Goal: Task Accomplishment & Management: Complete application form

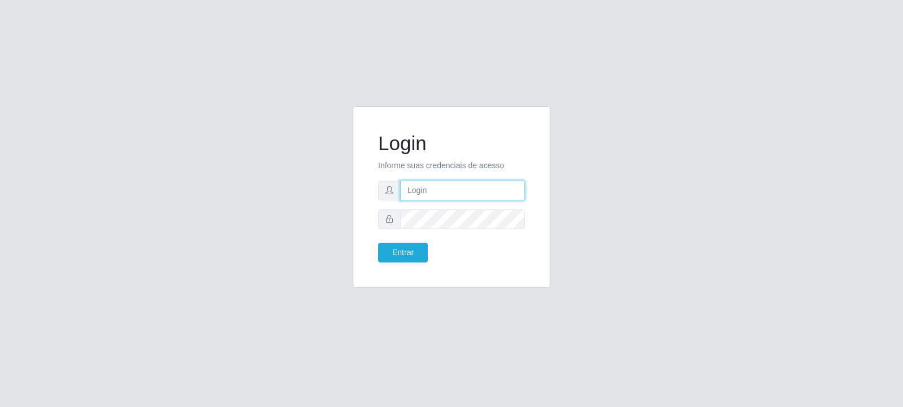
click at [451, 194] on input "text" at bounding box center [462, 191] width 125 height 20
type input "livia.trevizani@carone.com.br"
click at [413, 252] on button "Entrar" at bounding box center [403, 253] width 50 height 20
click at [422, 187] on input "text" at bounding box center [462, 191] width 125 height 20
type input "livia.trevizani@carone.com.br"
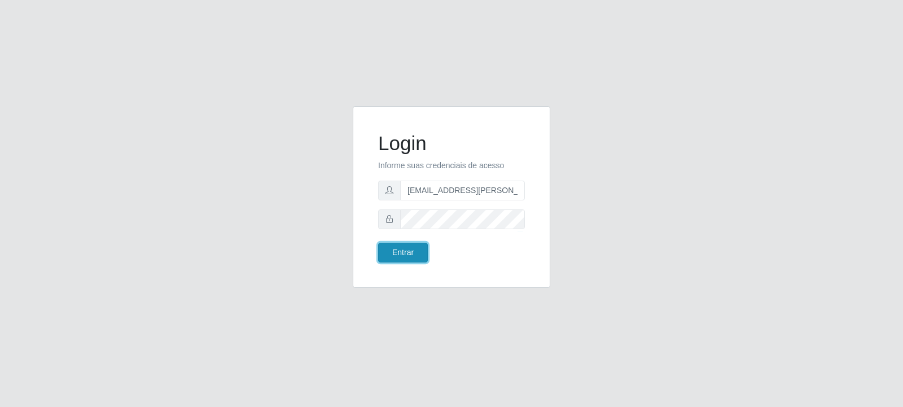
click at [407, 251] on button "Entrar" at bounding box center [403, 253] width 50 height 20
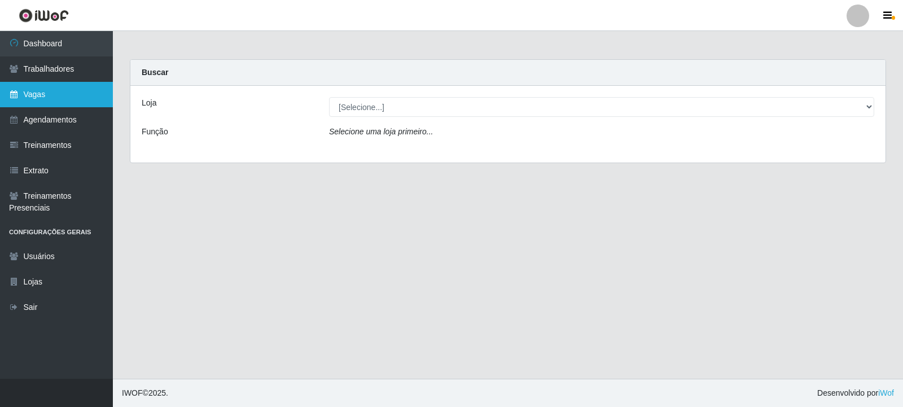
click at [43, 87] on link "Vagas" at bounding box center [56, 94] width 113 height 25
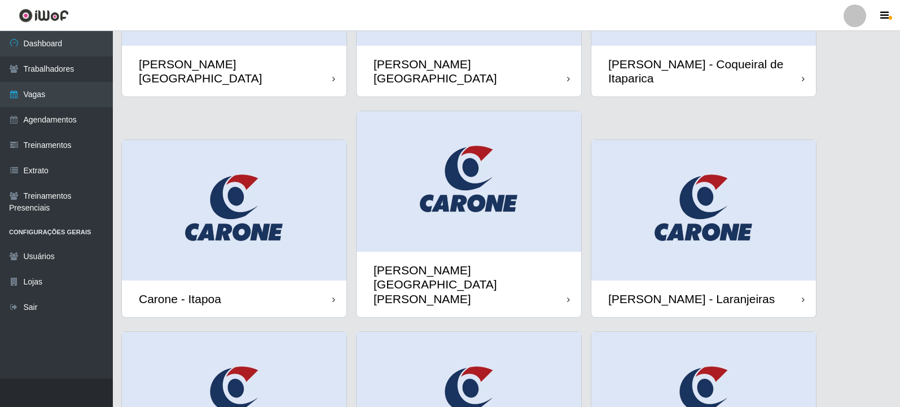
scroll to position [169, 0]
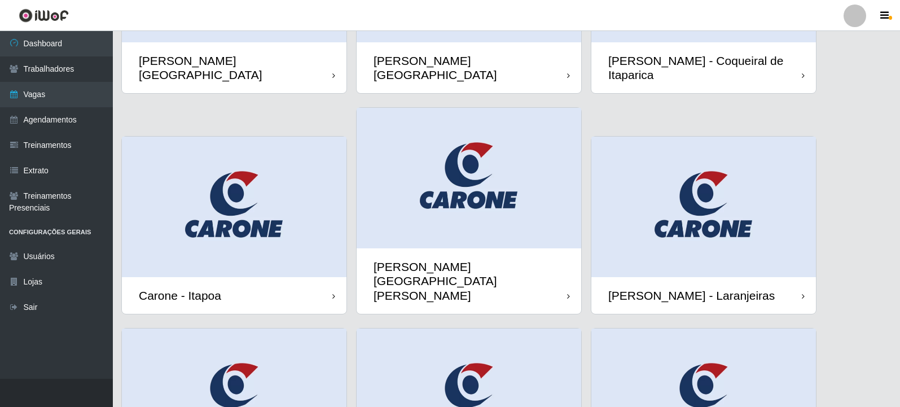
click at [255, 199] on img at bounding box center [234, 207] width 225 height 140
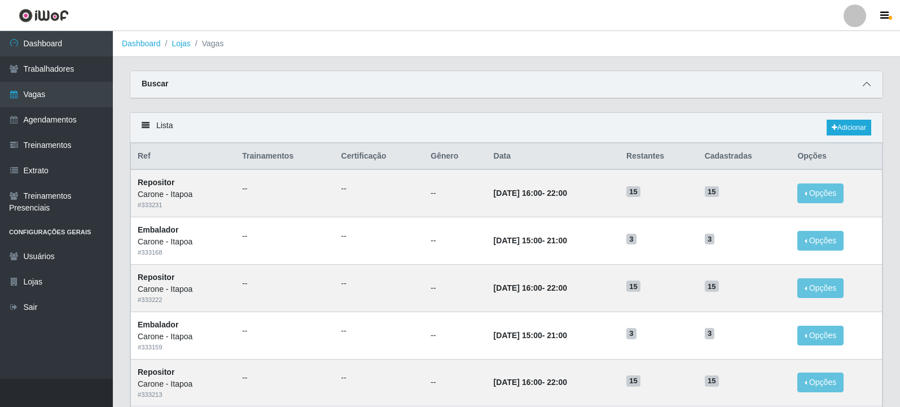
click at [861, 83] on span at bounding box center [867, 84] width 14 height 13
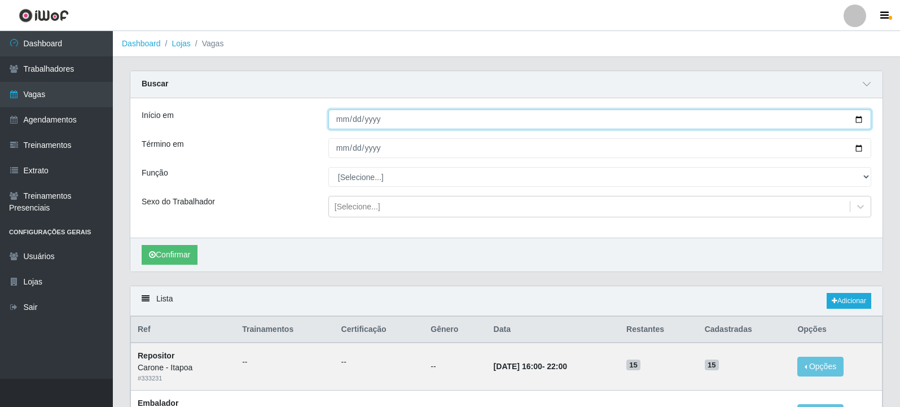
click at [860, 117] on input "Início em" at bounding box center [599, 119] width 543 height 20
type input "[DATE]"
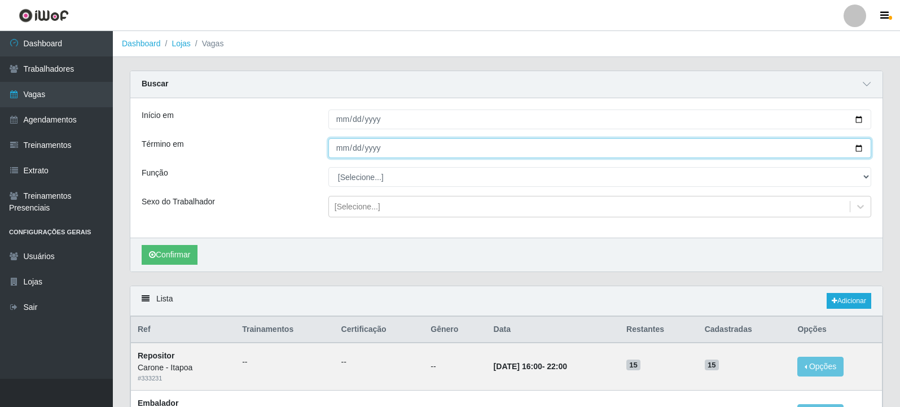
click at [859, 148] on input "Término em" at bounding box center [599, 148] width 543 height 20
click at [859, 145] on input "2025-10-01" at bounding box center [599, 148] width 543 height 20
type input "[DATE]"
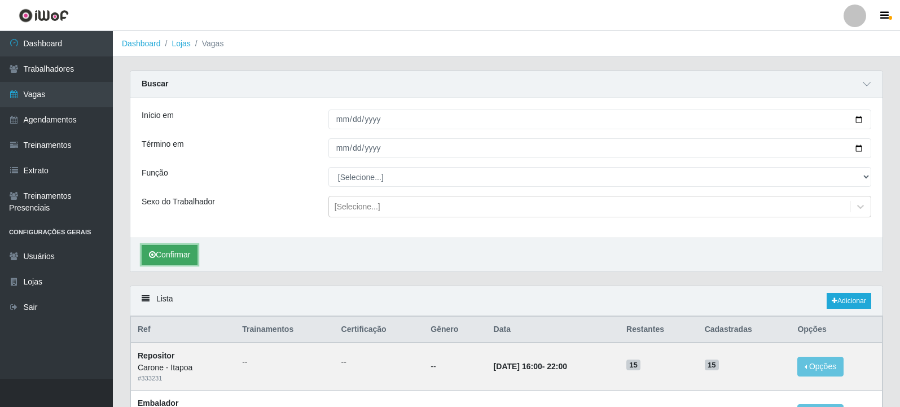
click at [167, 251] on button "Confirmar" at bounding box center [170, 255] width 56 height 20
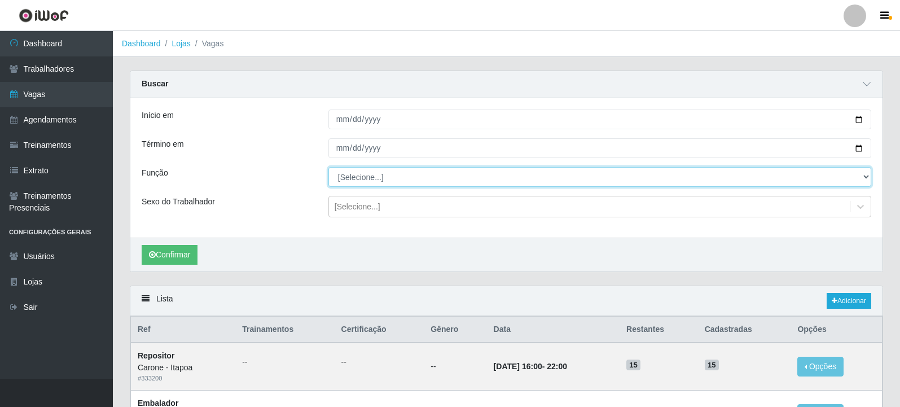
click at [385, 181] on select "[Selecione...] Embalador Embalador + Embalador ++ Repositor Repositor + Reposit…" at bounding box center [599, 177] width 543 height 20
select select "1"
click at [328, 168] on select "[Selecione...] Embalador Embalador + Embalador ++ Repositor Repositor + Reposit…" at bounding box center [599, 177] width 543 height 20
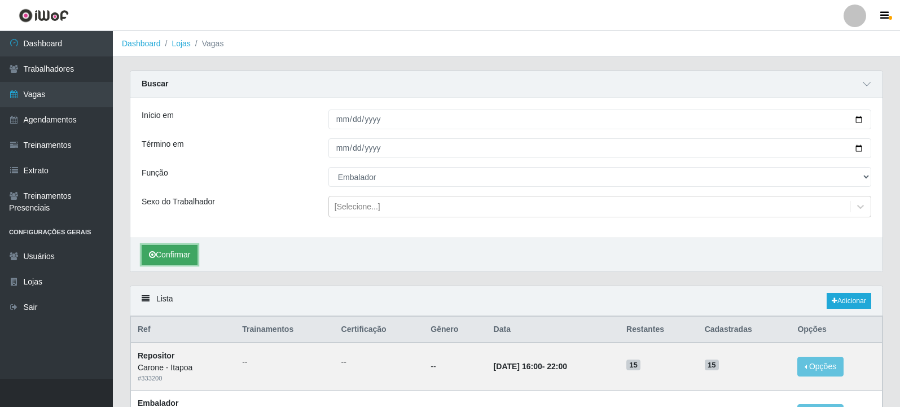
click at [191, 260] on button "Confirmar" at bounding box center [170, 255] width 56 height 20
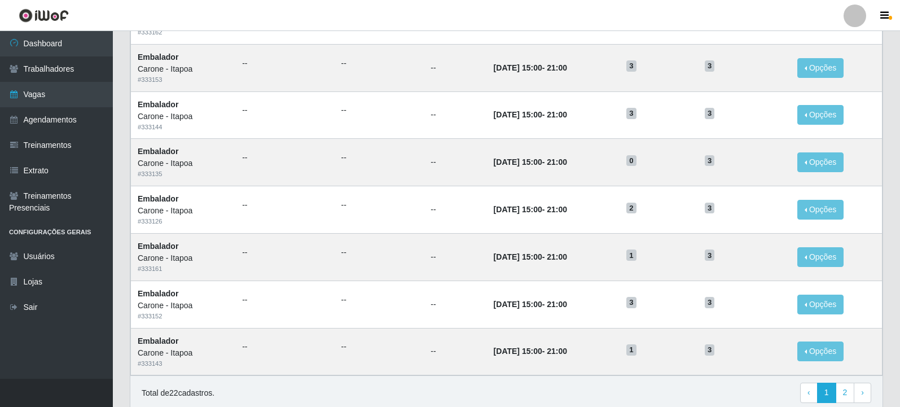
scroll to position [723, 0]
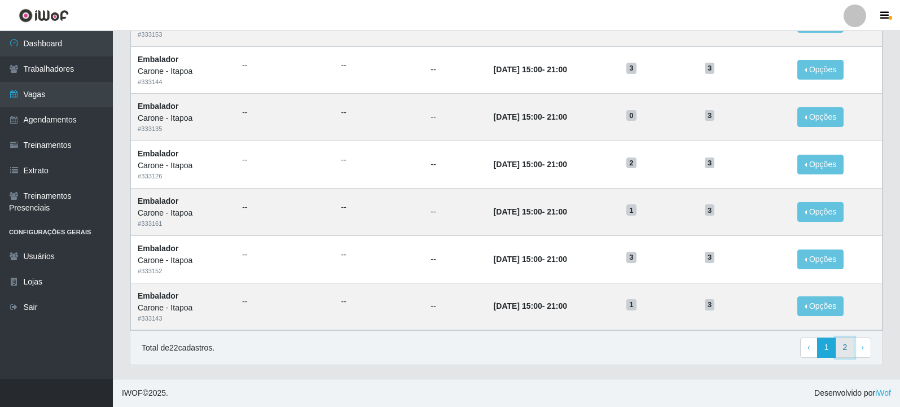
click at [847, 350] on link "2" at bounding box center [845, 347] width 19 height 20
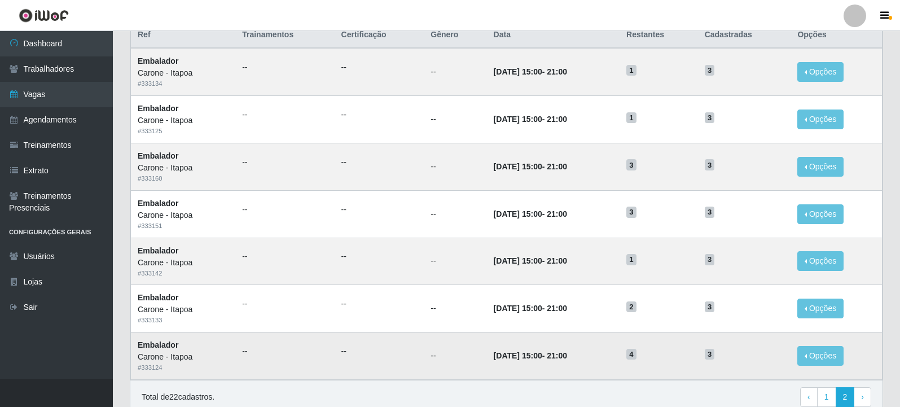
scroll to position [171, 0]
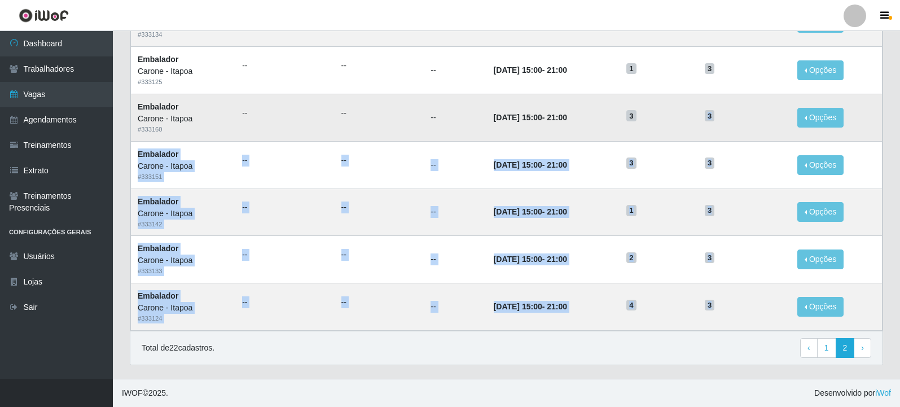
drag, startPoint x: 730, startPoint y: 311, endPoint x: 679, endPoint y: 118, distance: 199.0
click at [679, 118] on tbody "Embalador Carone - Itapoa # 333134 -- -- -- 09/09/2025, 15:00 - 21:00 1 3 Opçõe…" at bounding box center [507, 164] width 752 height 331
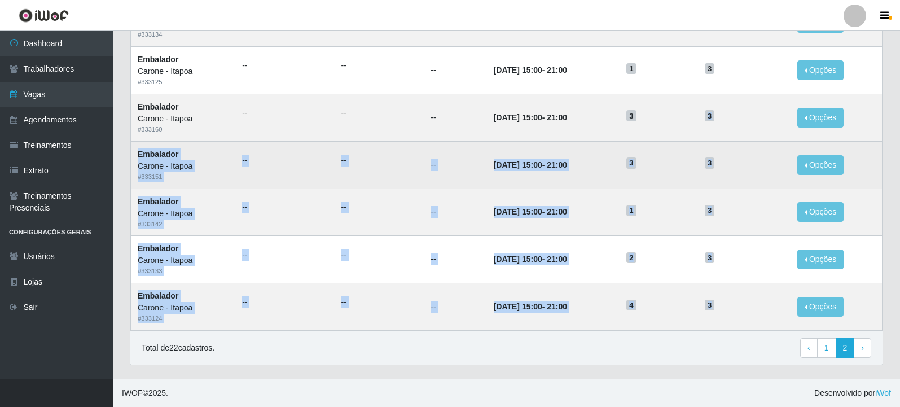
scroll to position [115, 0]
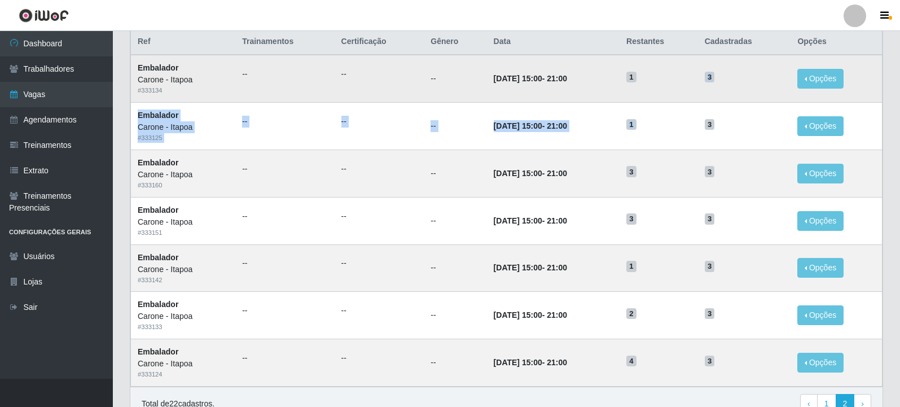
drag, startPoint x: 704, startPoint y: 127, endPoint x: 673, endPoint y: 72, distance: 63.7
click at [673, 72] on tbody "Embalador Carone - Itapoa # 333134 -- -- -- 09/09/2025, 15:00 - 21:00 1 3 Opçõe…" at bounding box center [507, 220] width 752 height 331
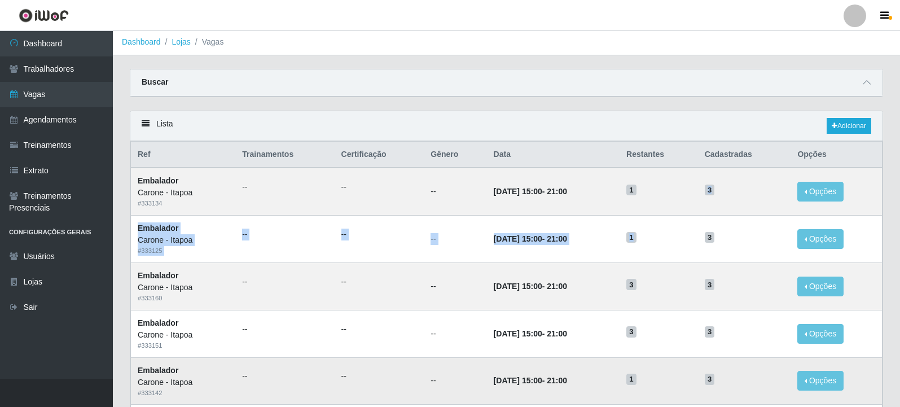
scroll to position [171, 0]
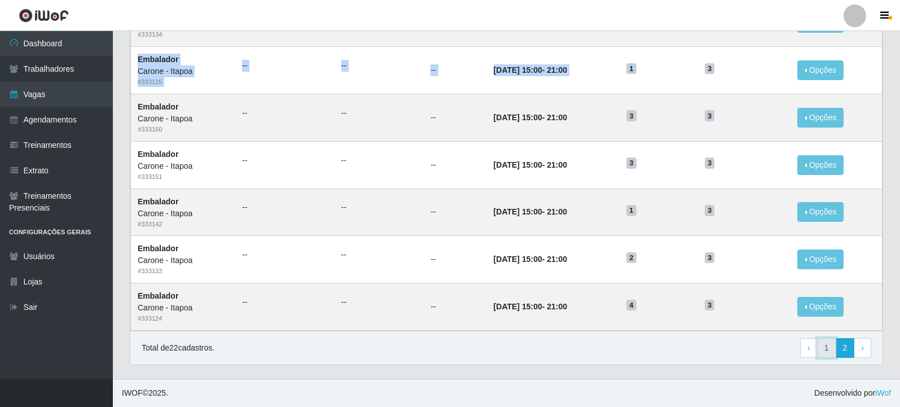
click at [829, 354] on link "1" at bounding box center [826, 348] width 19 height 20
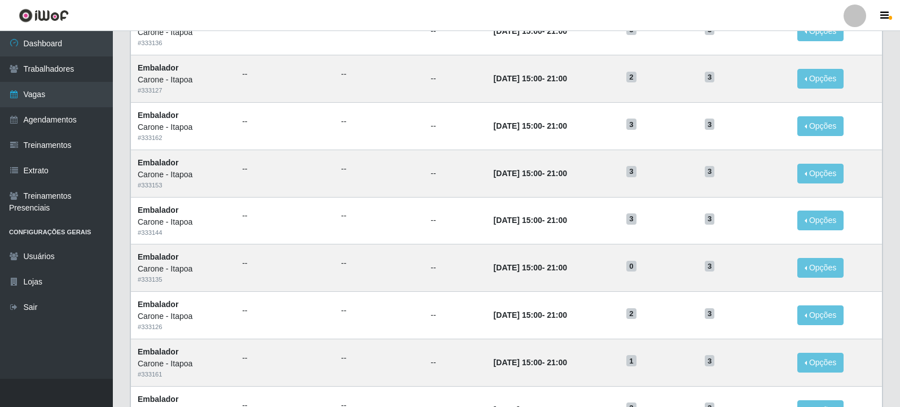
scroll to position [550, 0]
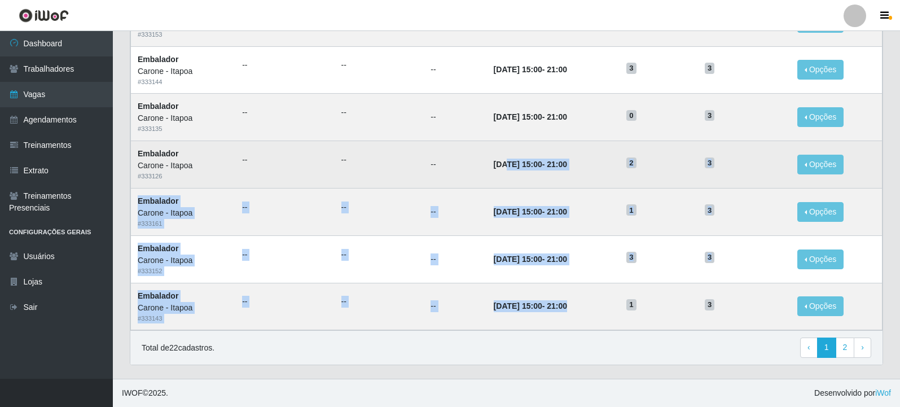
drag, startPoint x: 592, startPoint y: 312, endPoint x: 491, endPoint y: 161, distance: 181.7
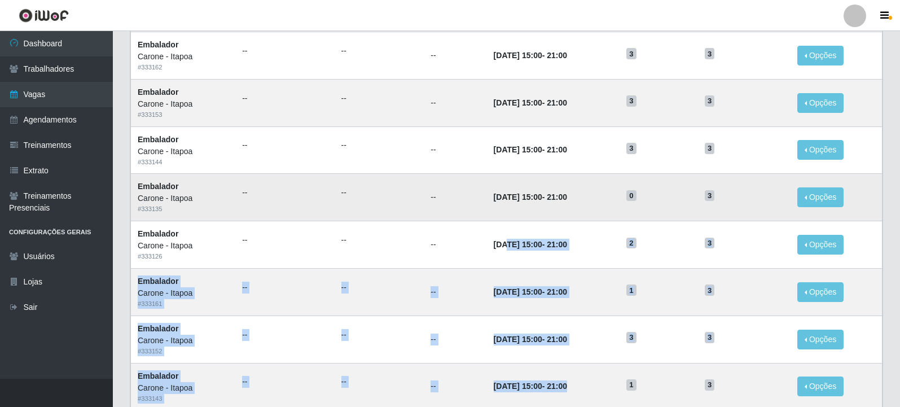
scroll to position [437, 0]
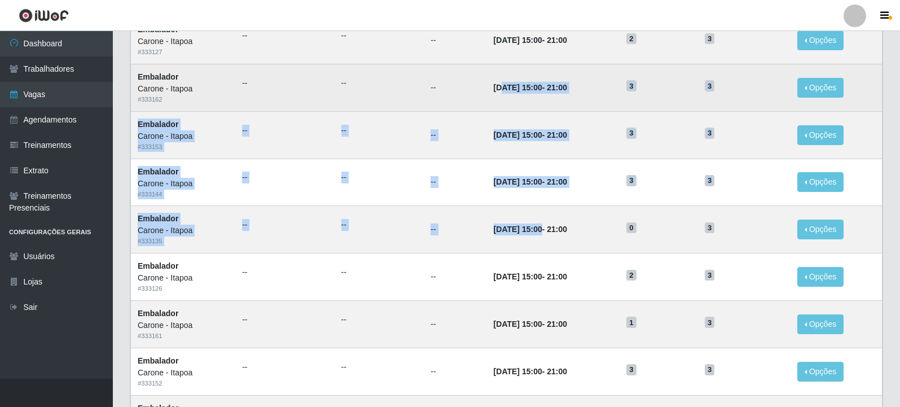
drag, startPoint x: 529, startPoint y: 235, endPoint x: 488, endPoint y: 85, distance: 155.6
click at [488, 85] on tbody "Embalador Carone - Itapoa # 333137 -- -- -- [DATE] 15:00 - 21:00 3 3 Opções Edi…" at bounding box center [507, 87] width 752 height 709
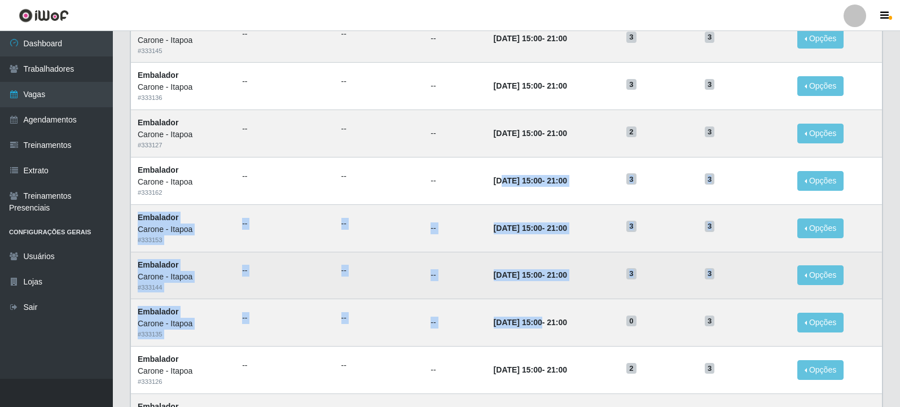
scroll to position [324, 0]
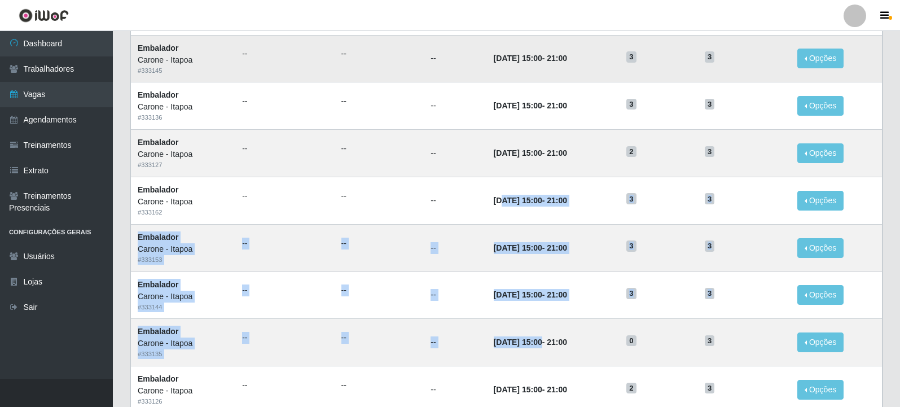
drag, startPoint x: 484, startPoint y: 108, endPoint x: 467, endPoint y: 56, distance: 53.9
click at [467, 56] on tbody "Embalador Carone - Itapoa # 333137 -- -- -- [DATE] 15:00 - 21:00 3 3 Opções Edi…" at bounding box center [507, 199] width 752 height 709
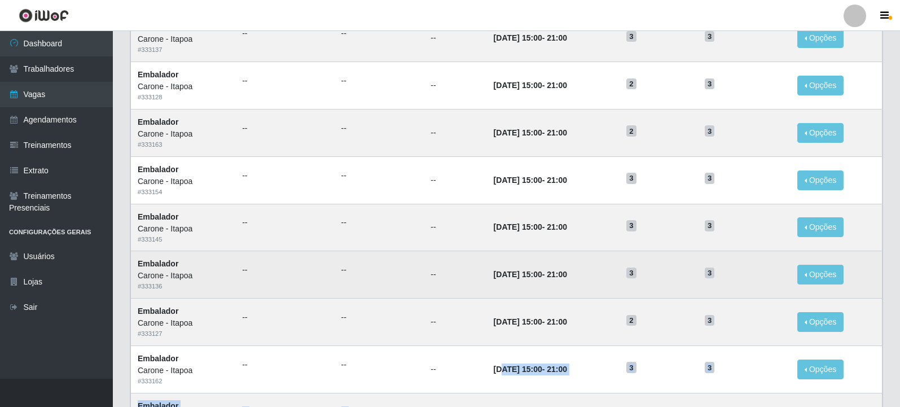
scroll to position [155, 0]
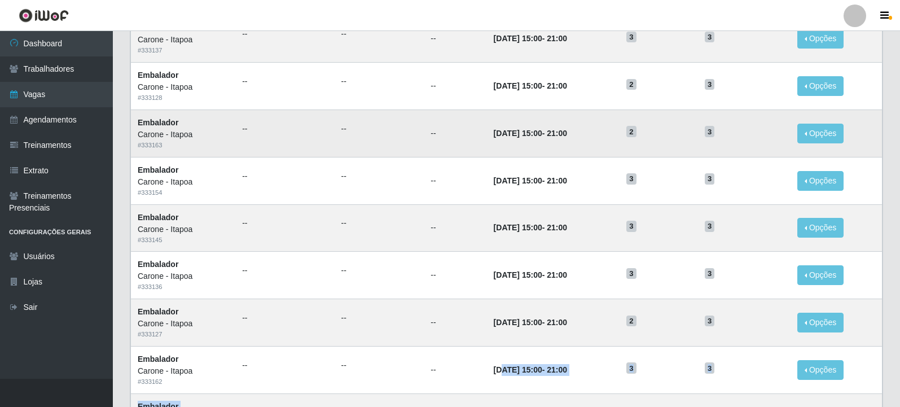
drag, startPoint x: 547, startPoint y: 179, endPoint x: 488, endPoint y: 121, distance: 83.4
click at [488, 121] on tbody "Embalador Carone - Itapoa # 333137 -- -- -- 30/09/2025, 15:00 - 21:00 3 3 Opçõe…" at bounding box center [507, 369] width 752 height 709
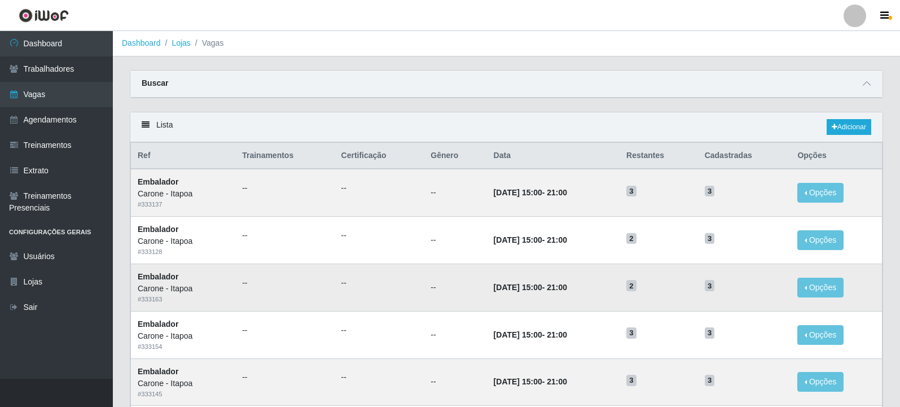
scroll to position [0, 0]
drag, startPoint x: 545, startPoint y: 234, endPoint x: 502, endPoint y: 168, distance: 78.7
click at [865, 84] on icon at bounding box center [867, 84] width 8 height 8
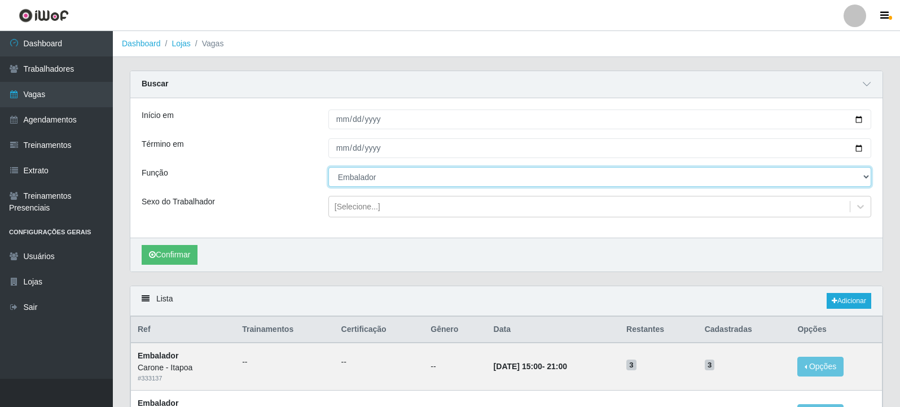
click at [401, 182] on select "[Selecione...] Embalador Embalador + Embalador ++ Repositor Repositor + Reposit…" at bounding box center [599, 177] width 543 height 20
click at [328, 168] on select "[Selecione...] Embalador Embalador + Embalador ++ Repositor Repositor + Reposit…" at bounding box center [599, 177] width 543 height 20
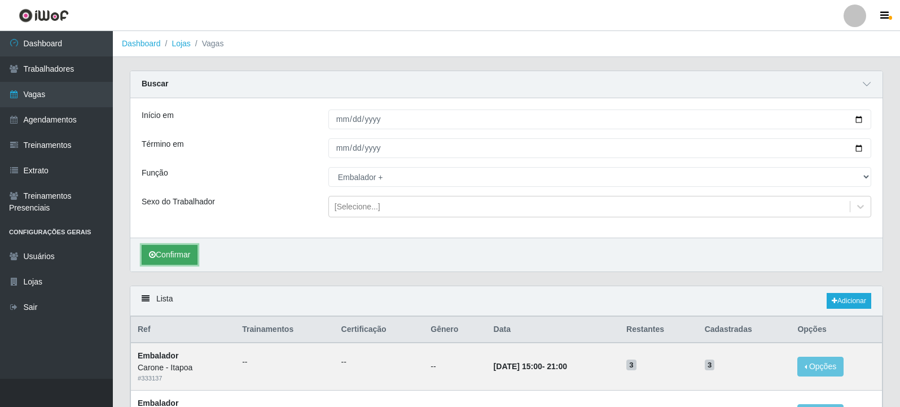
click at [168, 252] on button "Confirmar" at bounding box center [170, 255] width 56 height 20
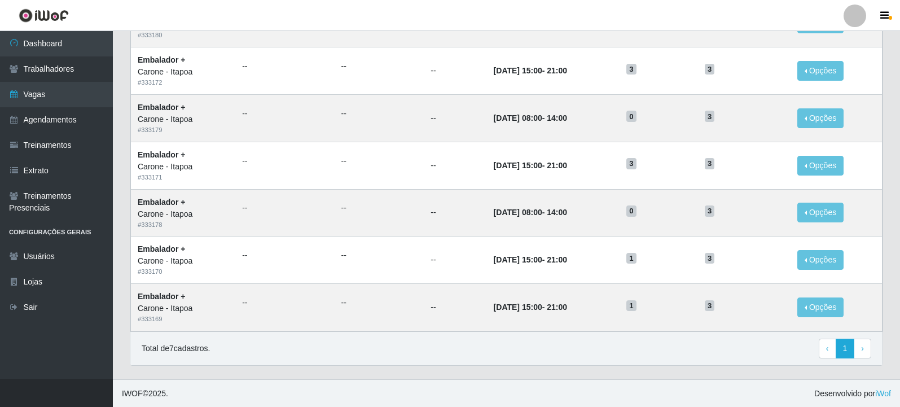
scroll to position [344, 0]
click at [627, 350] on div "Total de 7 cadastros. ‹ Previous 1 › Next" at bounding box center [507, 348] width 730 height 20
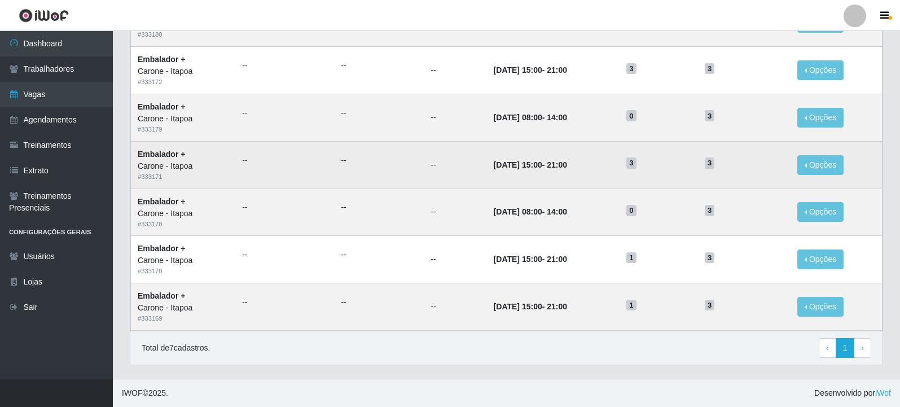
click at [463, 143] on td "--" at bounding box center [455, 164] width 63 height 47
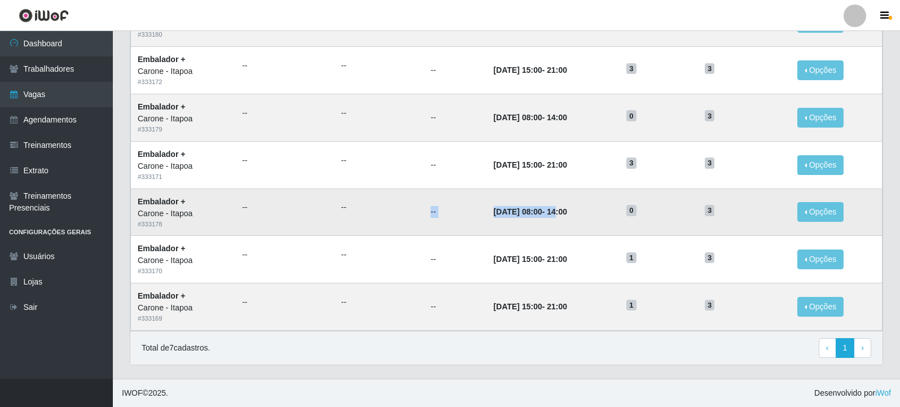
drag, startPoint x: 563, startPoint y: 213, endPoint x: 412, endPoint y: 193, distance: 152.5
click at [412, 193] on tr "Embalador + Carone - Itapoa # 333178 -- -- -- 14/09/2025, 08:00 - 14:00 0 3 Opç…" at bounding box center [507, 211] width 752 height 47
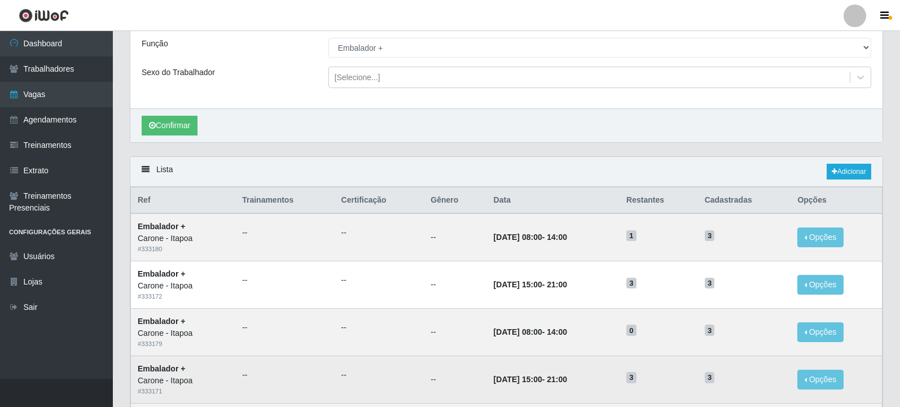
scroll to position [0, 0]
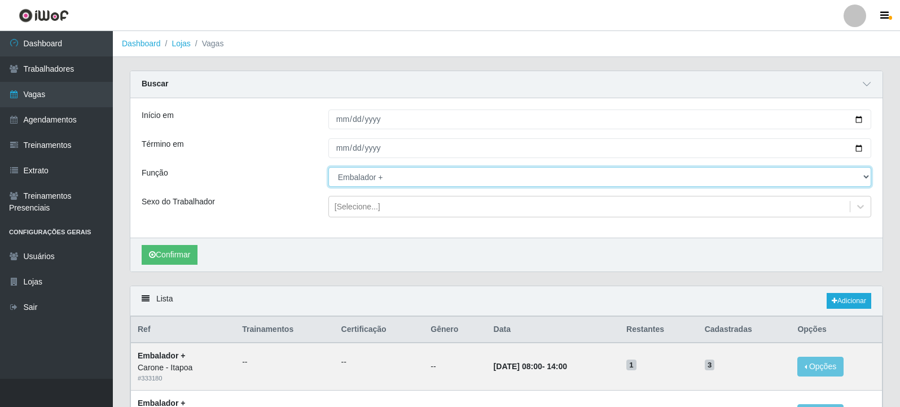
click at [417, 183] on select "[Selecione...] Embalador Embalador + Embalador ++ Repositor Repositor + Reposit…" at bounding box center [599, 177] width 543 height 20
select select "24"
click at [328, 168] on select "[Selecione...] Embalador Embalador + Embalador ++ Repositor Repositor + Reposit…" at bounding box center [599, 177] width 543 height 20
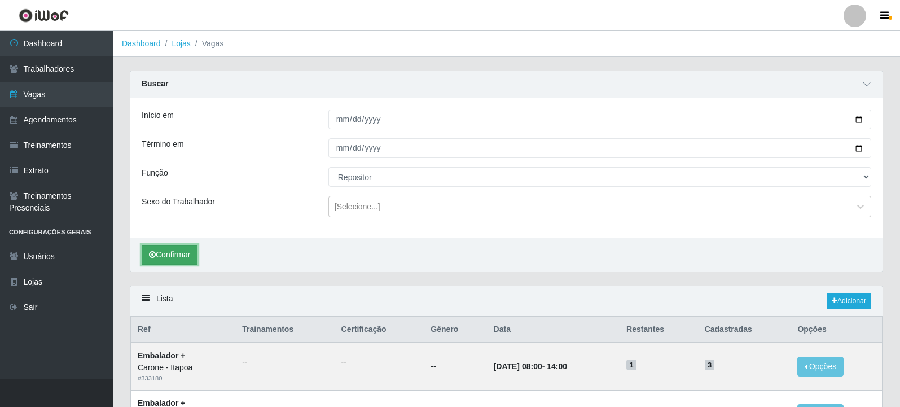
click at [178, 255] on button "Confirmar" at bounding box center [170, 255] width 56 height 20
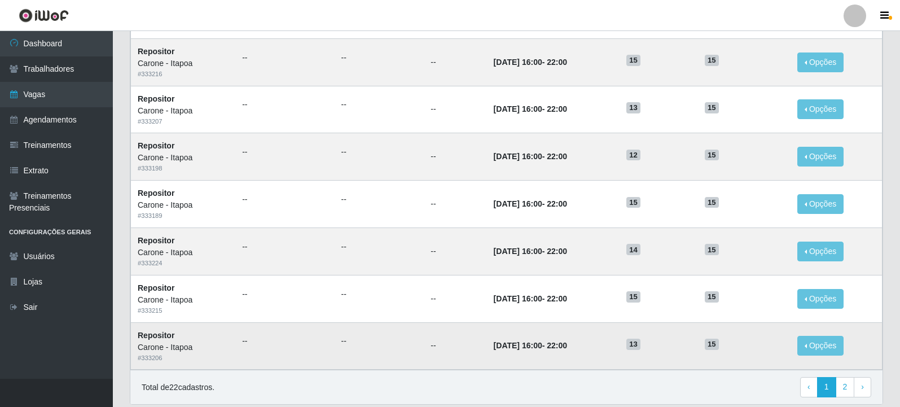
scroll to position [723, 0]
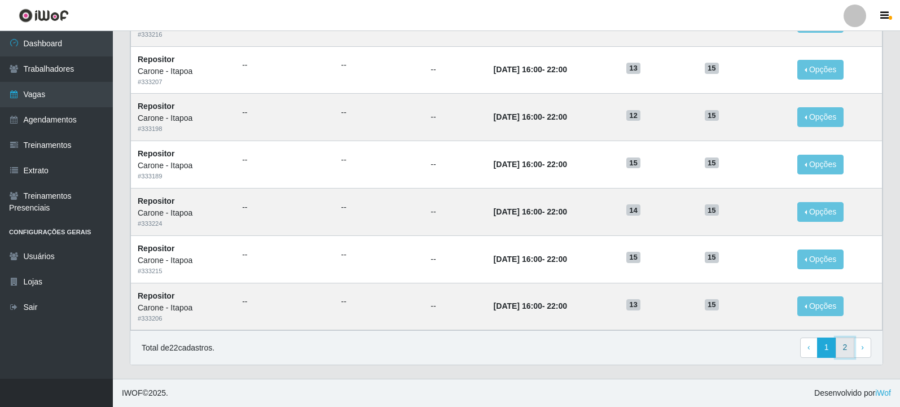
click at [845, 344] on link "2" at bounding box center [845, 347] width 19 height 20
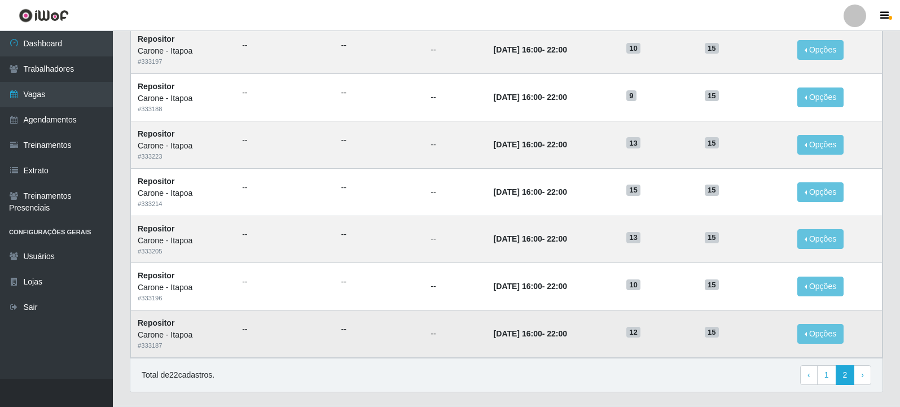
scroll to position [171, 0]
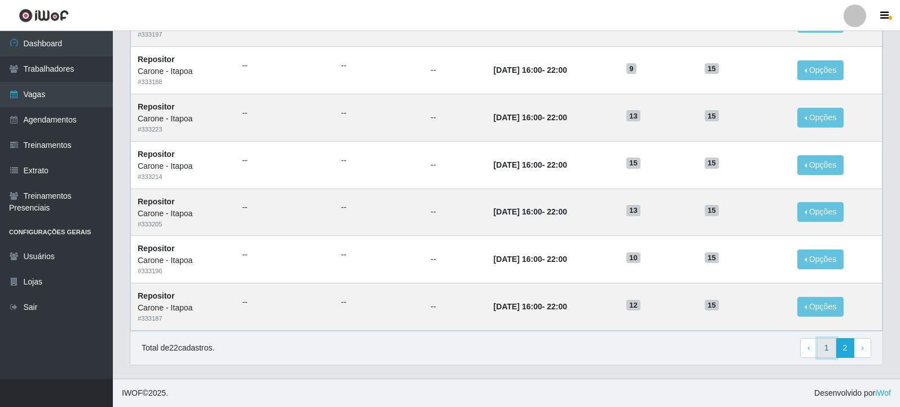
click at [835, 348] on link "1" at bounding box center [826, 348] width 19 height 20
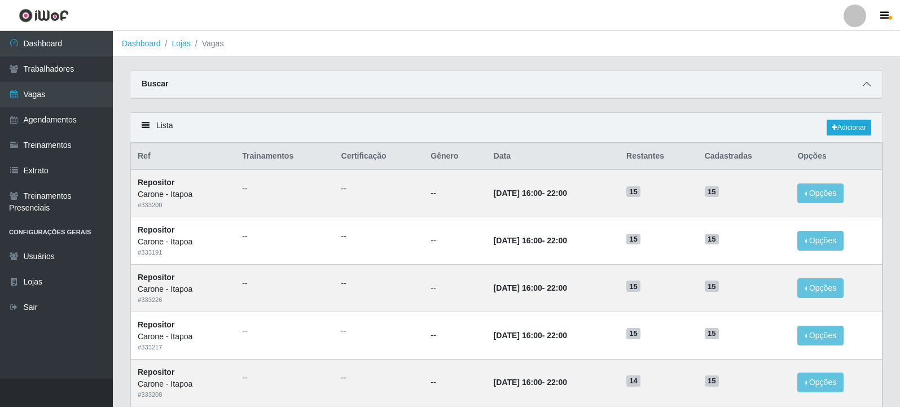
click at [871, 87] on span at bounding box center [867, 84] width 14 height 13
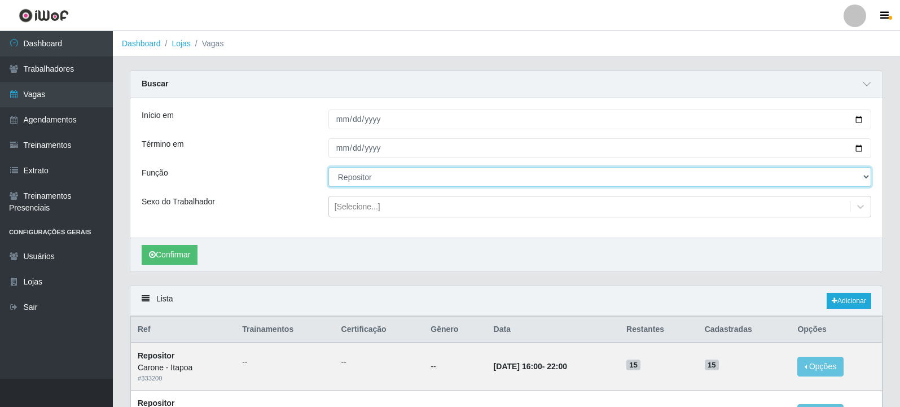
drag, startPoint x: 485, startPoint y: 174, endPoint x: 469, endPoint y: 186, distance: 20.1
click at [485, 174] on select "[Selecione...] Embalador Embalador + Embalador ++ Repositor Repositor + Reposit…" at bounding box center [599, 177] width 543 height 20
select select "82"
click at [328, 168] on select "[Selecione...] Embalador Embalador + Embalador ++ Repositor Repositor + Reposit…" at bounding box center [599, 177] width 543 height 20
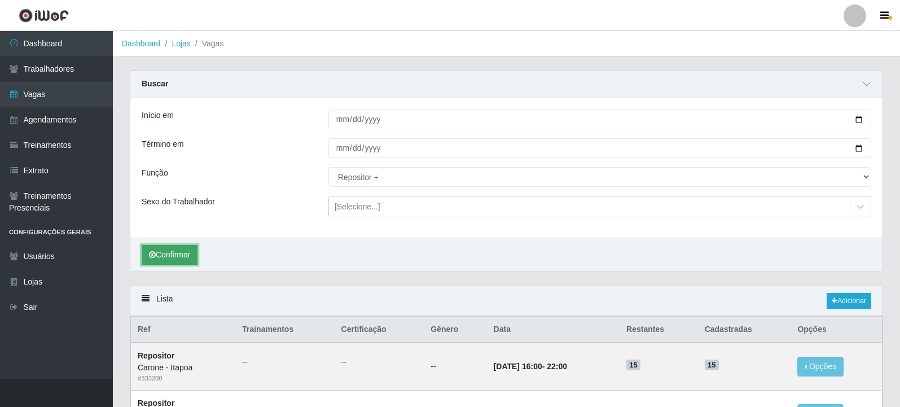
click at [190, 260] on button "Confirmar" at bounding box center [170, 255] width 56 height 20
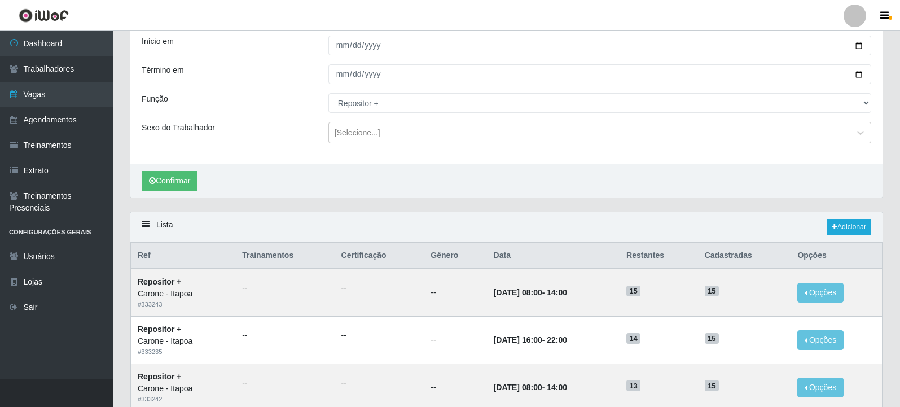
scroll to position [6, 0]
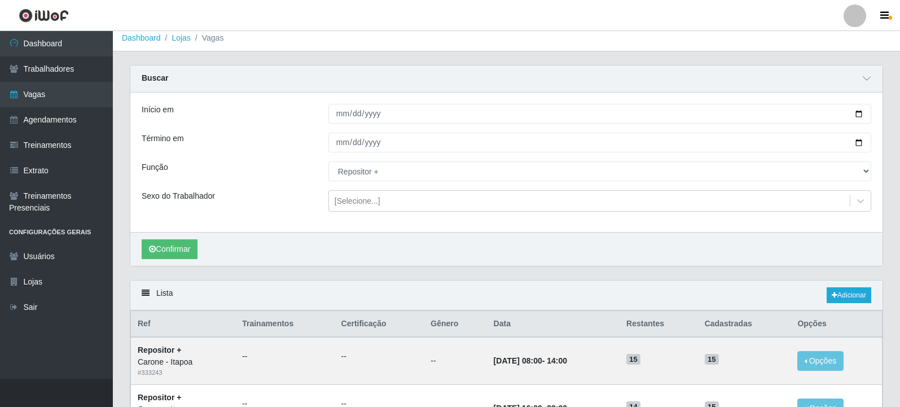
click at [583, 127] on div "Início em 2025-09-01 Término em 2025-09-30 Função [Selecione...] Embalador Emba…" at bounding box center [506, 162] width 752 height 139
click at [43, 90] on link "Vagas" at bounding box center [56, 94] width 113 height 25
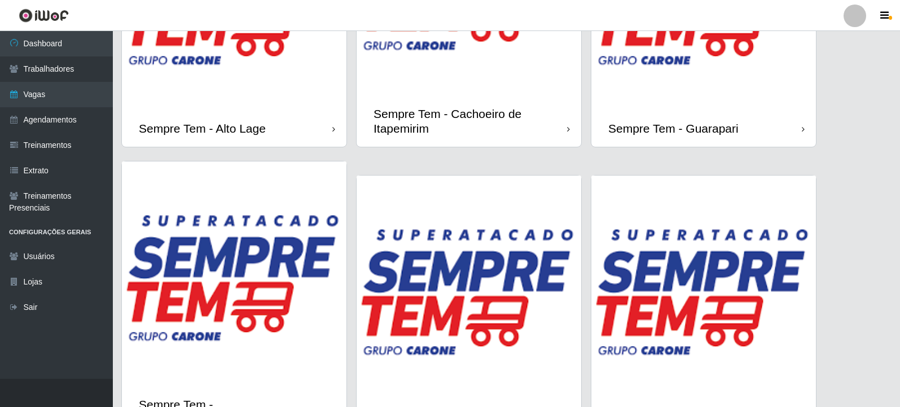
scroll to position [846, 0]
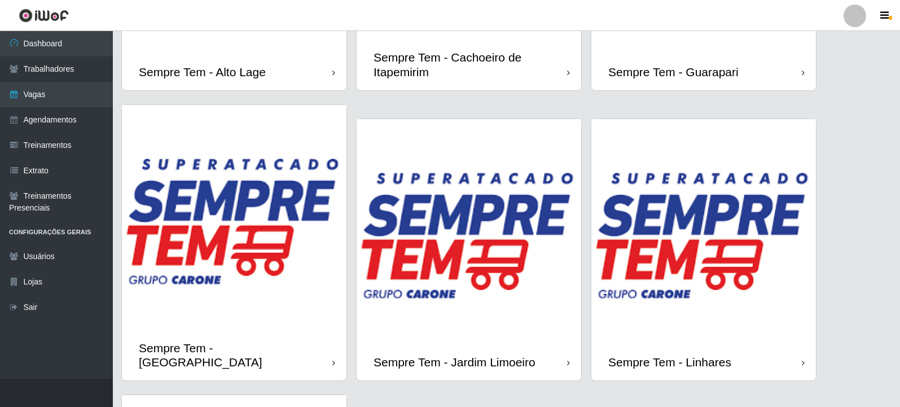
click at [273, 183] on img at bounding box center [234, 217] width 225 height 225
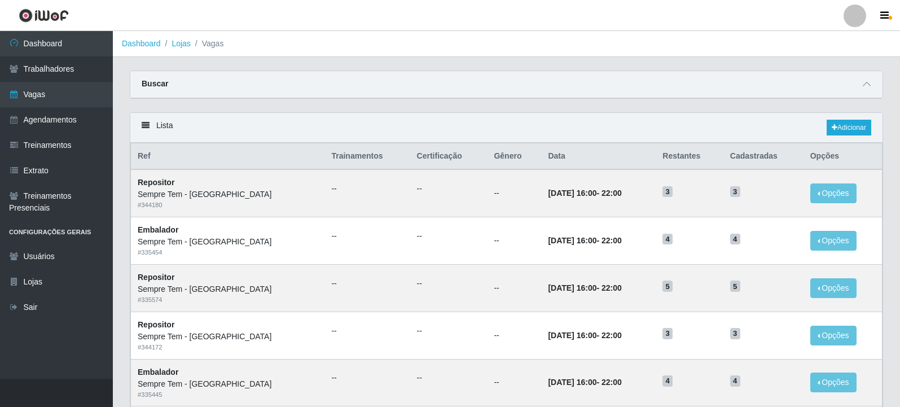
click at [502, 81] on div "Buscar" at bounding box center [506, 84] width 752 height 27
click at [868, 82] on icon at bounding box center [867, 84] width 8 height 8
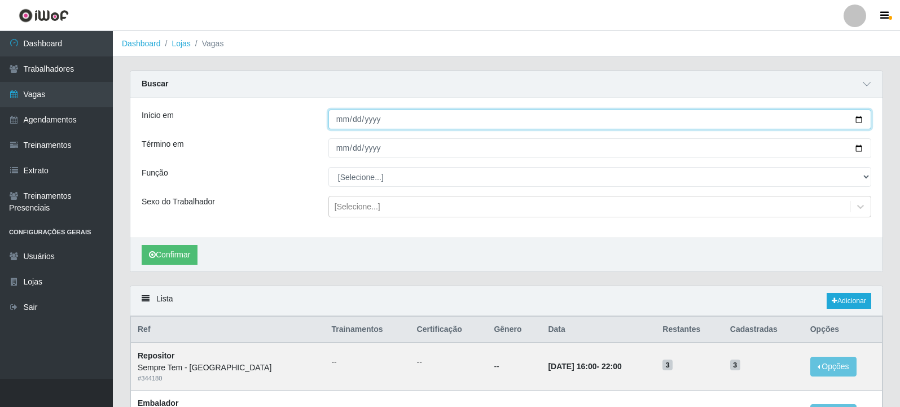
click at [860, 118] on input "Início em" at bounding box center [599, 119] width 543 height 20
type input "[DATE]"
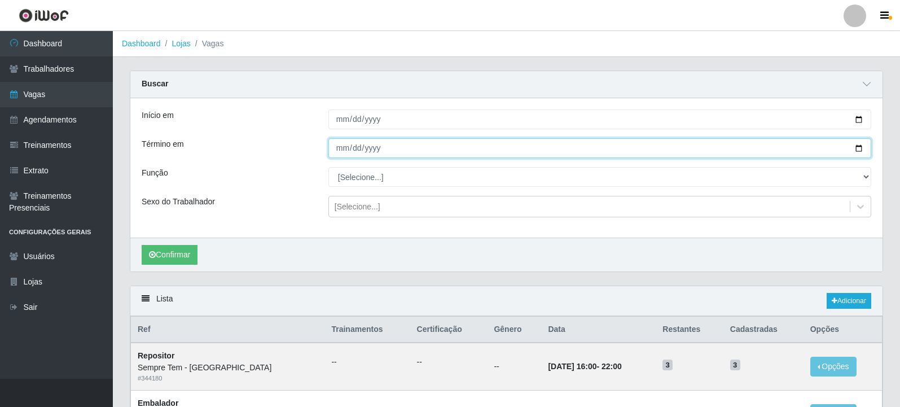
click at [861, 150] on input "Término em" at bounding box center [599, 148] width 543 height 20
type input "[DATE]"
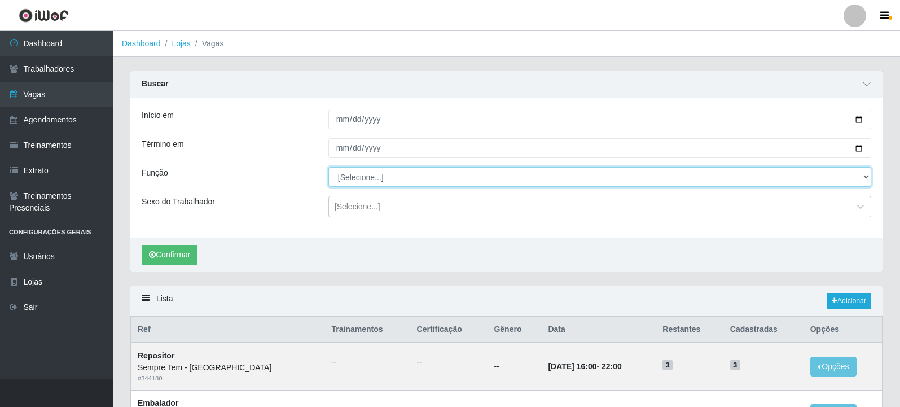
drag, startPoint x: 395, startPoint y: 178, endPoint x: 391, endPoint y: 186, distance: 9.3
click at [395, 177] on select "[Selecione...] Embalador Embalador + Embalador ++ Repositor Repositor + Reposit…" at bounding box center [599, 177] width 543 height 20
select select "1"
click at [328, 168] on select "[Selecione...] Embalador Embalador + Embalador ++ Repositor Repositor + Reposit…" at bounding box center [599, 177] width 543 height 20
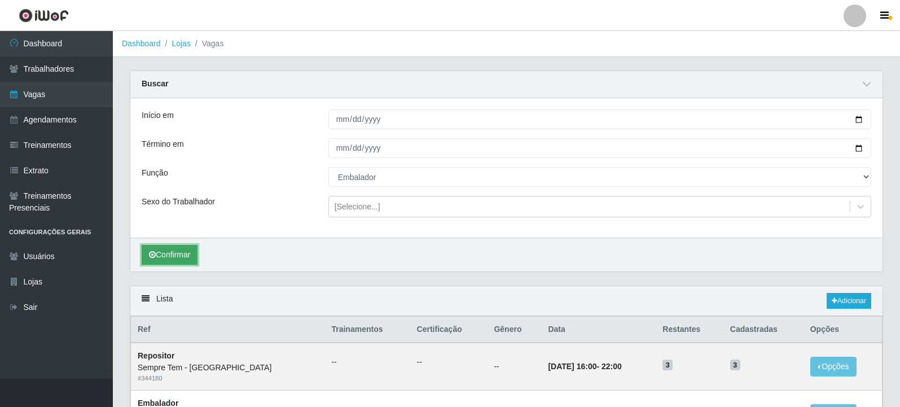
click at [181, 251] on button "Confirmar" at bounding box center [170, 255] width 56 height 20
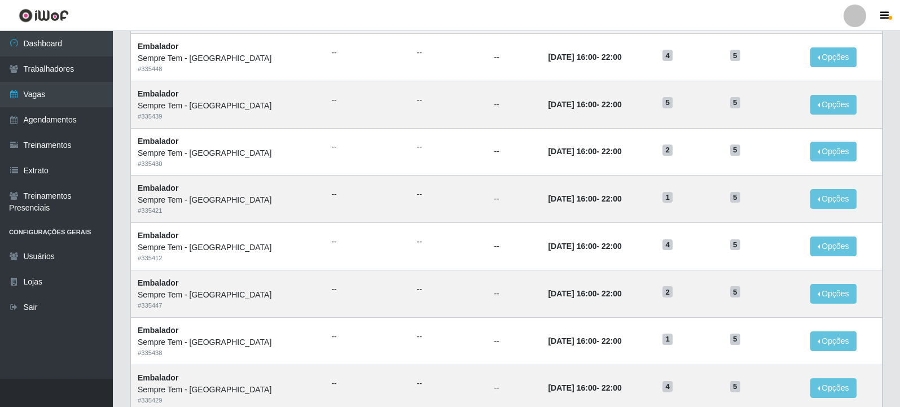
scroll to position [723, 0]
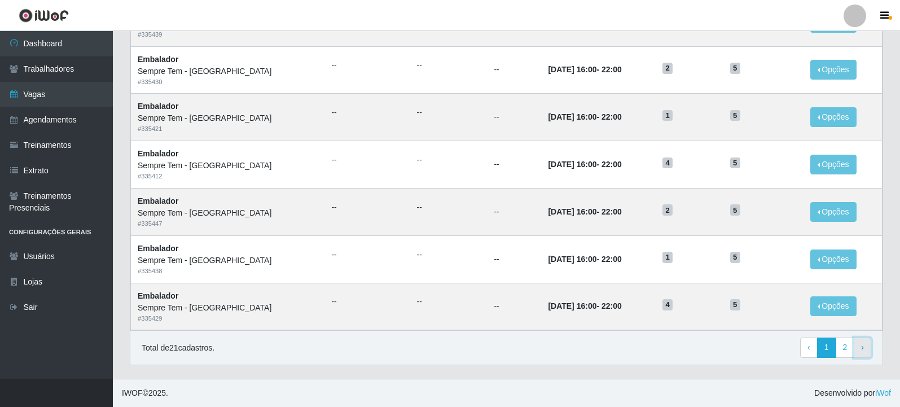
click at [858, 341] on link "› Next" at bounding box center [862, 347] width 17 height 20
click at [846, 342] on link "2" at bounding box center [845, 347] width 19 height 20
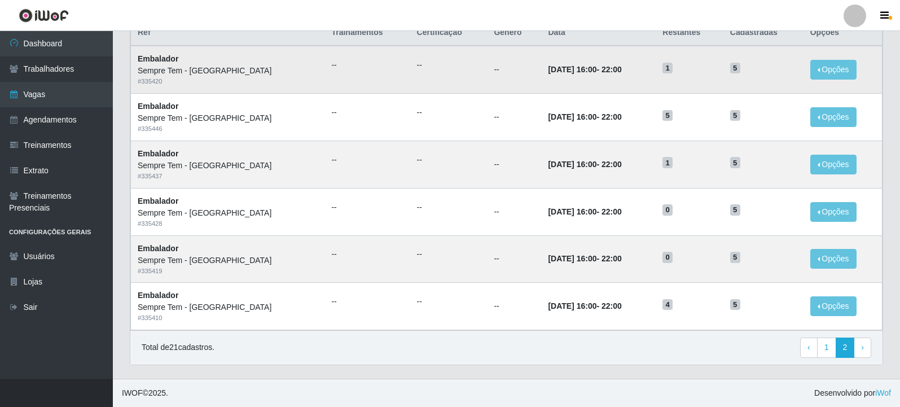
scroll to position [68, 0]
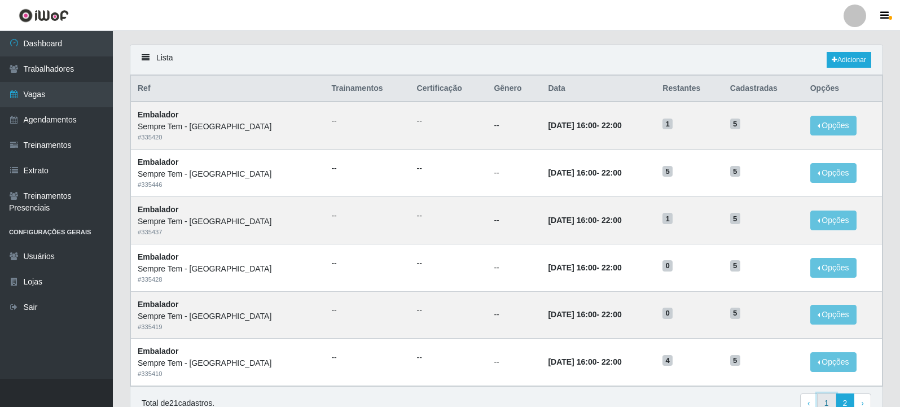
click at [828, 403] on link "1" at bounding box center [826, 403] width 19 height 20
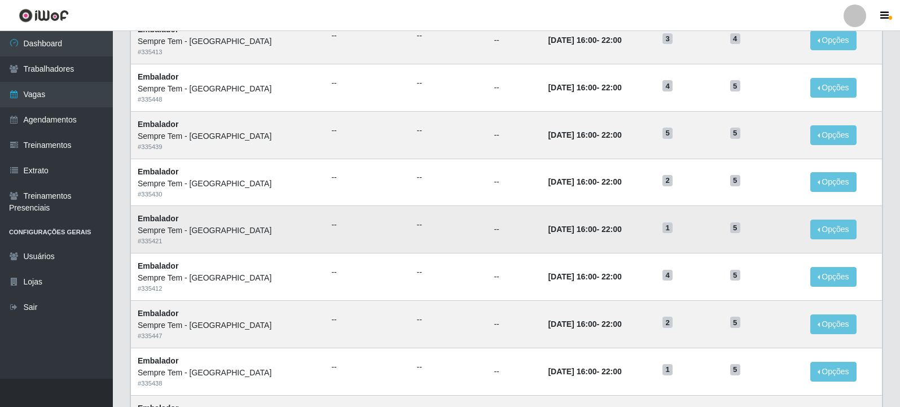
scroll to position [380, 0]
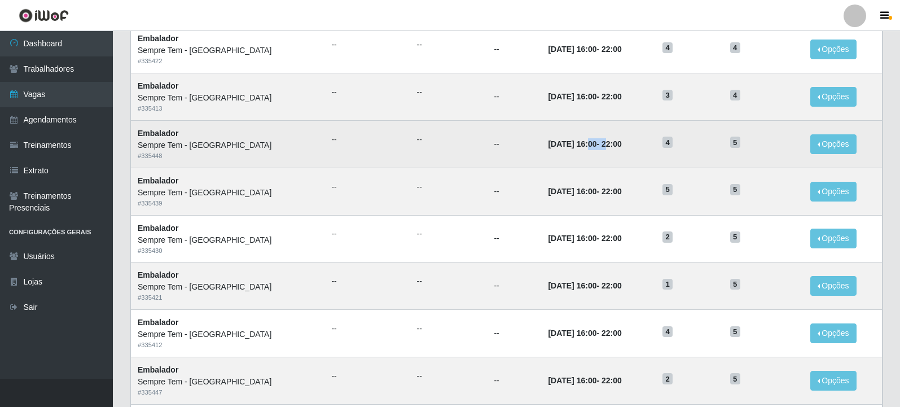
drag, startPoint x: 598, startPoint y: 136, endPoint x: 559, endPoint y: 137, distance: 38.4
click at [559, 137] on td "[DATE] 16:00 - 22:00" at bounding box center [598, 143] width 115 height 47
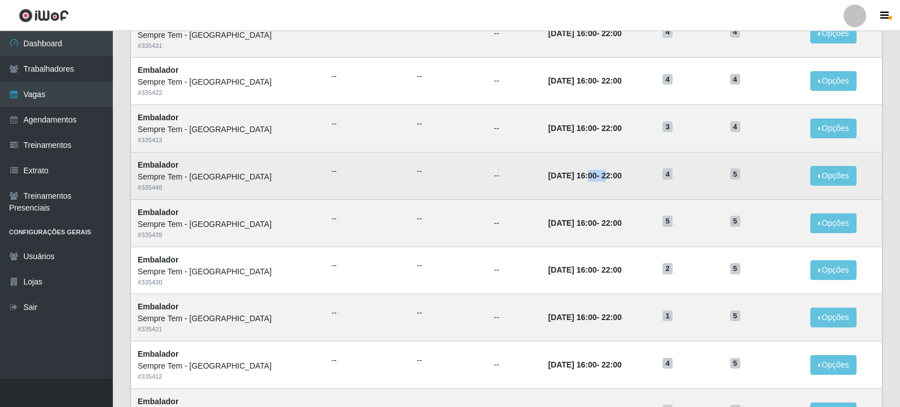
scroll to position [324, 0]
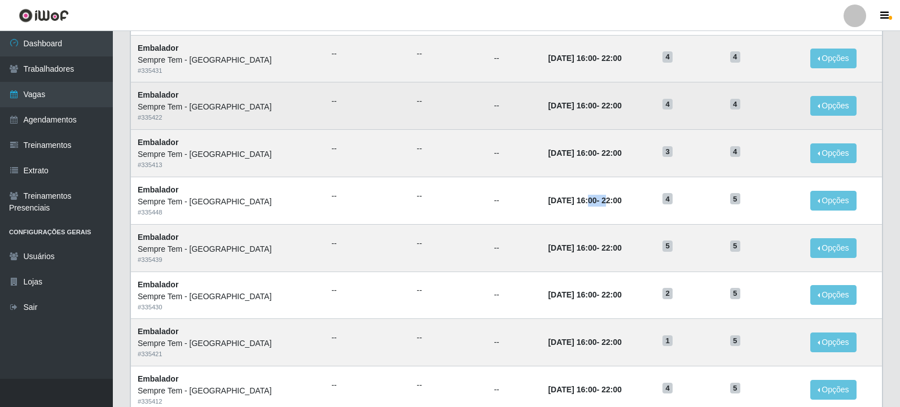
drag, startPoint x: 569, startPoint y: 152, endPoint x: 563, endPoint y: 108, distance: 44.0
click at [563, 108] on tbody "Embalador Sempre Tem - [GEOGRAPHIC_DATA] # 335423 -- -- -- [DATE] 16:00 - 22:00…" at bounding box center [507, 199] width 752 height 709
click at [607, 126] on td "[DATE] 16:00 - 22:00" at bounding box center [598, 105] width 115 height 47
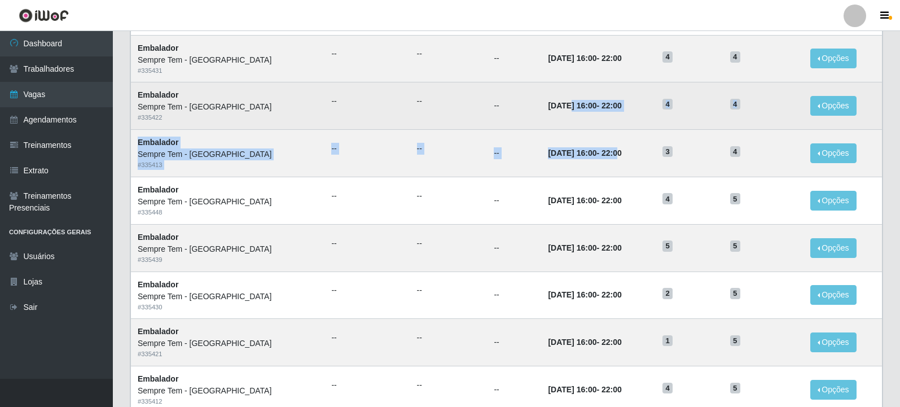
drag, startPoint x: 609, startPoint y: 153, endPoint x: 537, endPoint y: 104, distance: 88.1
click at [537, 104] on tbody "Embalador Sempre Tem - [GEOGRAPHIC_DATA] # 335423 -- -- -- [DATE] 16:00 - 22:00…" at bounding box center [507, 199] width 752 height 709
click at [541, 129] on td "[DATE] 16:00 - 22:00" at bounding box center [598, 105] width 115 height 47
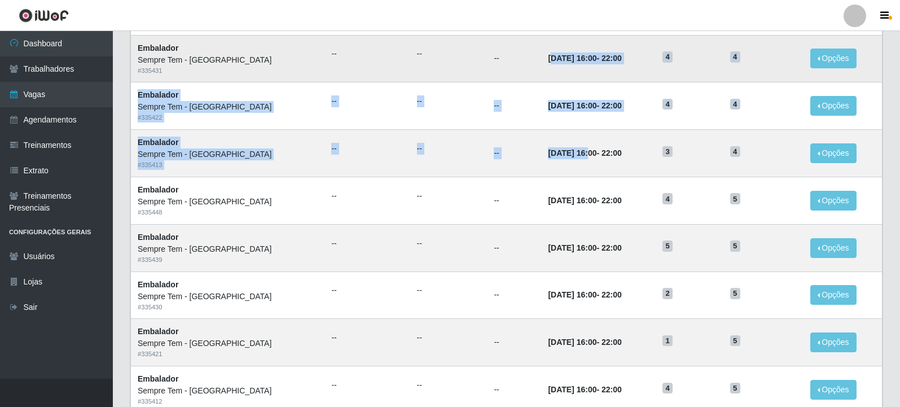
drag, startPoint x: 560, startPoint y: 152, endPoint x: 521, endPoint y: 65, distance: 94.5
click at [521, 64] on tbody "Embalador Sempre Tem - [GEOGRAPHIC_DATA] # 335423 -- -- -- [DATE] 16:00 - 22:00…" at bounding box center [507, 199] width 752 height 709
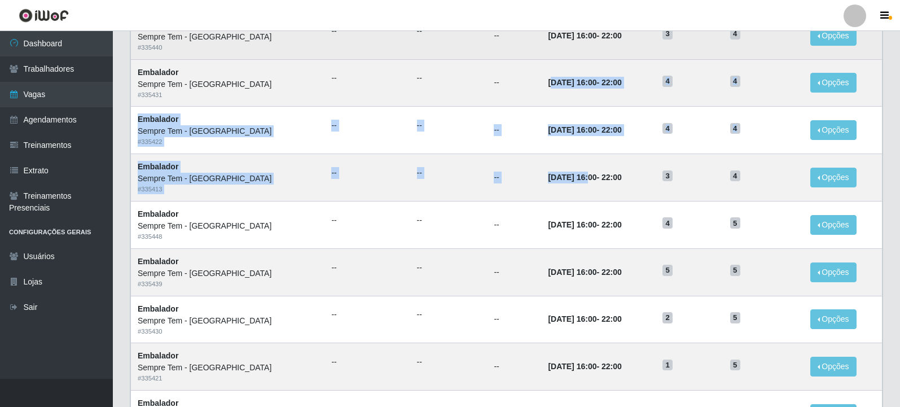
scroll to position [282, 0]
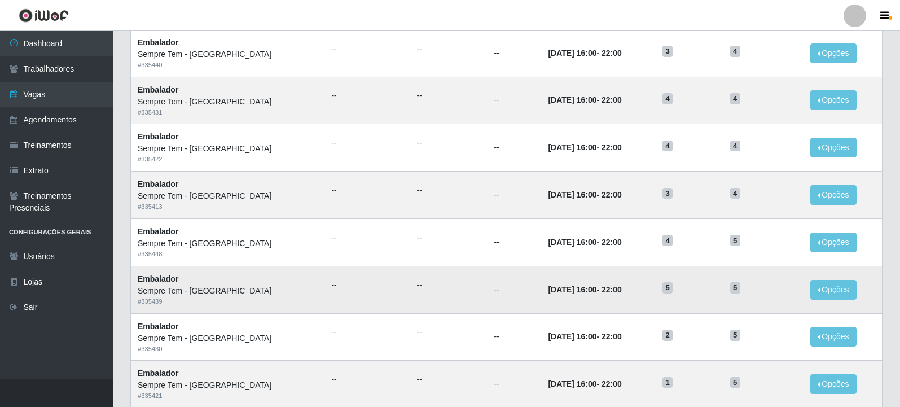
click at [599, 279] on td "[DATE] 16:00 - 22:00" at bounding box center [598, 289] width 115 height 47
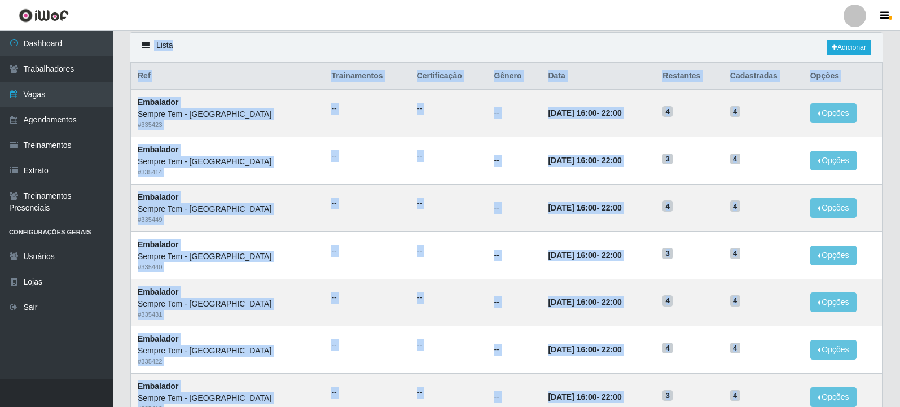
scroll to position [0, 0]
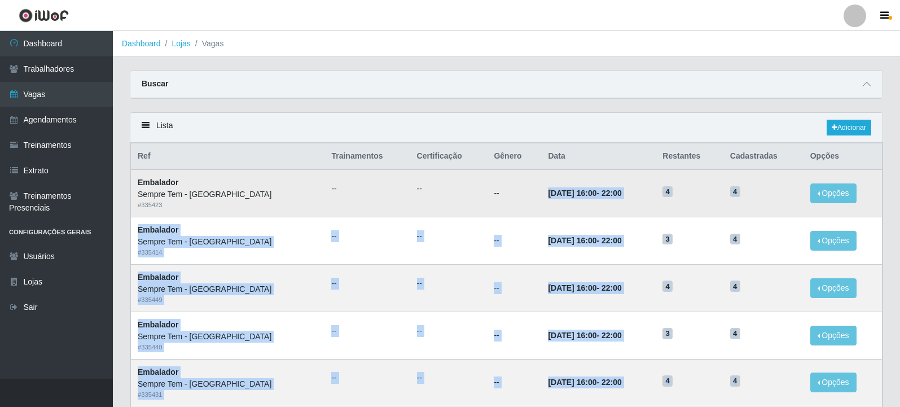
drag, startPoint x: 757, startPoint y: 196, endPoint x: 454, endPoint y: 202, distance: 302.5
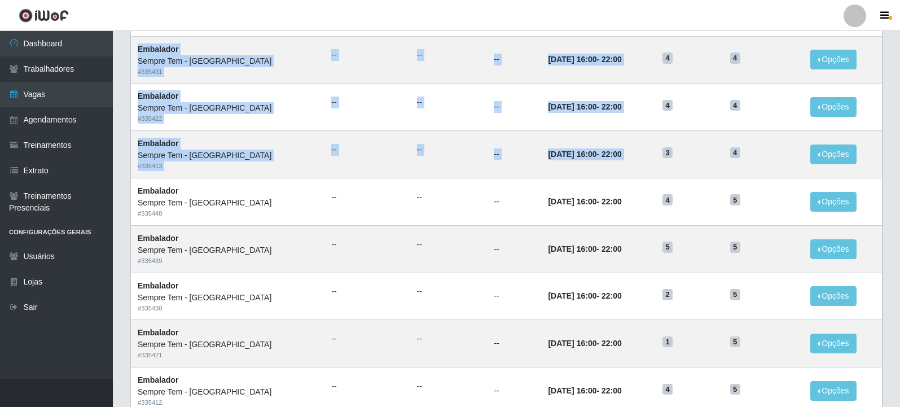
scroll to position [339, 0]
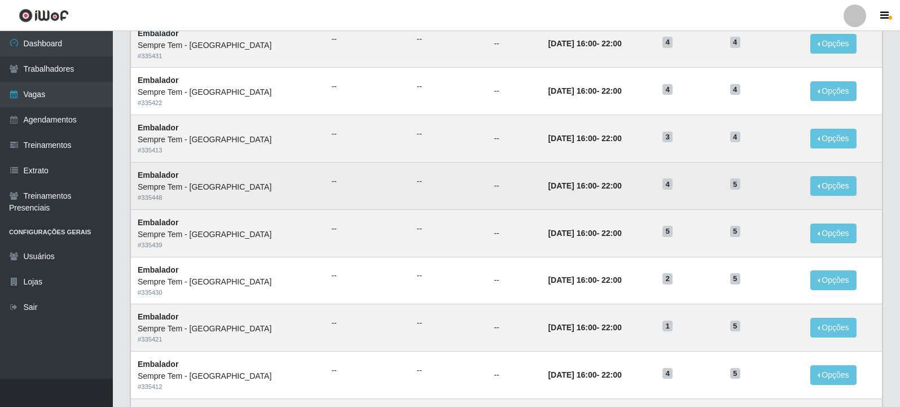
click at [367, 195] on td "--" at bounding box center [366, 185] width 85 height 47
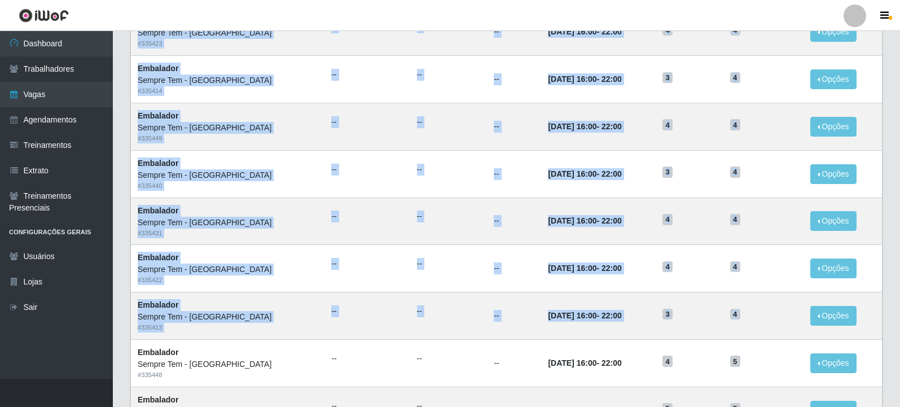
scroll to position [28, 0]
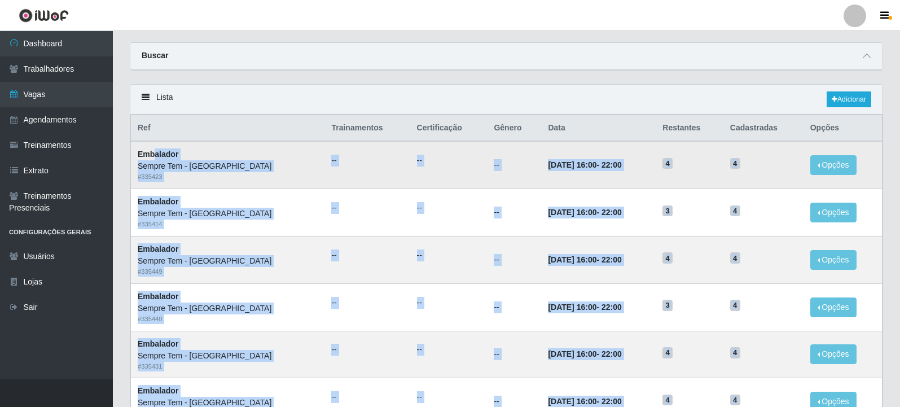
drag, startPoint x: 760, startPoint y: 140, endPoint x: 152, endPoint y: 153, distance: 608.4
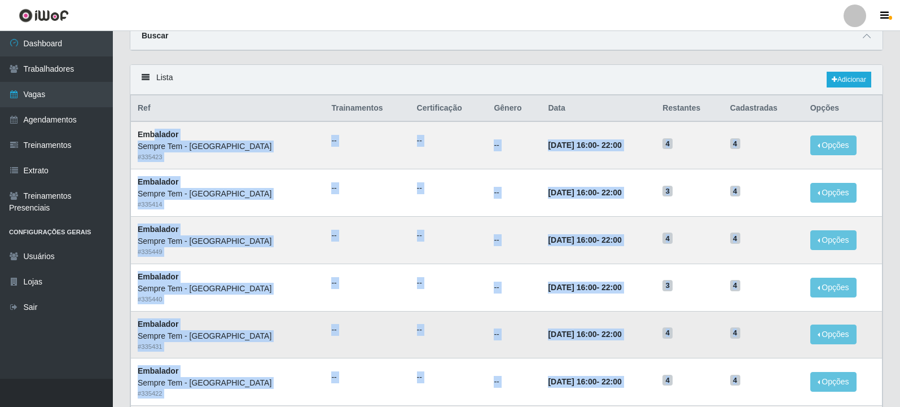
scroll to position [0, 0]
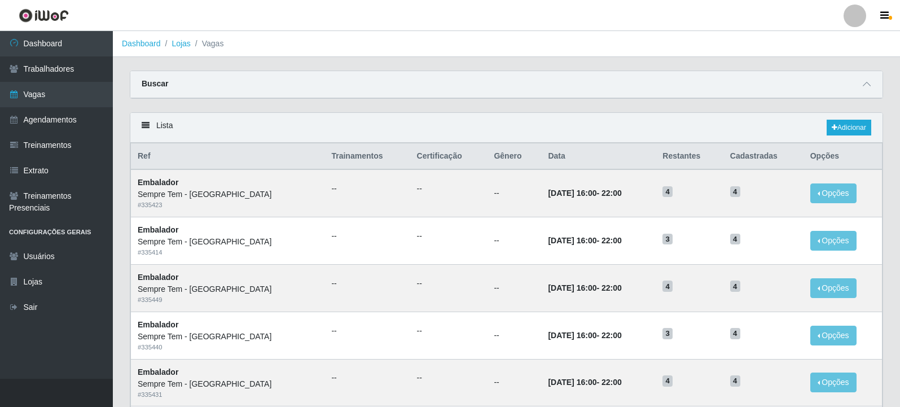
click at [874, 89] on div "Buscar" at bounding box center [506, 84] width 752 height 27
click at [870, 86] on icon at bounding box center [867, 84] width 8 height 8
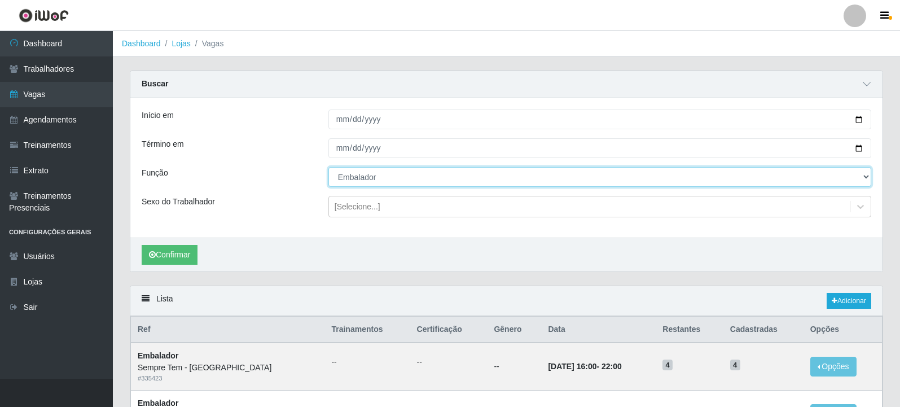
click at [385, 183] on select "[Selecione...] Embalador Embalador + Embalador ++ Repositor Repositor + Reposit…" at bounding box center [599, 177] width 543 height 20
click at [328, 168] on select "[Selecione...] Embalador Embalador + Embalador ++ Repositor Repositor + Reposit…" at bounding box center [599, 177] width 543 height 20
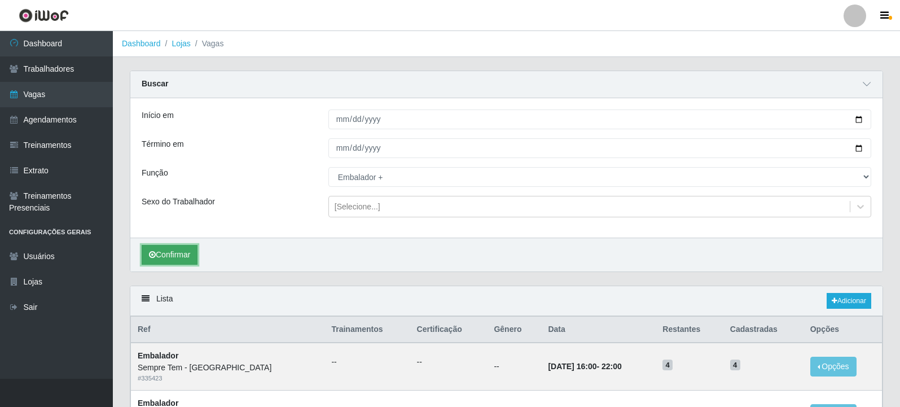
click at [187, 259] on button "Confirmar" at bounding box center [170, 255] width 56 height 20
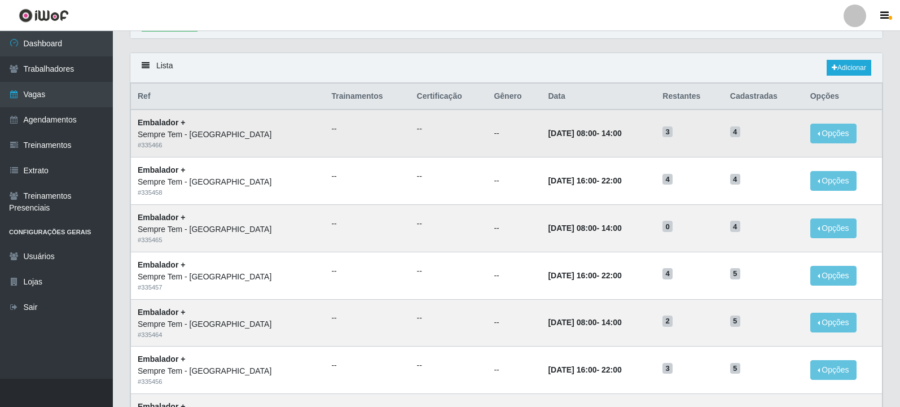
scroll to position [231, 0]
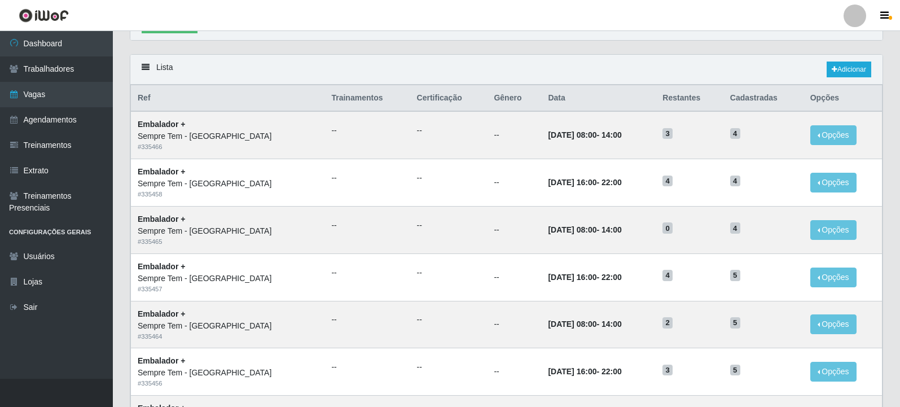
click at [649, 66] on div "Lista Adicionar" at bounding box center [506, 70] width 752 height 30
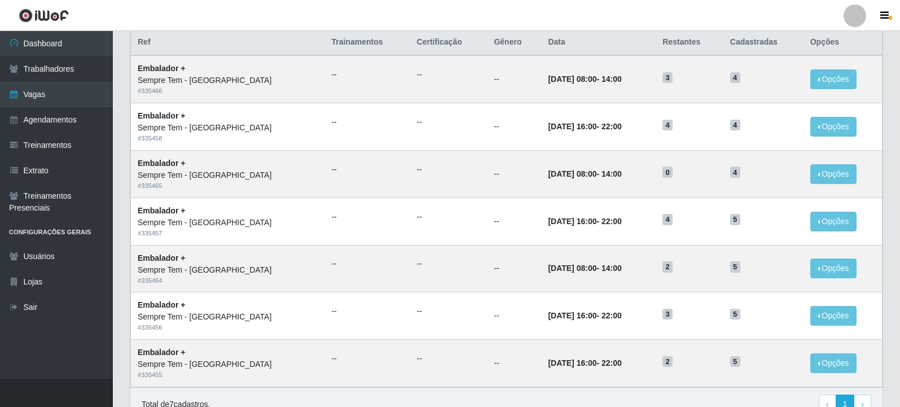
scroll to position [288, 0]
click at [487, 269] on td "--" at bounding box center [514, 267] width 54 height 47
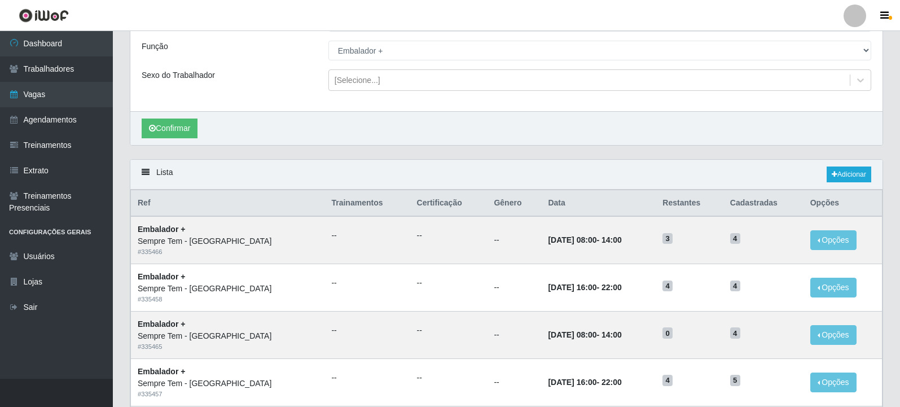
scroll to position [62, 0]
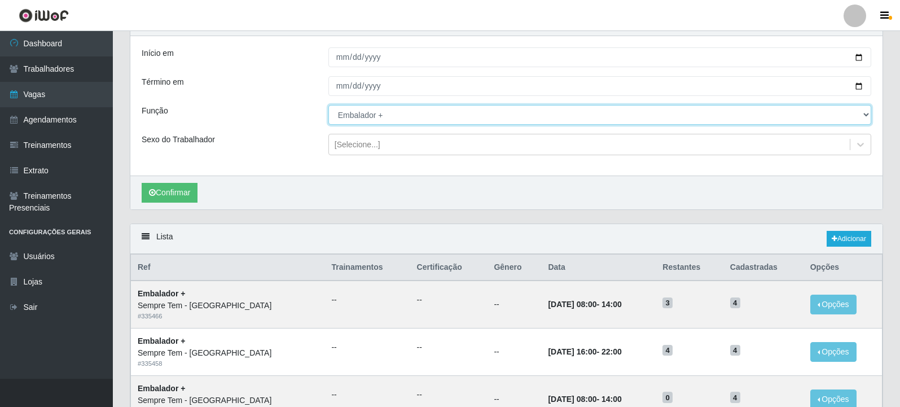
click at [402, 119] on select "[Selecione...] Embalador Embalador + Embalador ++ Repositor Repositor + Reposit…" at bounding box center [599, 115] width 543 height 20
select select "24"
click at [328, 106] on select "[Selecione...] Embalador Embalador + Embalador ++ Repositor Repositor + Reposit…" at bounding box center [599, 115] width 543 height 20
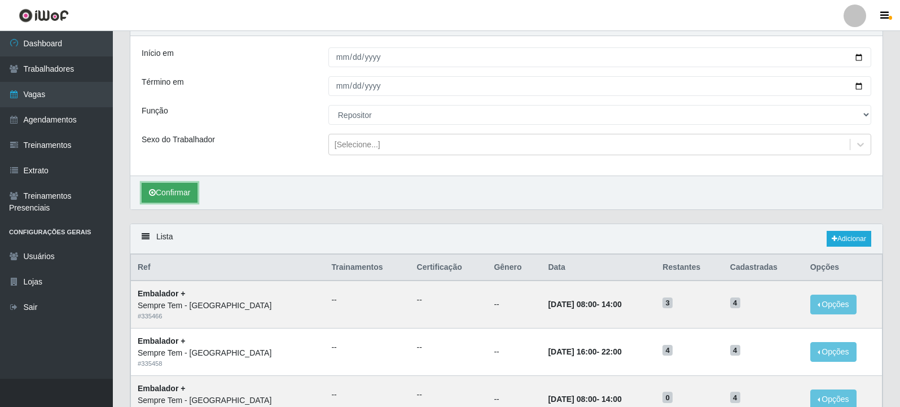
click at [173, 195] on button "Confirmar" at bounding box center [170, 193] width 56 height 20
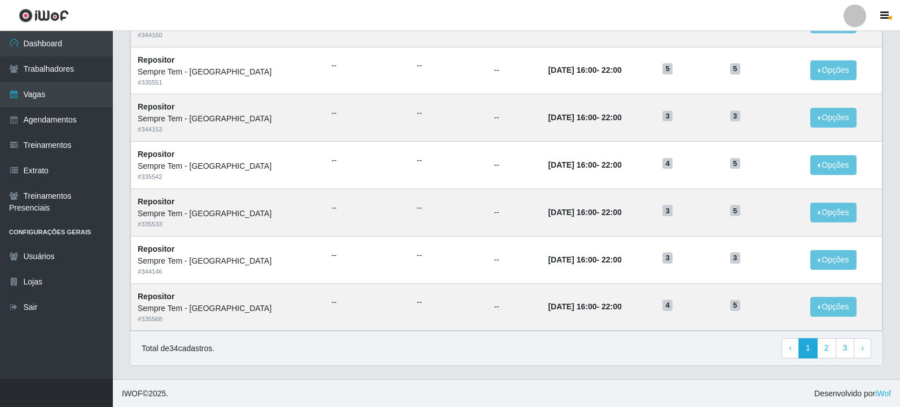
scroll to position [723, 0]
click at [849, 350] on link "3" at bounding box center [845, 347] width 19 height 20
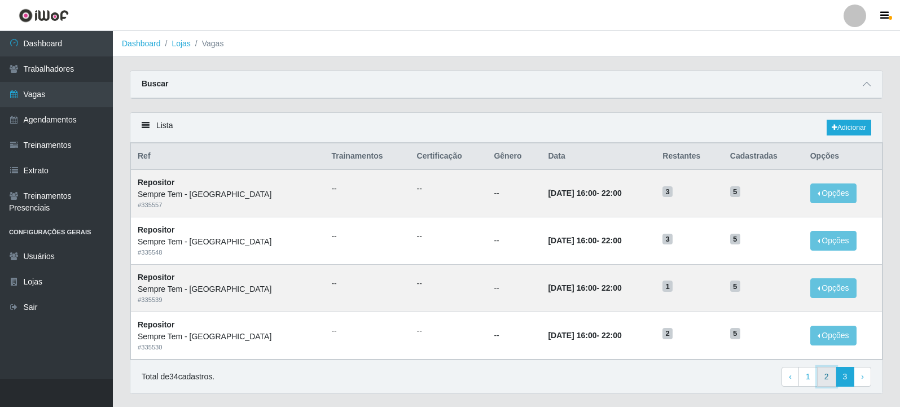
click at [825, 379] on link "2" at bounding box center [826, 377] width 19 height 20
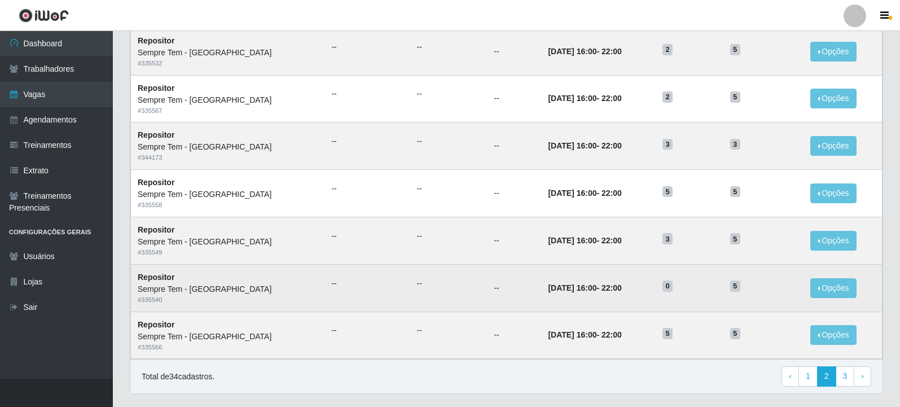
scroll to position [493, 0]
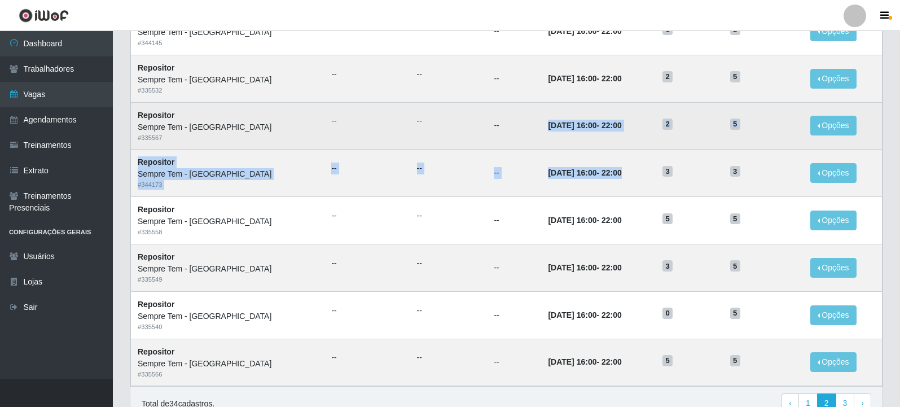
drag, startPoint x: 627, startPoint y: 169, endPoint x: 516, endPoint y: 115, distance: 124.2
click at [517, 114] on tbody "Repositor Sempre Tem - [GEOGRAPHIC_DATA] # 335568 -- -- -- [DATE] 16:00 - 22:00…" at bounding box center [507, 30] width 752 height 709
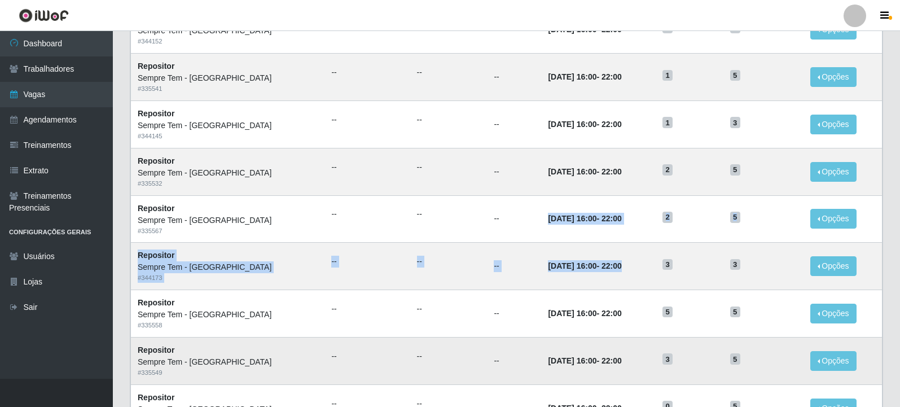
scroll to position [380, 0]
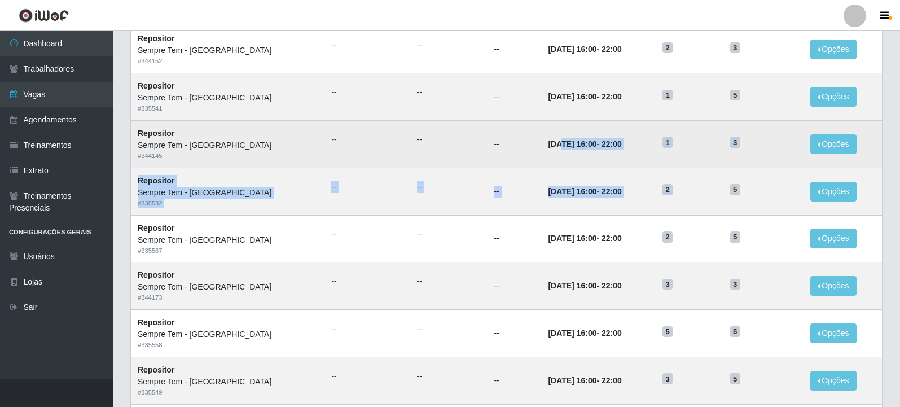
drag, startPoint x: 723, startPoint y: 194, endPoint x: 528, endPoint y: 150, distance: 200.7
click at [529, 144] on tbody "Repositor Sempre Tem - Jardim Camburi # 335568 -- -- -- 19/09/2025, 16:00 - 22:…" at bounding box center [507, 143] width 752 height 709
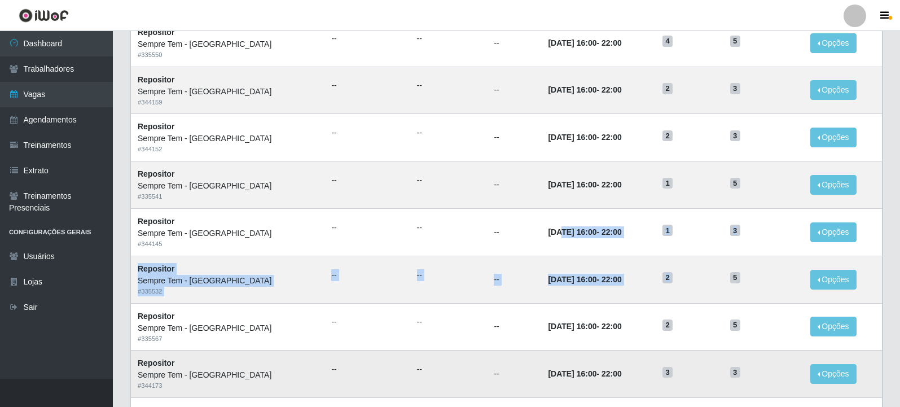
scroll to position [267, 0]
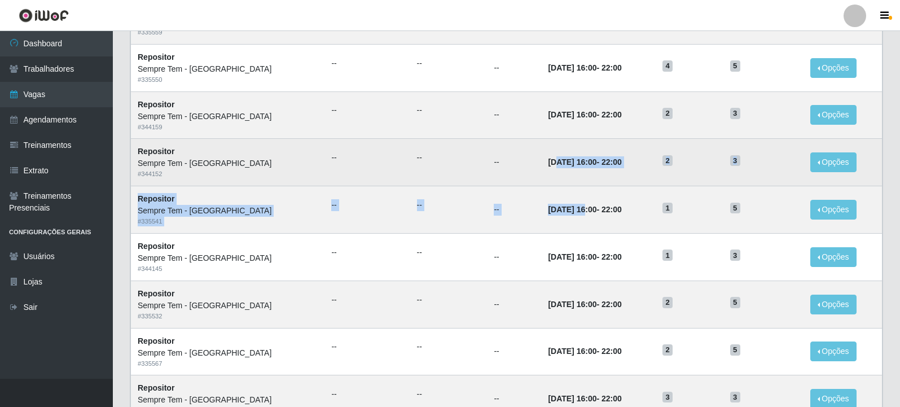
drag, startPoint x: 556, startPoint y: 206, endPoint x: 525, endPoint y: 170, distance: 47.6
click at [525, 170] on tbody "Repositor Sempre Tem - Jardim Camburi # 335568 -- -- -- 19/09/2025, 16:00 - 22:…" at bounding box center [507, 256] width 752 height 709
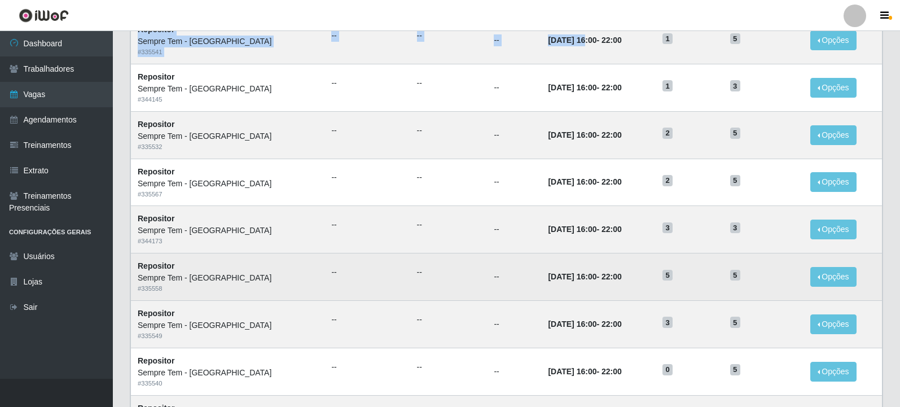
scroll to position [550, 0]
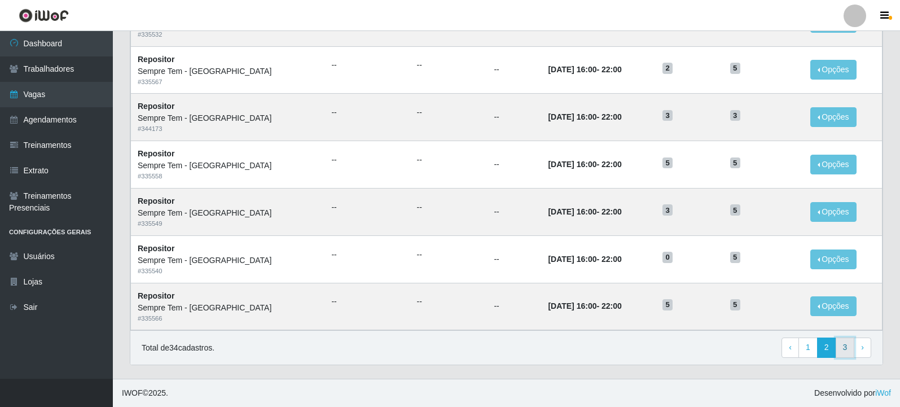
click at [846, 341] on link "3" at bounding box center [845, 347] width 19 height 20
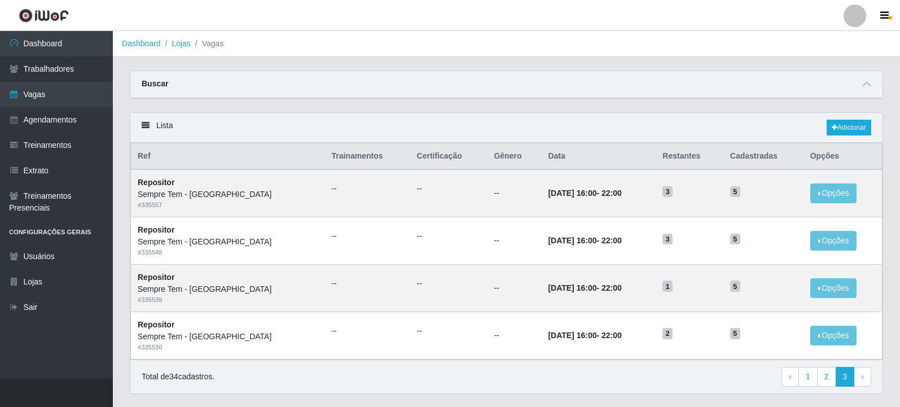
scroll to position [29, 0]
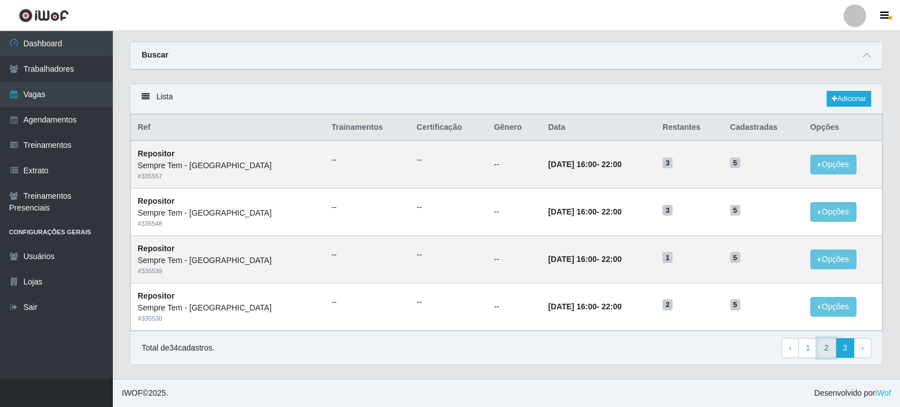
click at [831, 349] on link "2" at bounding box center [826, 348] width 19 height 20
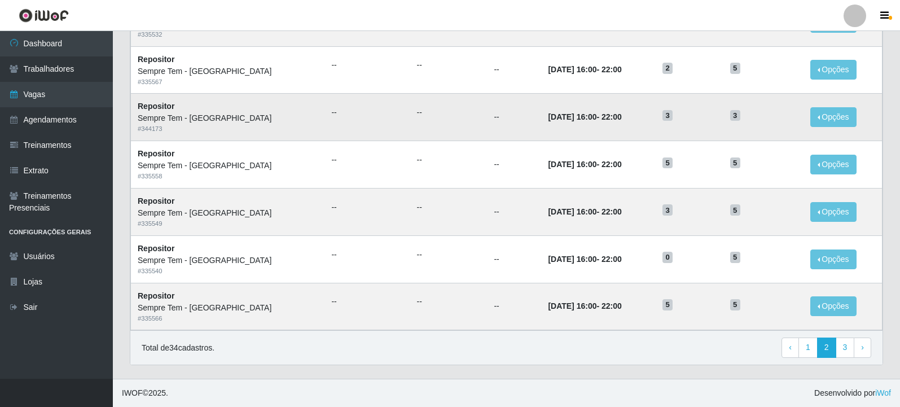
scroll to position [493, 0]
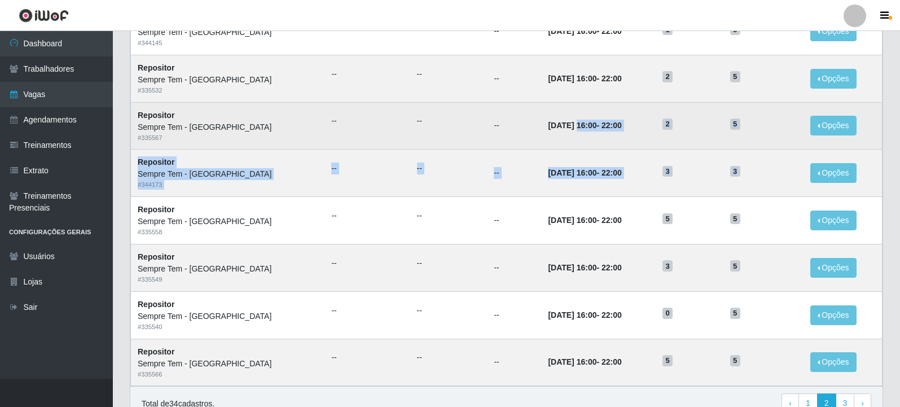
drag, startPoint x: 759, startPoint y: 172, endPoint x: 547, endPoint y: 132, distance: 216.4
click at [547, 132] on tbody "Repositor Sempre Tem - [GEOGRAPHIC_DATA] # 335568 -- -- -- [DATE] 16:00 - 22:00…" at bounding box center [507, 30] width 752 height 709
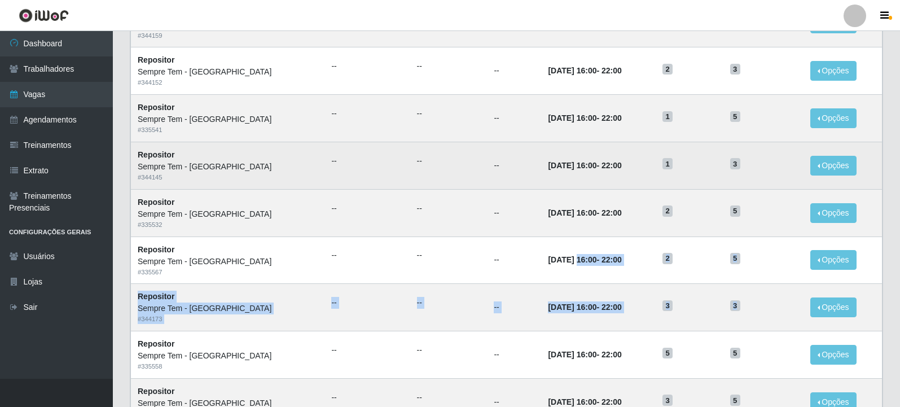
scroll to position [395, 0]
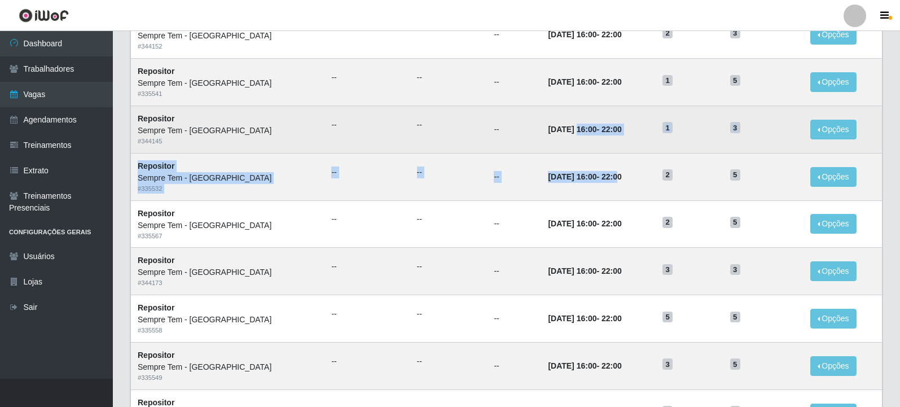
drag, startPoint x: 607, startPoint y: 182, endPoint x: 547, endPoint y: 126, distance: 81.0
click at [547, 126] on tbody "Repositor Sempre Tem - Jardim Camburi # 335568 -- -- -- 19/09/2025, 16:00 - 22:…" at bounding box center [507, 128] width 752 height 709
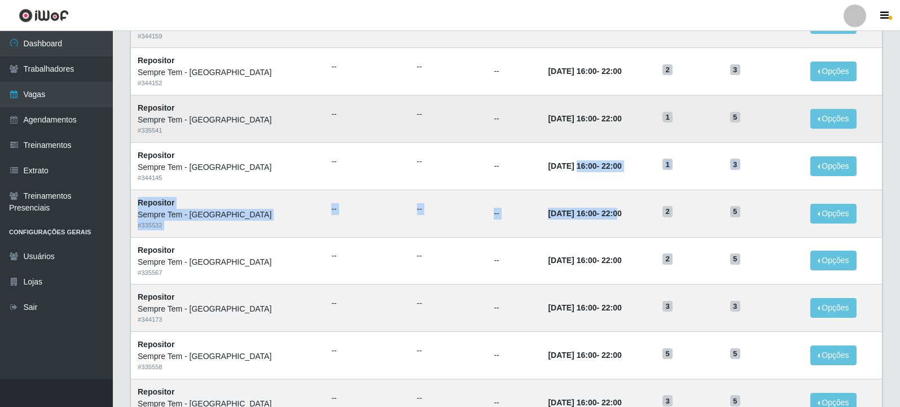
scroll to position [339, 0]
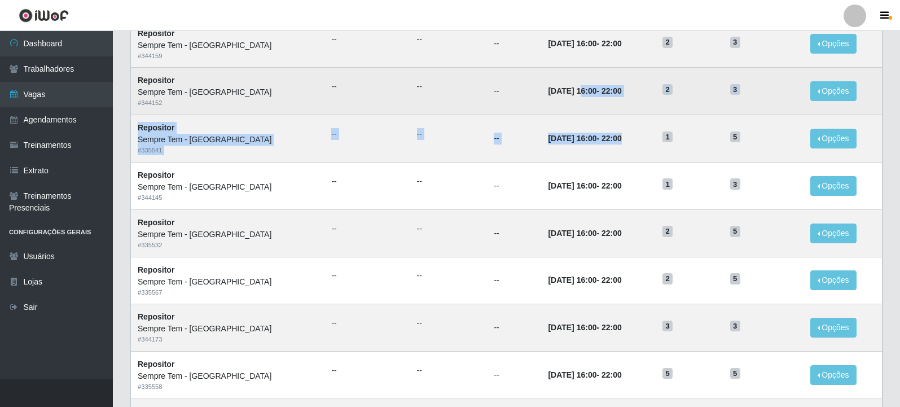
drag, startPoint x: 617, startPoint y: 151, endPoint x: 550, endPoint y: 95, distance: 87.3
click at [550, 95] on tbody "Repositor Sempre Tem - Jardim Camburi # 335568 -- -- -- 19/09/2025, 16:00 - 22:…" at bounding box center [507, 185] width 752 height 709
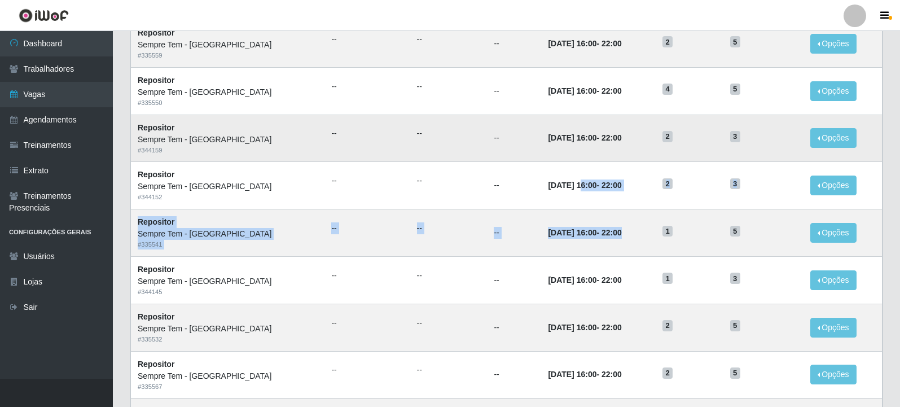
scroll to position [226, 0]
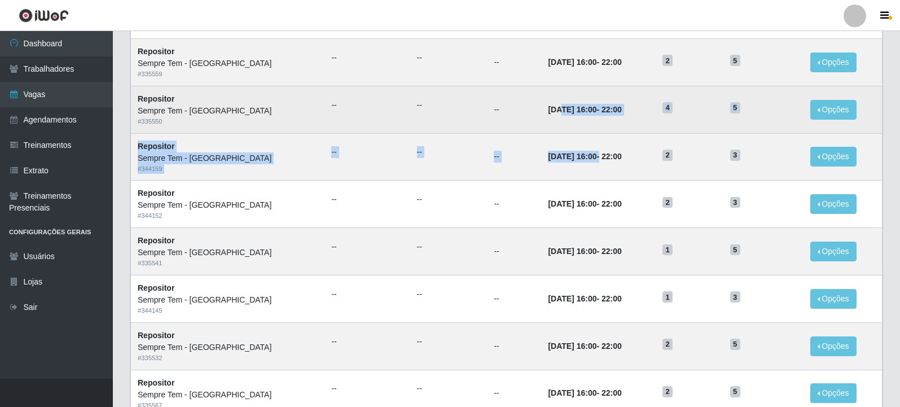
drag, startPoint x: 588, startPoint y: 160, endPoint x: 528, endPoint y: 110, distance: 78.1
click at [528, 111] on tbody "Repositor Sempre Tem - Jardim Camburi # 335568 -- -- -- 19/09/2025, 16:00 - 22:…" at bounding box center [507, 298] width 752 height 709
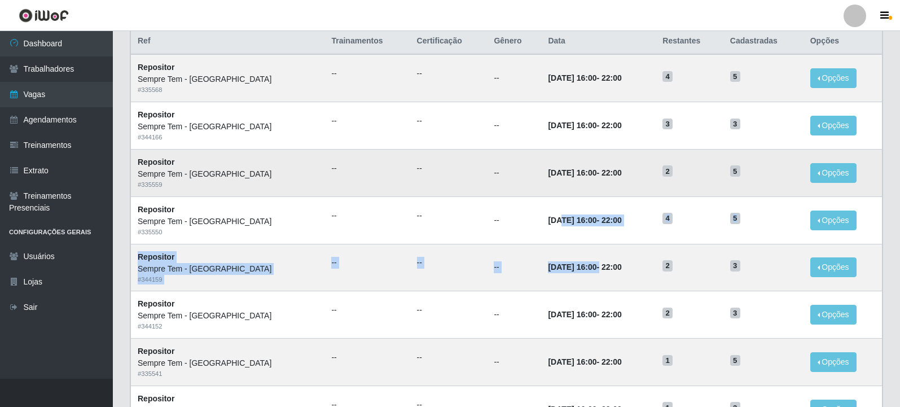
scroll to position [113, 0]
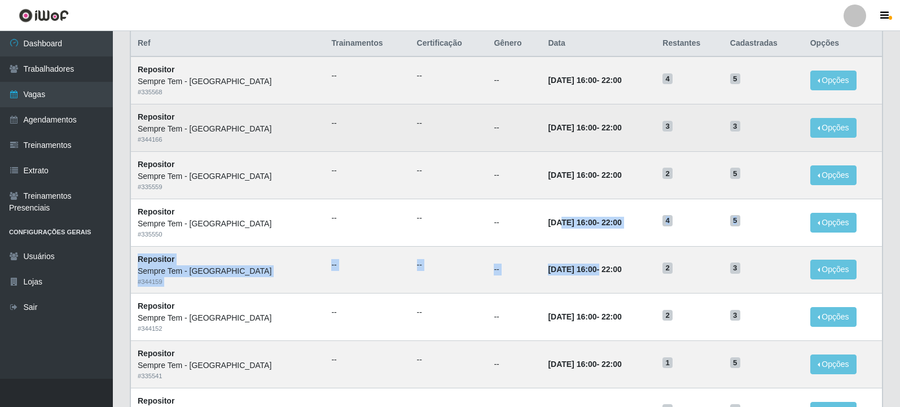
drag, startPoint x: 584, startPoint y: 178, endPoint x: 528, endPoint y: 122, distance: 79.0
click at [528, 122] on tbody "Repositor Sempre Tem - Jardim Camburi # 335568 -- -- -- 19/09/2025, 16:00 - 22:…" at bounding box center [507, 410] width 752 height 709
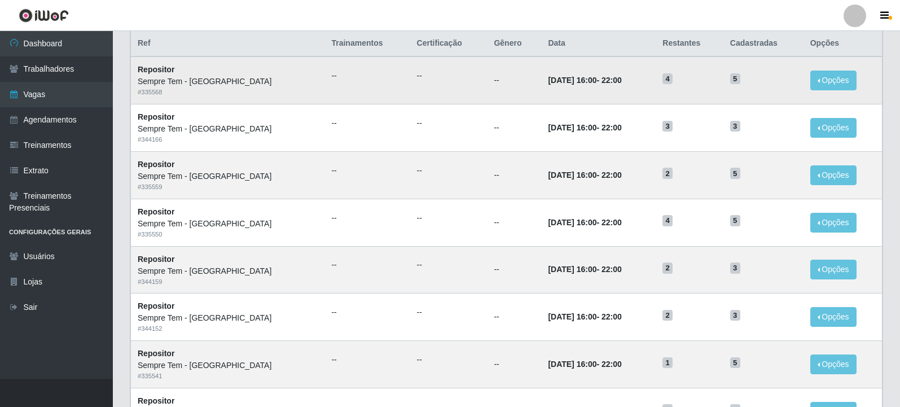
click at [541, 70] on td "19/09/2025, 16:00 - 22:00" at bounding box center [598, 79] width 115 height 47
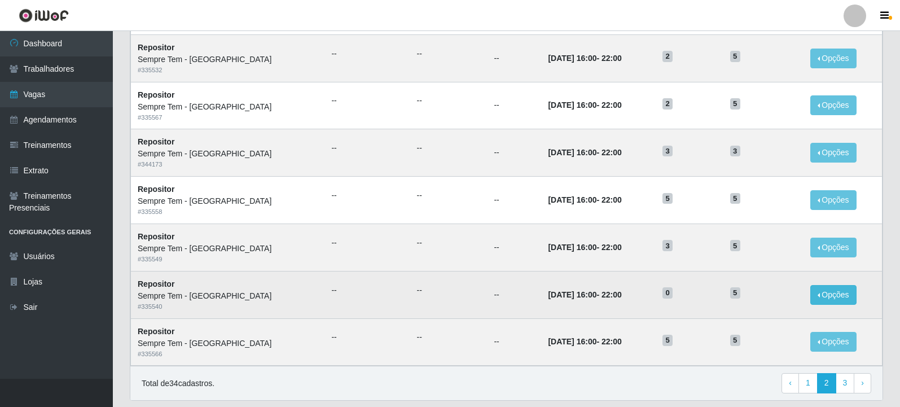
scroll to position [550, 0]
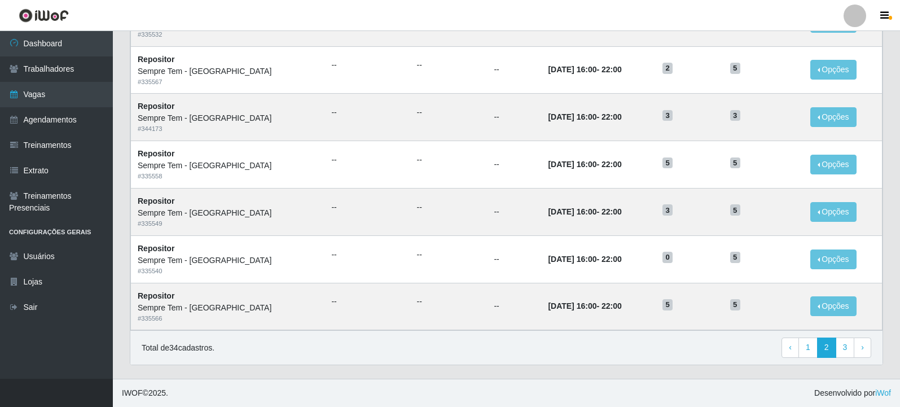
click at [809, 336] on div "Total de 34 cadastros. ‹ Previous 1 2 3 › Next" at bounding box center [506, 347] width 752 height 34
click at [809, 344] on link "1" at bounding box center [807, 347] width 19 height 20
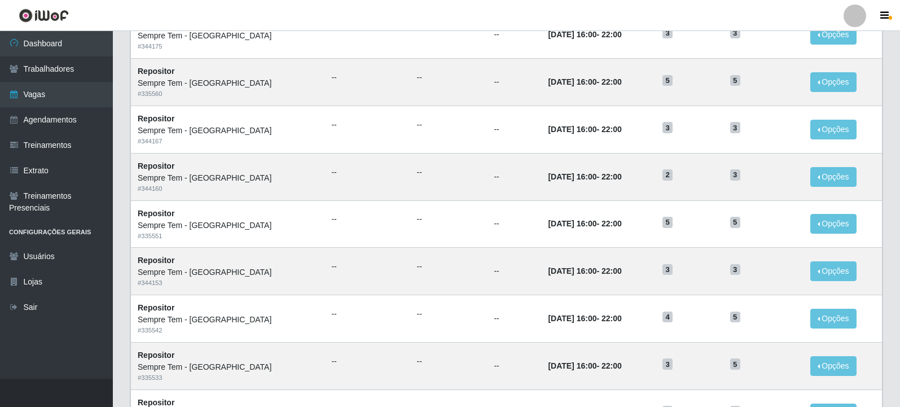
scroll to position [550, 0]
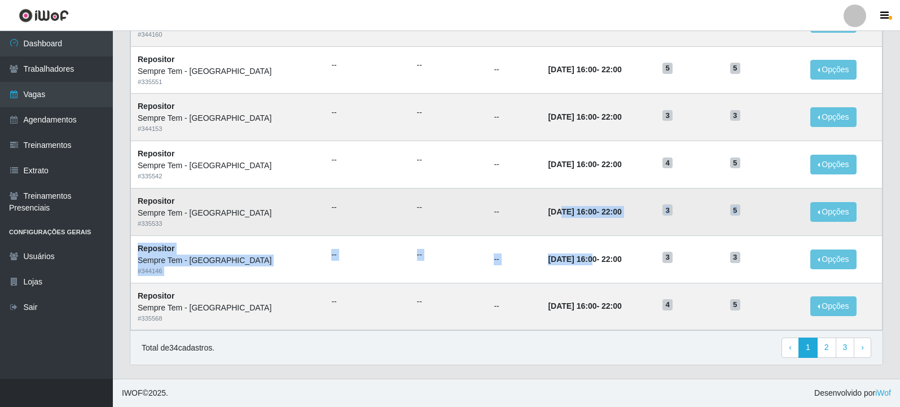
drag, startPoint x: 561, startPoint y: 267, endPoint x: 529, endPoint y: 203, distance: 72.4
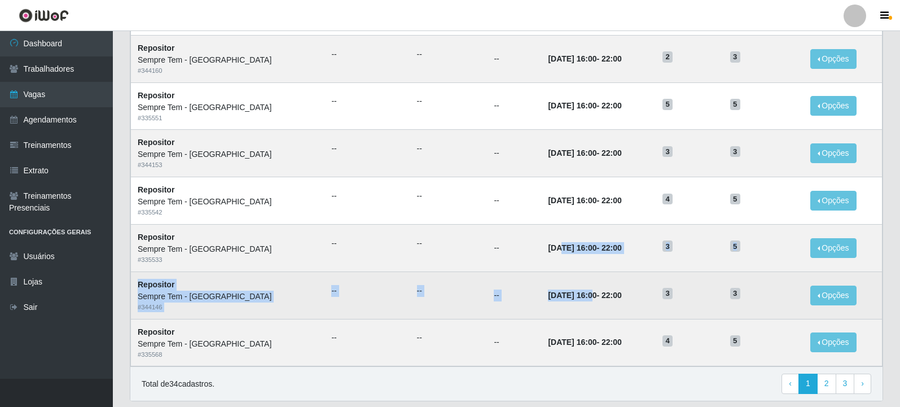
scroll to position [493, 0]
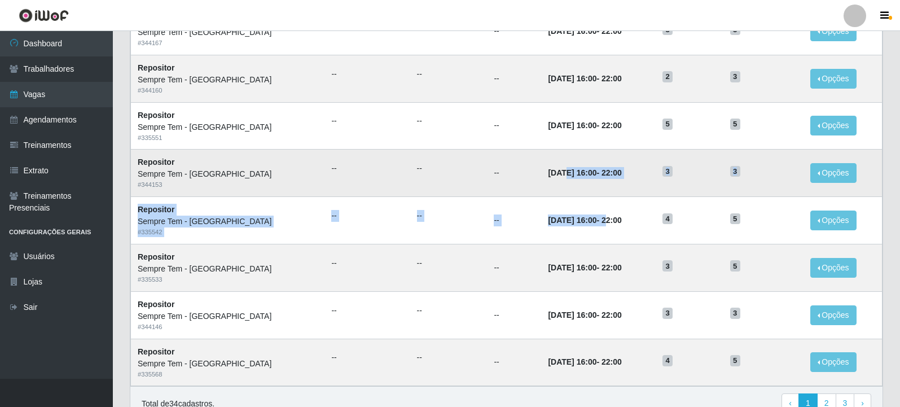
drag, startPoint x: 596, startPoint y: 225, endPoint x: 533, endPoint y: 160, distance: 90.6
click at [533, 160] on tbody "Repositor Sempre Tem - [GEOGRAPHIC_DATA] # 344154 -- -- -- [DATE] 16:00 - 22:00…" at bounding box center [507, 30] width 752 height 709
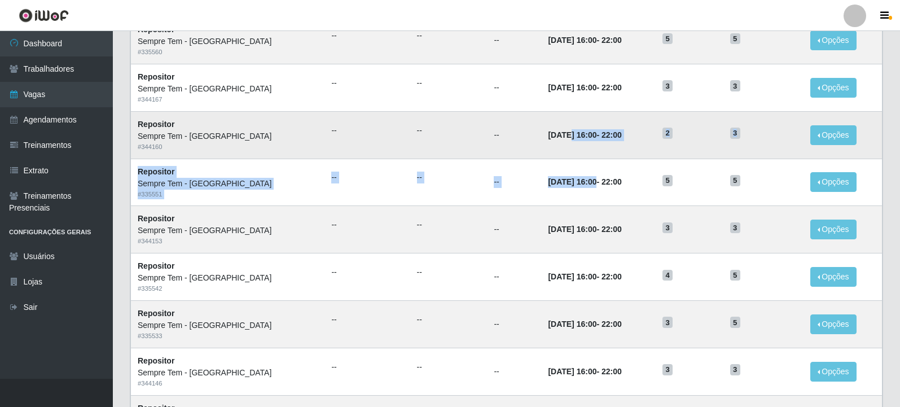
drag, startPoint x: 565, startPoint y: 186, endPoint x: 535, endPoint y: 130, distance: 63.4
click at [535, 130] on tbody "Repositor Sempre Tem - [GEOGRAPHIC_DATA] # 344154 -- -- -- [DATE] 16:00 - 22:00…" at bounding box center [507, 87] width 752 height 709
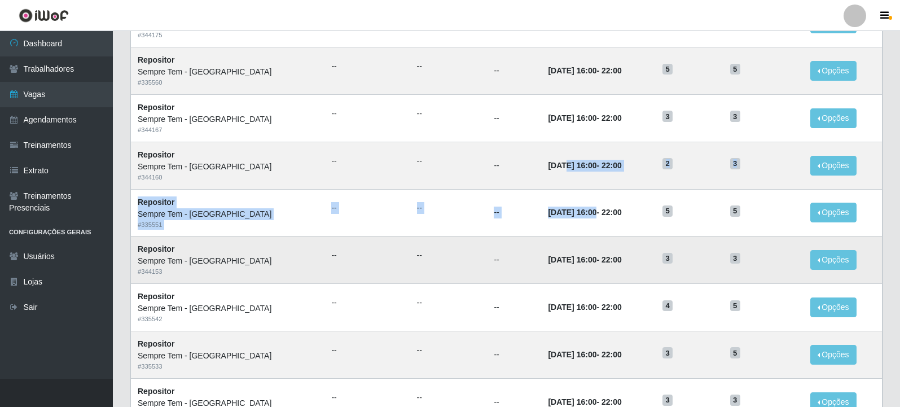
scroll to position [380, 0]
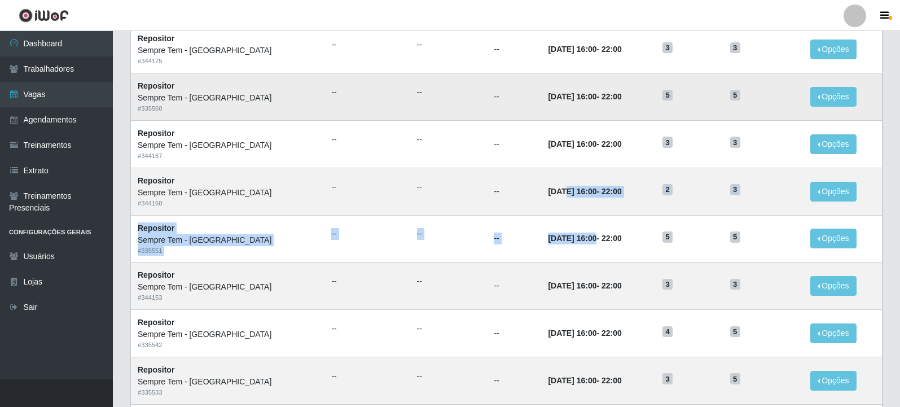
drag, startPoint x: 571, startPoint y: 148, endPoint x: 552, endPoint y: 83, distance: 67.5
click at [552, 83] on tbody "Repositor Sempre Tem - Jardim Camburi # 344154 -- -- -- 30/09/2025, 16:00 - 22:…" at bounding box center [507, 143] width 752 height 709
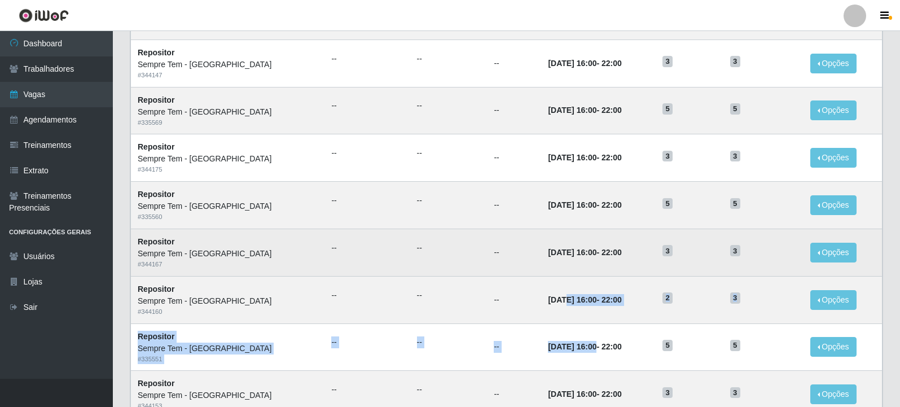
scroll to position [267, 0]
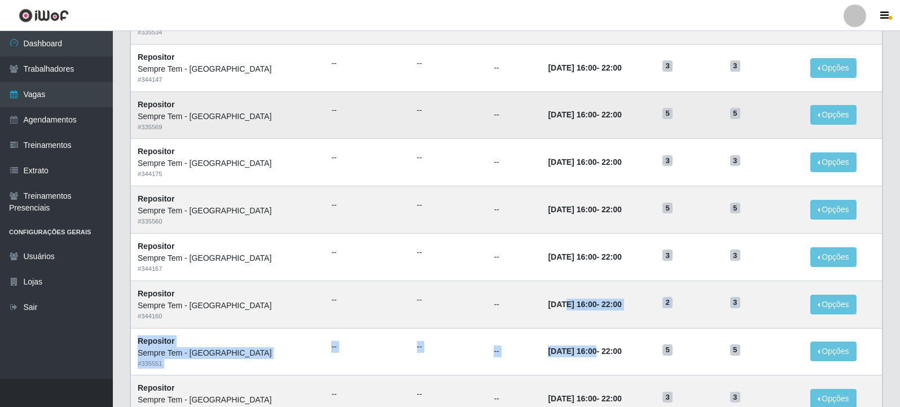
drag, startPoint x: 578, startPoint y: 172, endPoint x: 557, endPoint y: 117, distance: 58.6
click at [557, 117] on tbody "Repositor Sempre Tem - Jardim Camburi # 344154 -- -- -- 30/09/2025, 16:00 - 22:…" at bounding box center [507, 256] width 752 height 709
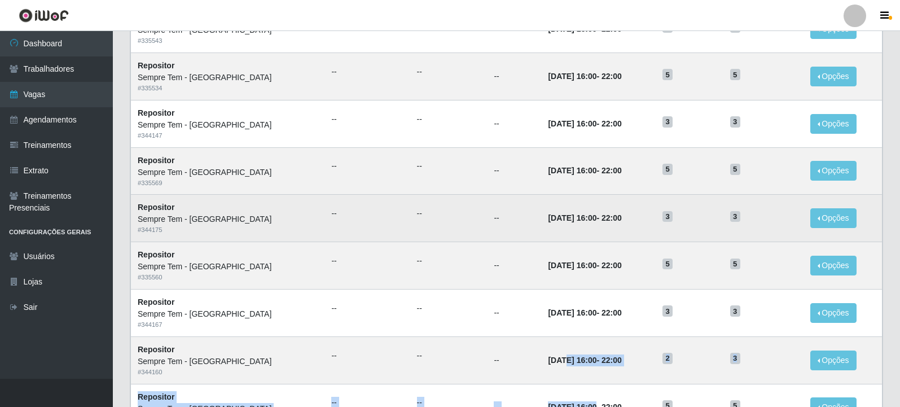
scroll to position [211, 0]
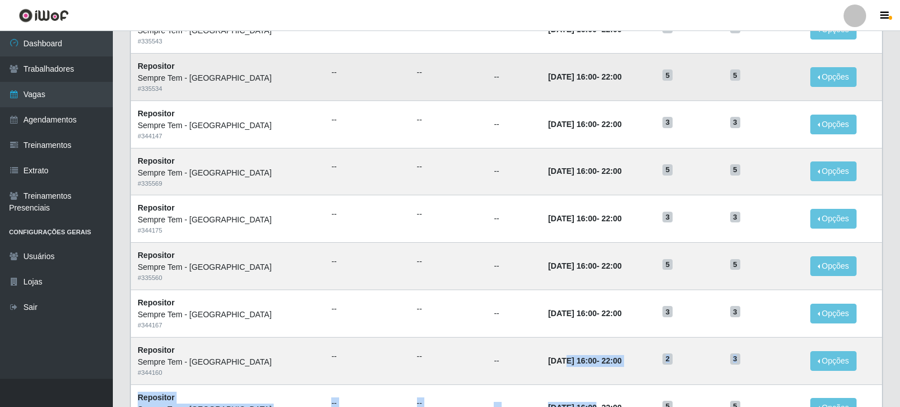
drag, startPoint x: 572, startPoint y: 129, endPoint x: 545, endPoint y: 71, distance: 64.6
click at [545, 71] on tbody "Repositor Sempre Tem - Jardim Camburi # 344154 -- -- -- 30/09/2025, 16:00 - 22:…" at bounding box center [507, 312] width 752 height 709
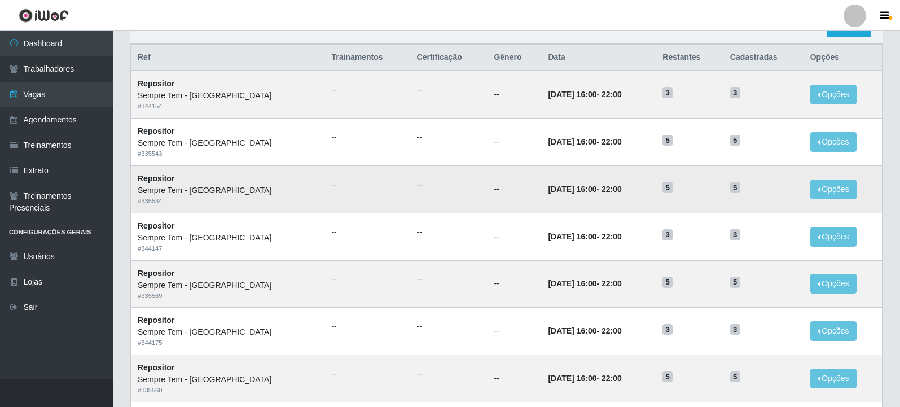
scroll to position [98, 0]
drag, startPoint x: 583, startPoint y: 148, endPoint x: 533, endPoint y: 81, distance: 83.4
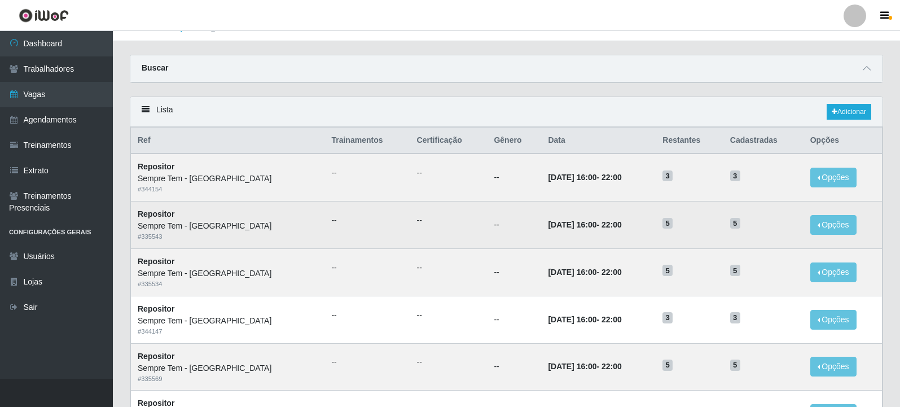
scroll to position [0, 0]
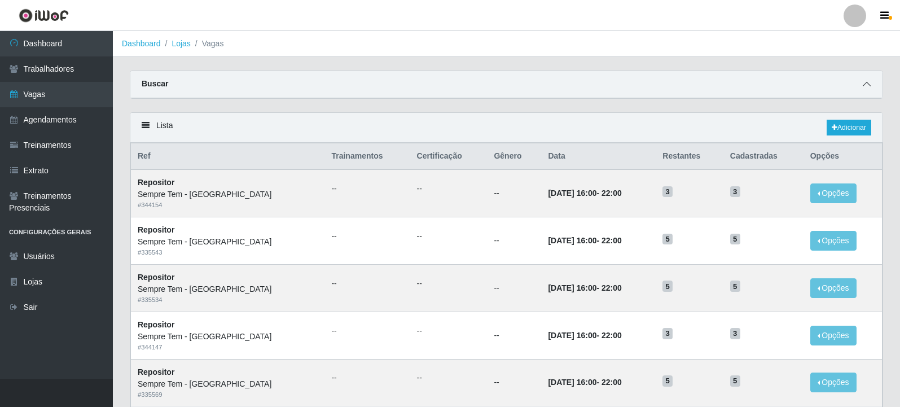
click at [867, 87] on icon at bounding box center [867, 84] width 8 height 8
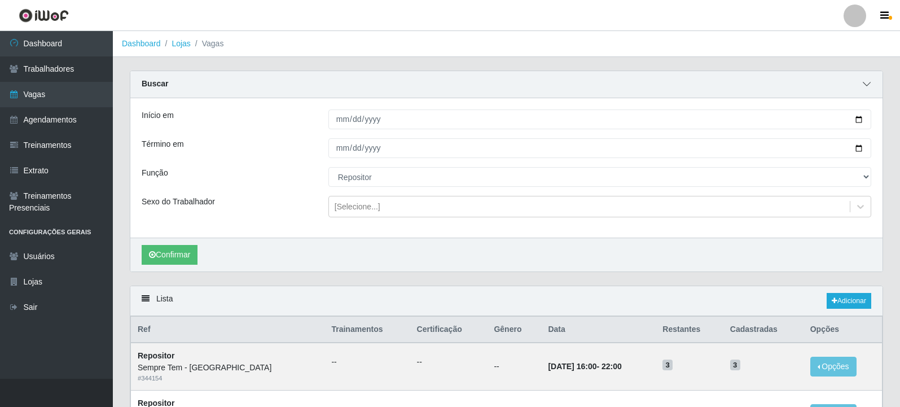
click at [867, 87] on icon at bounding box center [867, 84] width 8 height 8
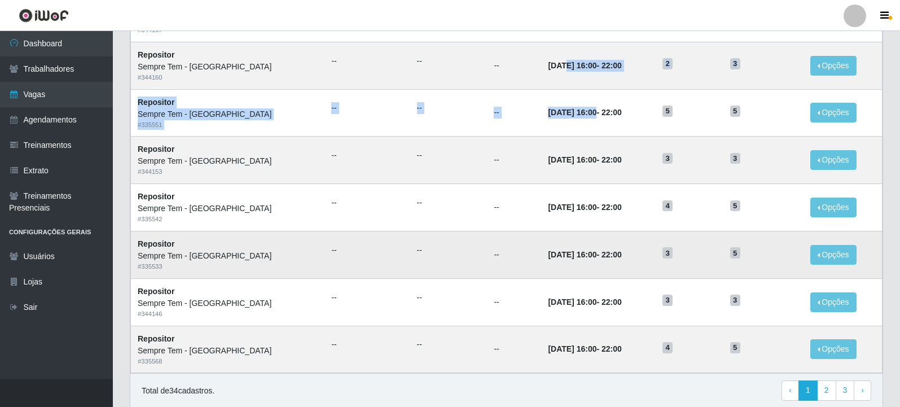
scroll to position [550, 0]
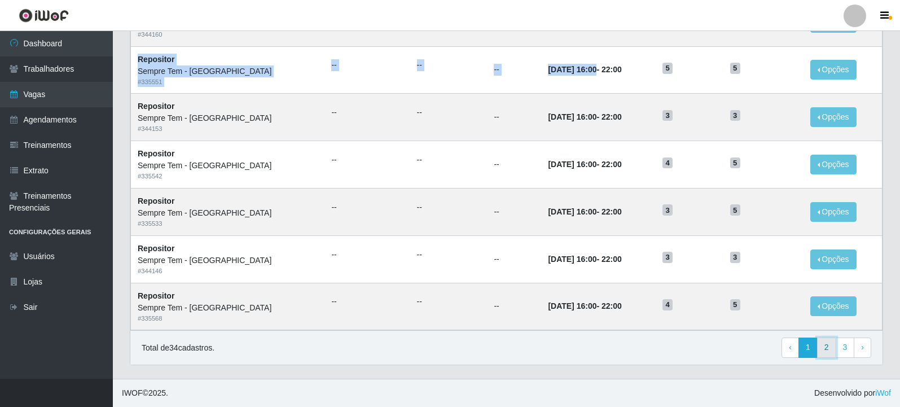
click at [831, 347] on link "2" at bounding box center [826, 347] width 19 height 20
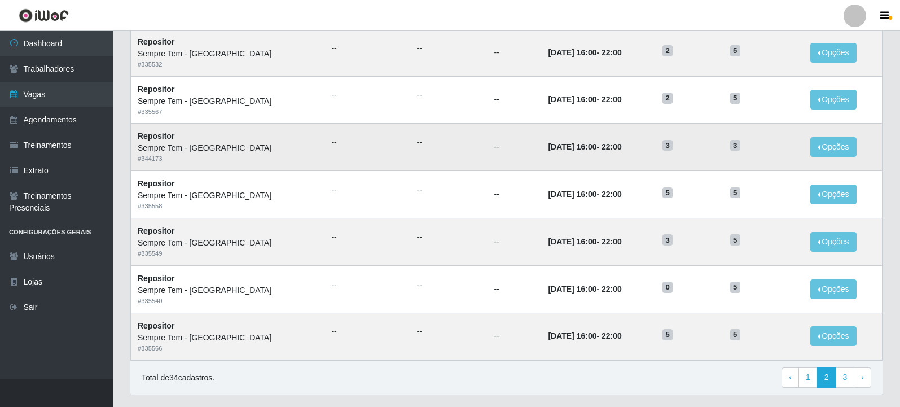
scroll to position [493, 0]
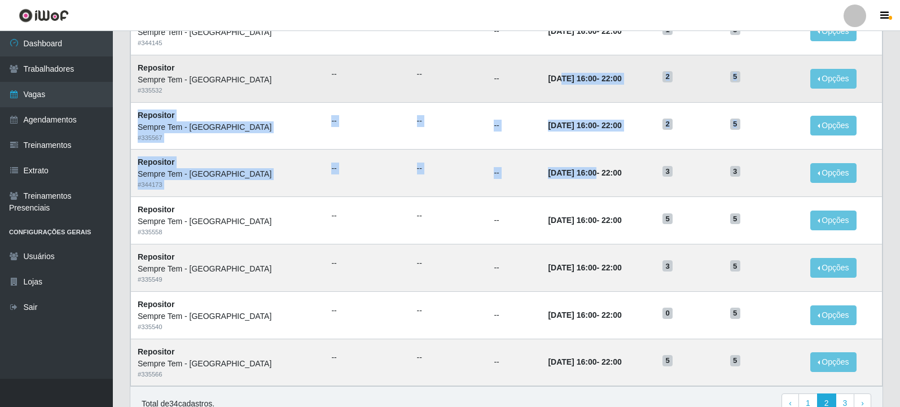
drag, startPoint x: 564, startPoint y: 185, endPoint x: 530, endPoint y: 78, distance: 111.7
click at [530, 78] on tbody "Repositor Sempre Tem - [GEOGRAPHIC_DATA] # 335568 -- -- -- [DATE] 16:00 - 22:00…" at bounding box center [507, 30] width 752 height 709
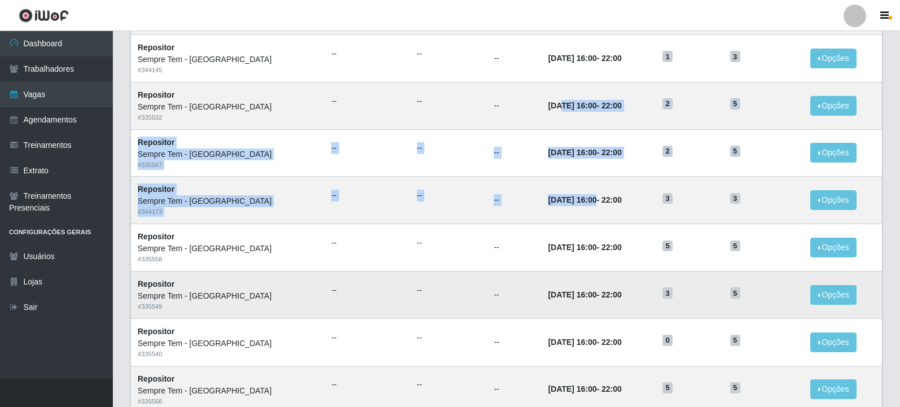
scroll to position [550, 0]
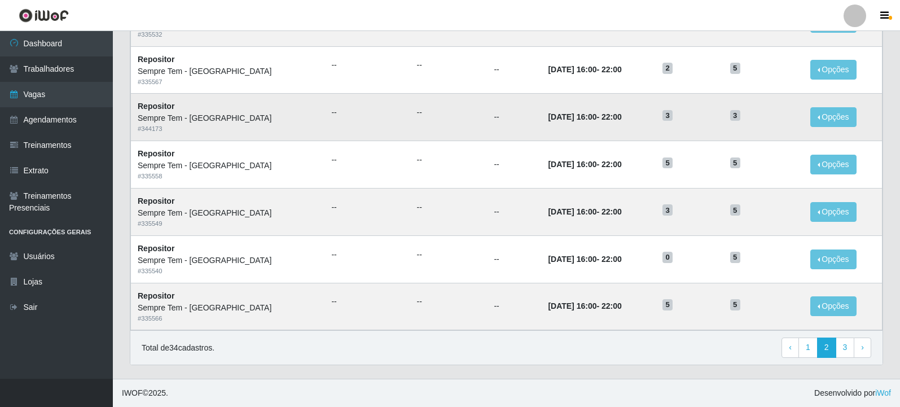
drag, startPoint x: 582, startPoint y: 119, endPoint x: 618, endPoint y: 111, distance: 37.5
click at [583, 119] on time "[DATE] 16:00" at bounding box center [572, 116] width 49 height 9
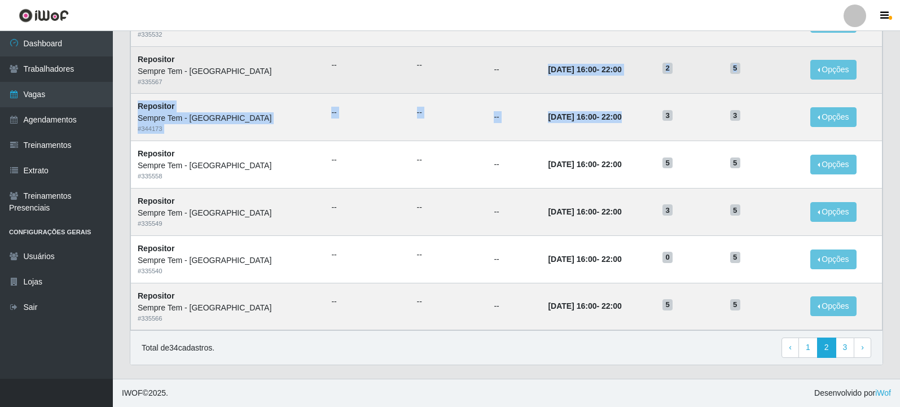
drag, startPoint x: 616, startPoint y: 115, endPoint x: 504, endPoint y: 70, distance: 119.8
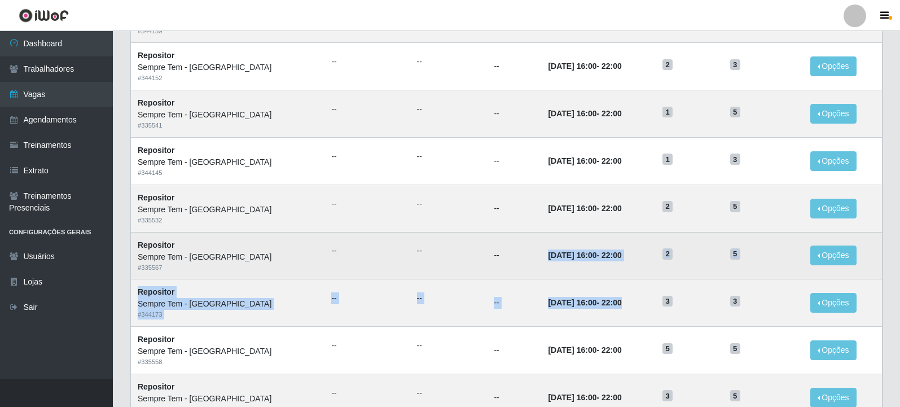
scroll to position [324, 0]
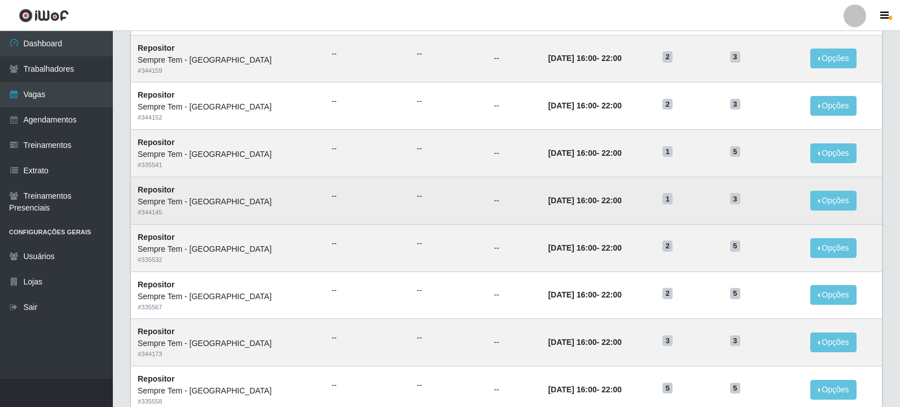
click at [487, 214] on td "--" at bounding box center [514, 200] width 54 height 47
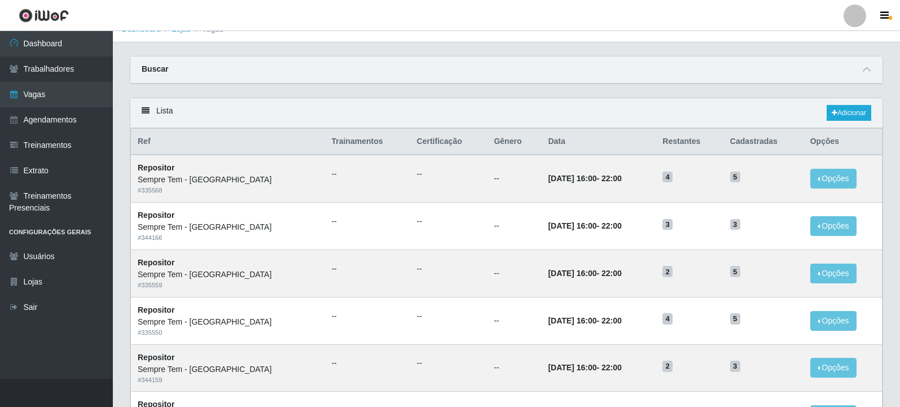
scroll to position [0, 0]
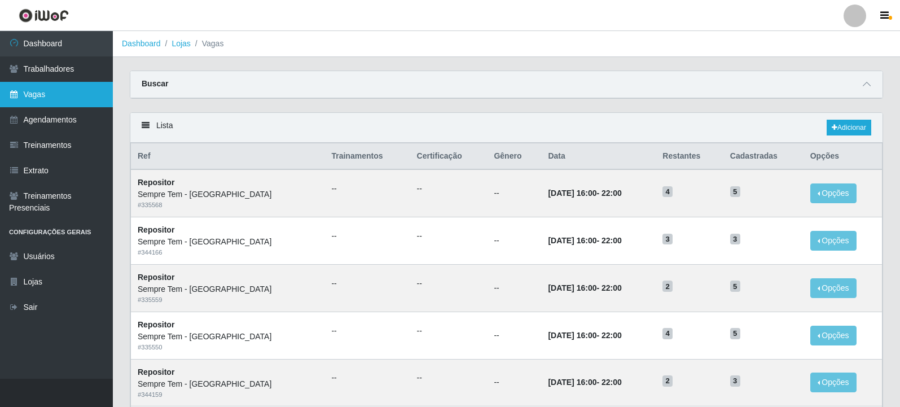
drag, startPoint x: 54, startPoint y: 91, endPoint x: 67, endPoint y: 93, distance: 13.6
click at [54, 91] on link "Vagas" at bounding box center [56, 94] width 113 height 25
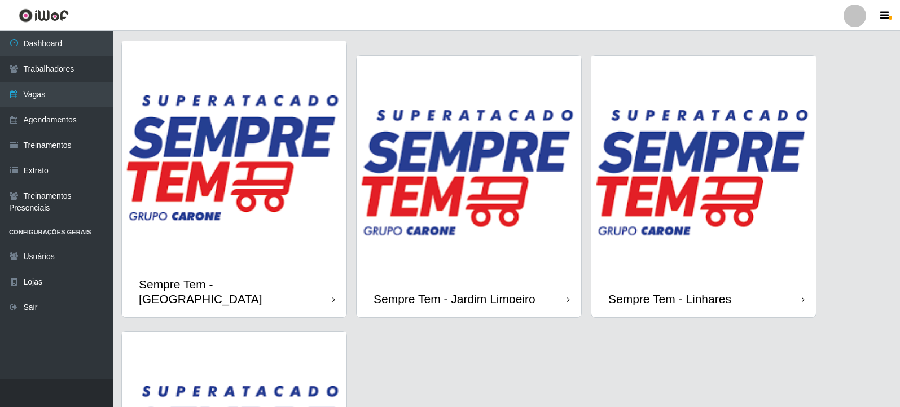
scroll to position [959, 0]
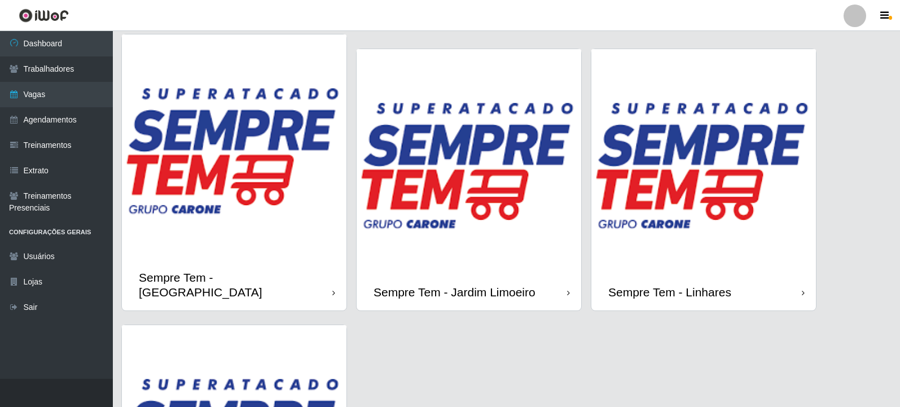
click at [677, 187] on img at bounding box center [703, 161] width 225 height 225
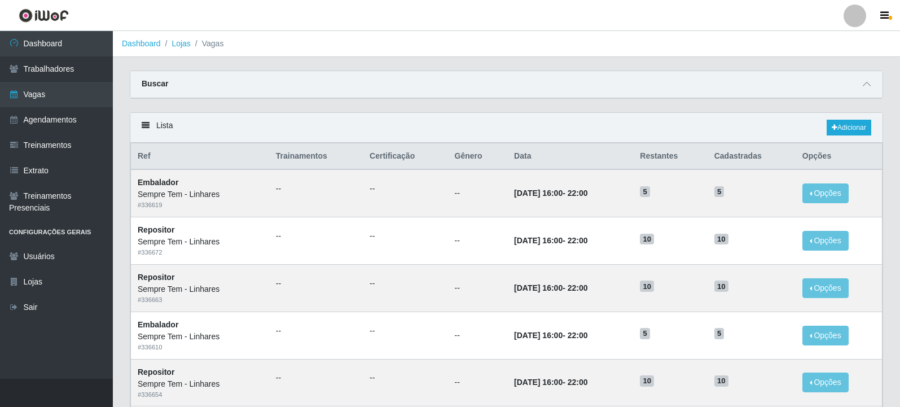
click at [707, 90] on div "Buscar" at bounding box center [506, 84] width 752 height 27
click at [872, 84] on span at bounding box center [867, 84] width 14 height 13
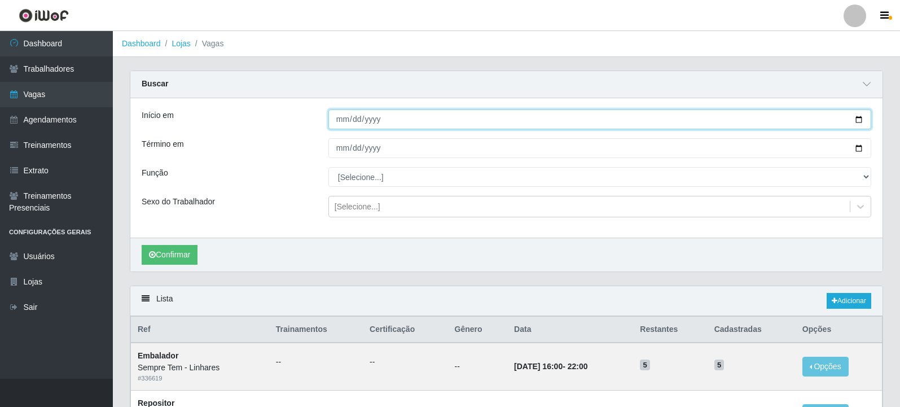
click at [862, 121] on input "Início em" at bounding box center [599, 119] width 543 height 20
type input "[DATE]"
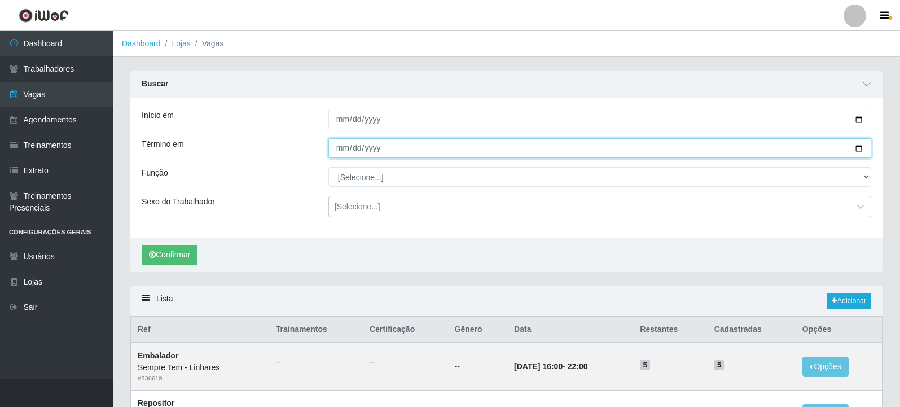
click at [859, 150] on input "Término em" at bounding box center [599, 148] width 543 height 20
type input "[DATE]"
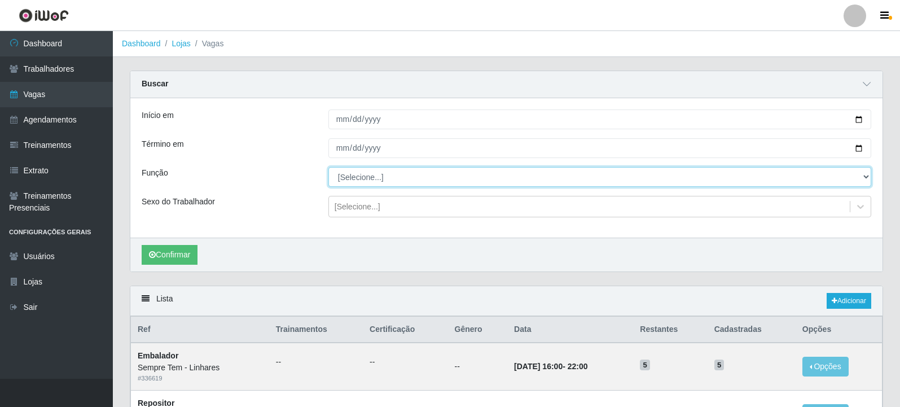
click at [453, 185] on select "[Selecione...] Embalador Embalador + Embalador ++ Repositor Repositor + Reposit…" at bounding box center [599, 177] width 543 height 20
select select "1"
click at [328, 168] on select "[Selecione...] Embalador Embalador + Embalador ++ Repositor Repositor + Reposit…" at bounding box center [599, 177] width 543 height 20
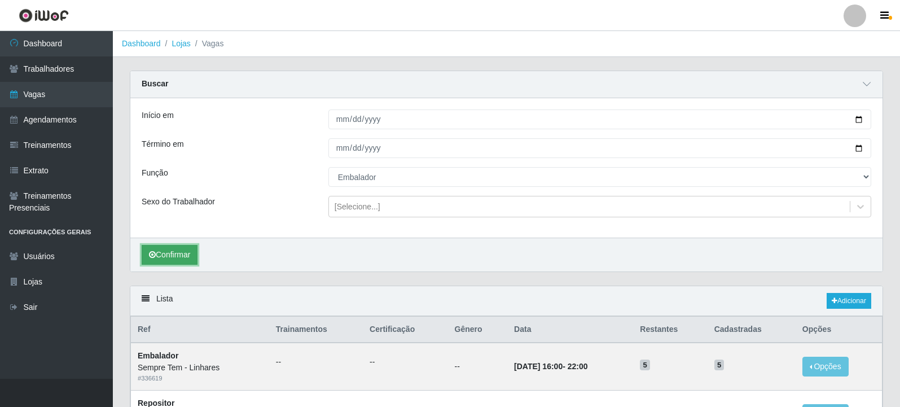
click at [179, 264] on button "Confirmar" at bounding box center [170, 255] width 56 height 20
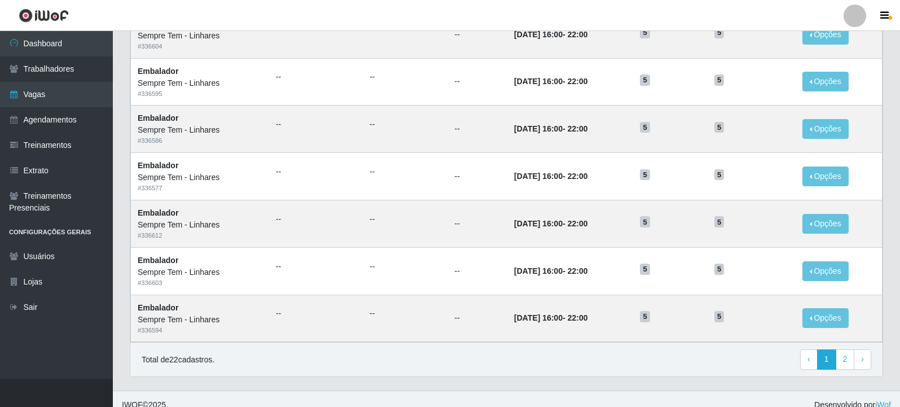
scroll to position [723, 0]
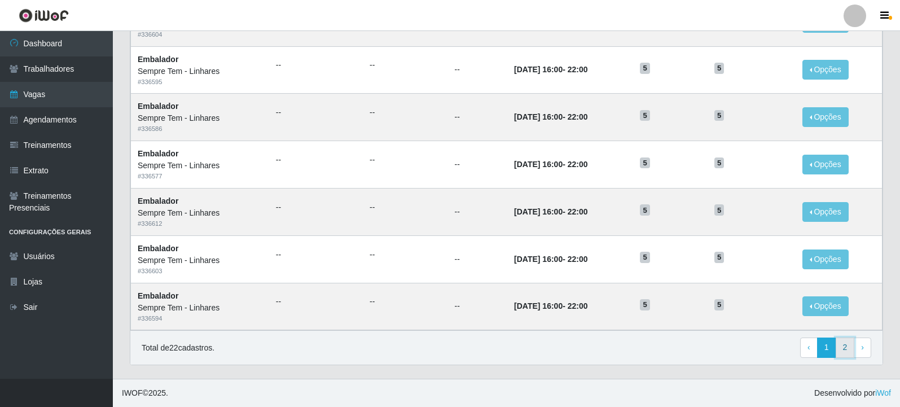
click at [844, 345] on link "2" at bounding box center [845, 347] width 19 height 20
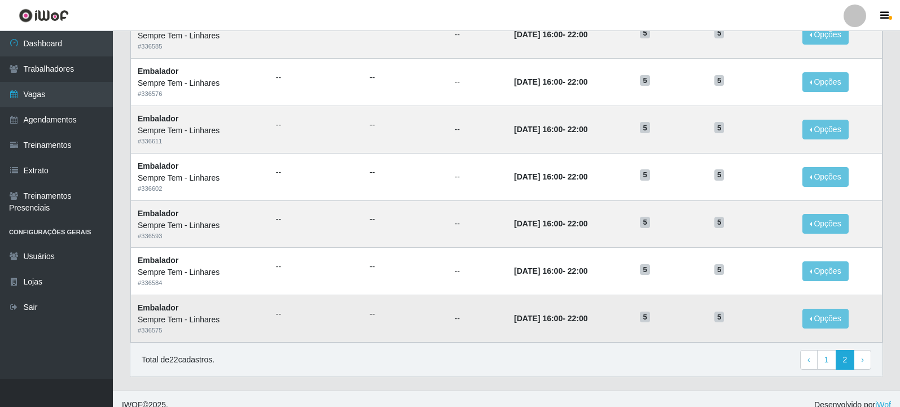
scroll to position [171, 0]
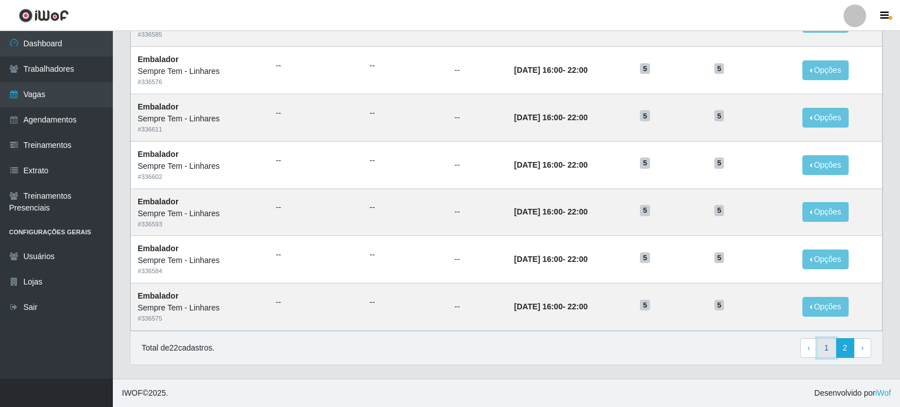
click at [828, 352] on link "1" at bounding box center [826, 348] width 19 height 20
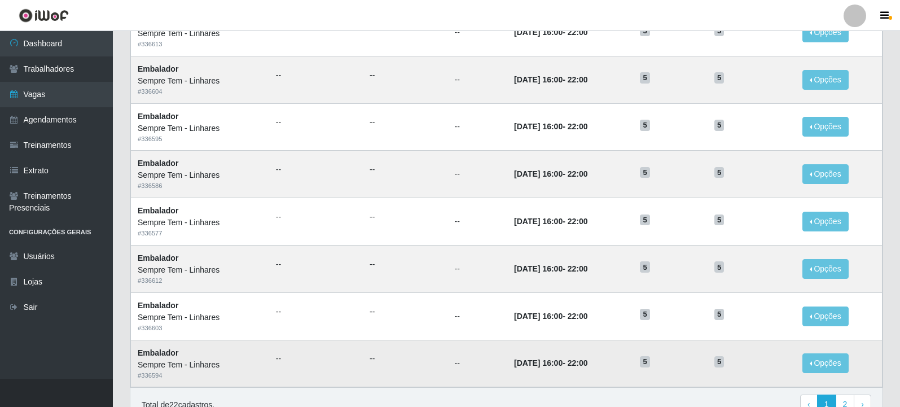
scroll to position [550, 0]
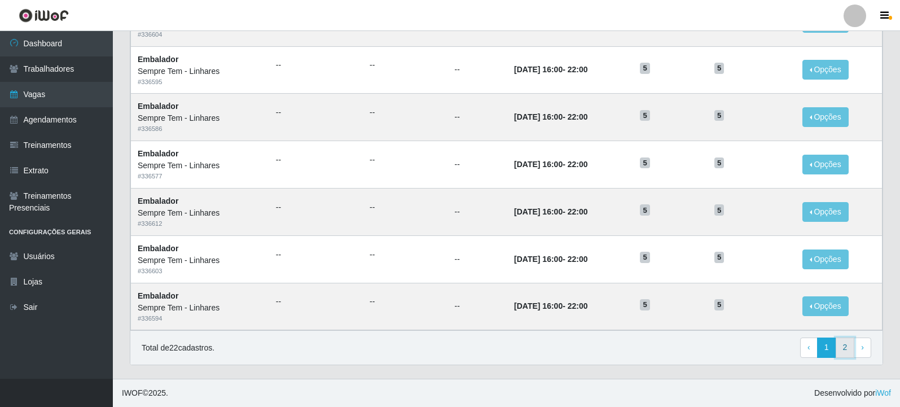
click at [850, 350] on link "2" at bounding box center [845, 347] width 19 height 20
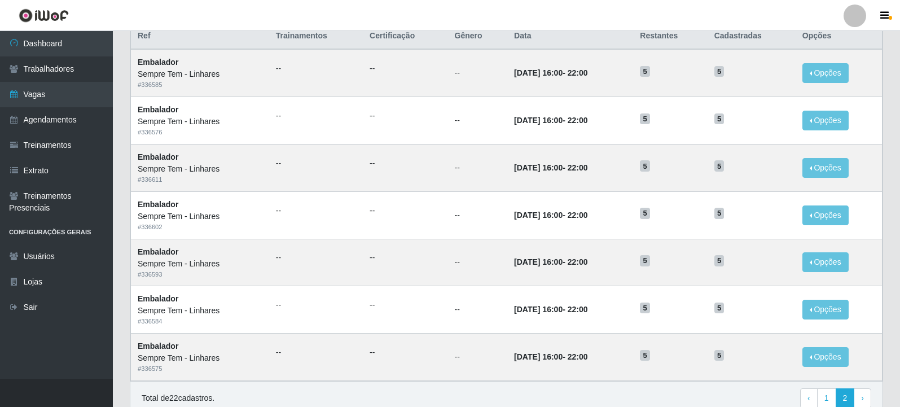
scroll to position [171, 0]
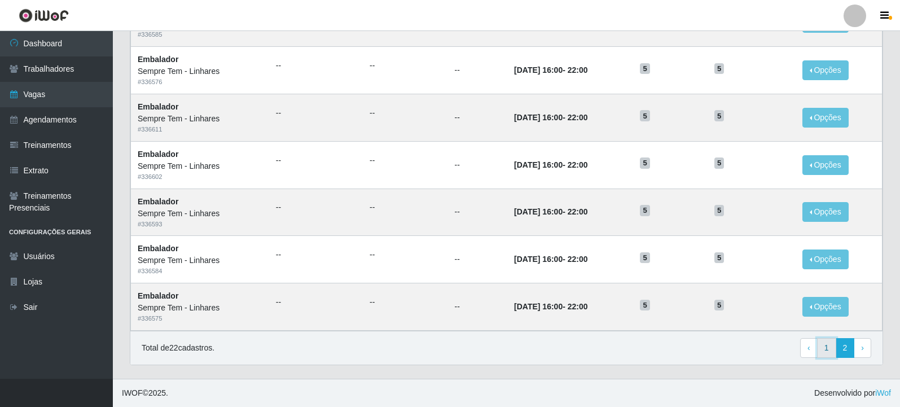
click at [828, 346] on link "1" at bounding box center [826, 348] width 19 height 20
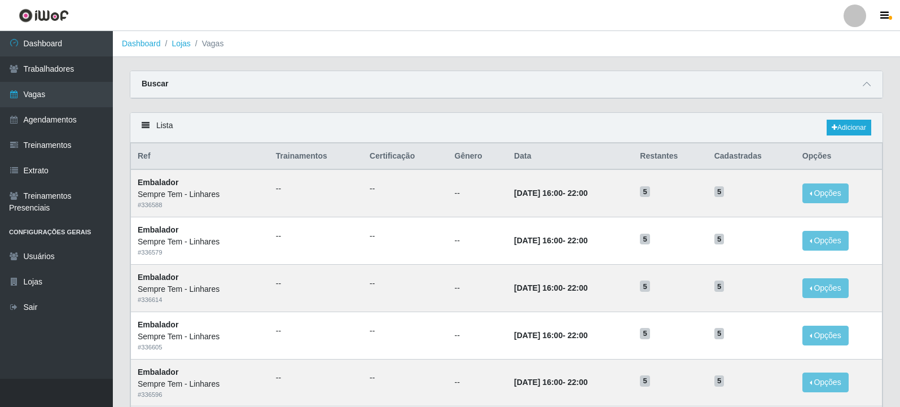
click at [873, 85] on div "Buscar" at bounding box center [506, 84] width 752 height 27
click at [868, 85] on icon at bounding box center [867, 84] width 8 height 8
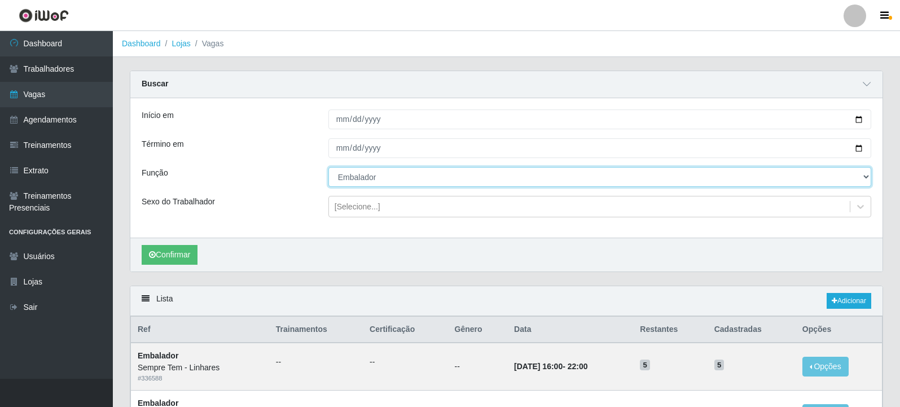
click at [467, 178] on select "[Selecione...] Embalador Embalador + Embalador ++ Repositor Repositor + Reposit…" at bounding box center [599, 177] width 543 height 20
click at [328, 168] on select "[Selecione...] Embalador Embalador + Embalador ++ Repositor Repositor + Reposit…" at bounding box center [599, 177] width 543 height 20
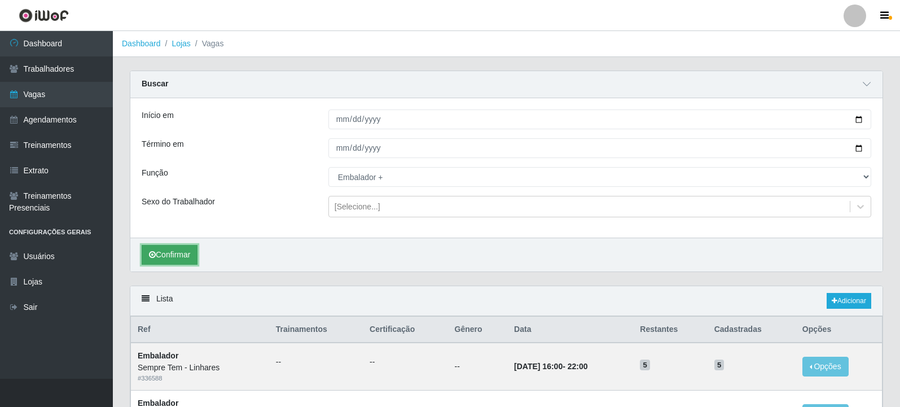
click at [174, 258] on button "Confirmar" at bounding box center [170, 255] width 56 height 20
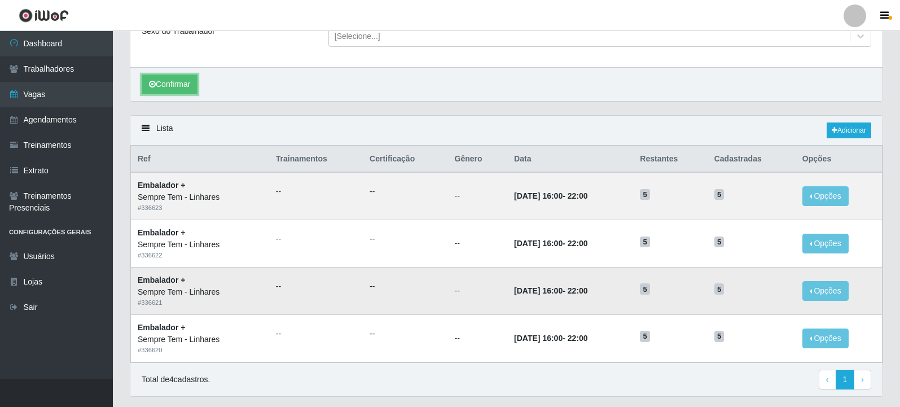
scroll to position [203, 0]
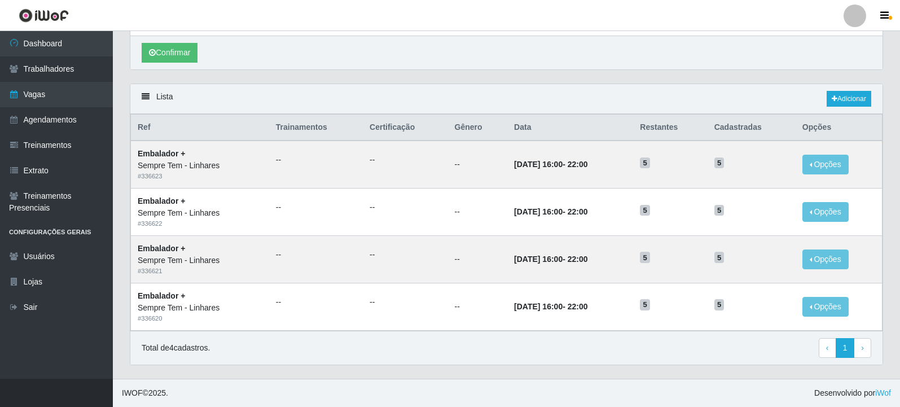
click at [623, 350] on div "Total de 4 cadastros. ‹ Previous 1 › Next" at bounding box center [507, 348] width 730 height 20
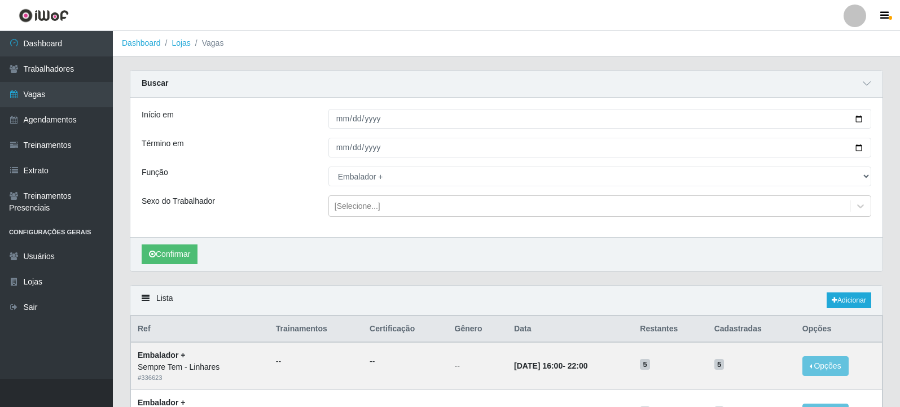
scroll to position [0, 0]
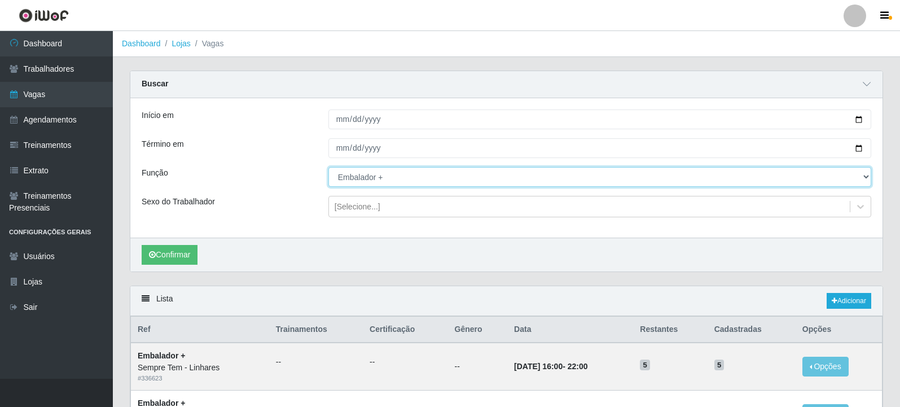
drag, startPoint x: 404, startPoint y: 179, endPoint x: 401, endPoint y: 186, distance: 7.6
click at [404, 179] on select "[Selecione...] Embalador Embalador + Embalador ++ Repositor Repositor + Reposit…" at bounding box center [599, 177] width 543 height 20
select select "24"
click at [328, 168] on select "[Selecione...] Embalador Embalador + Embalador ++ Repositor Repositor + Reposit…" at bounding box center [599, 177] width 543 height 20
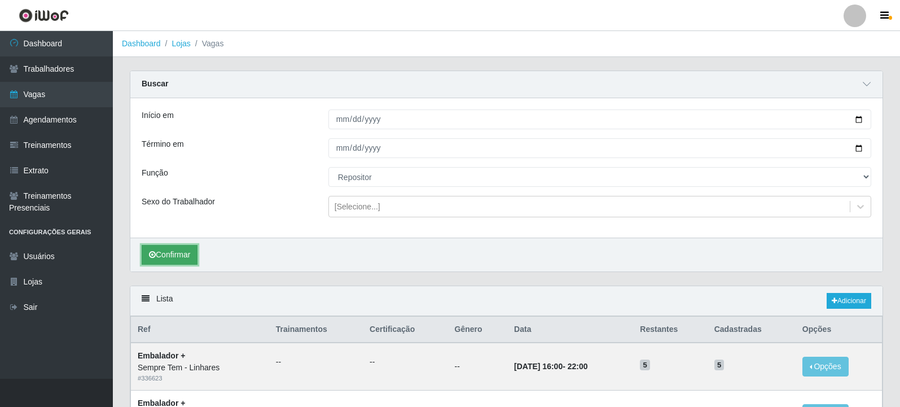
click at [177, 253] on button "Confirmar" at bounding box center [170, 255] width 56 height 20
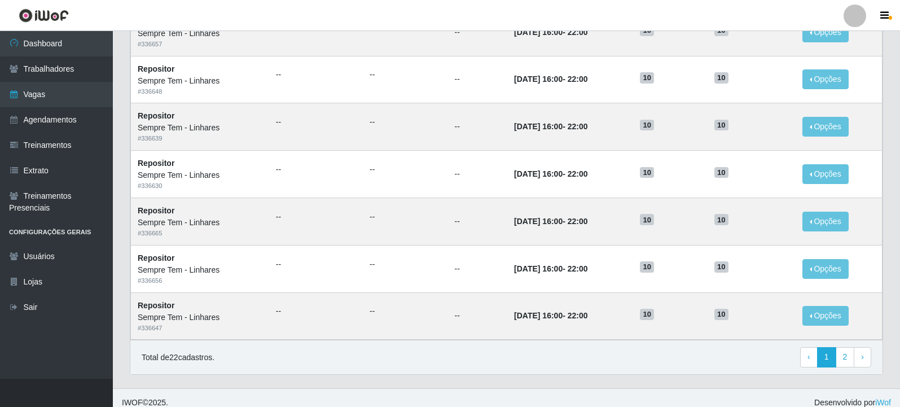
scroll to position [723, 0]
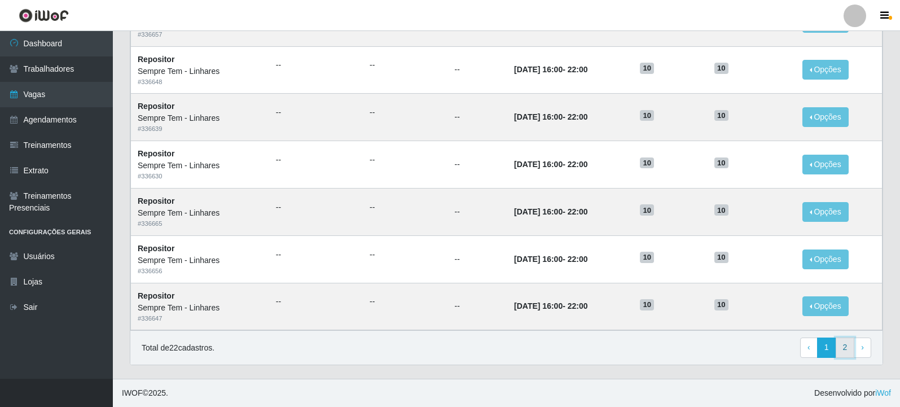
click at [844, 349] on link "2" at bounding box center [845, 347] width 19 height 20
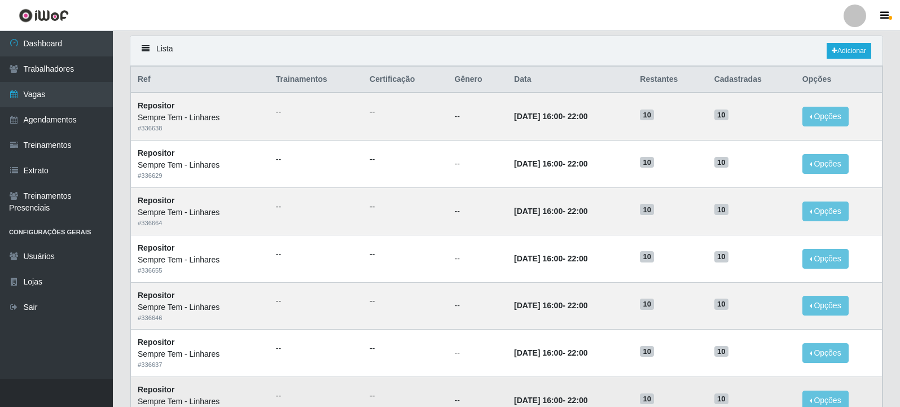
scroll to position [171, 0]
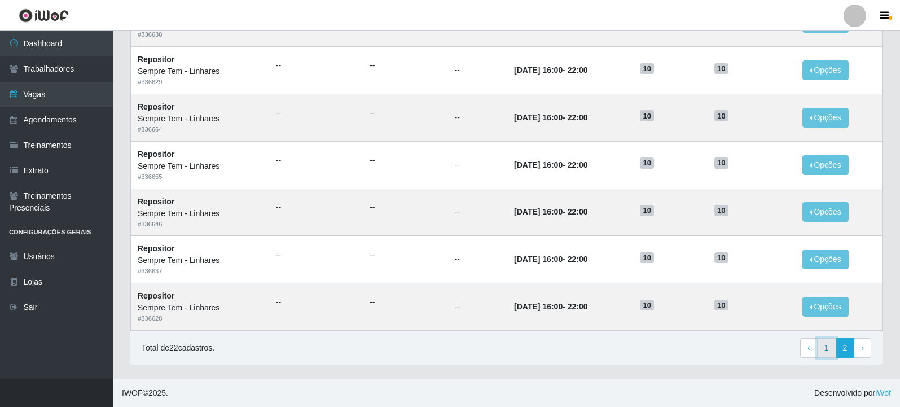
click at [824, 348] on link "1" at bounding box center [826, 348] width 19 height 20
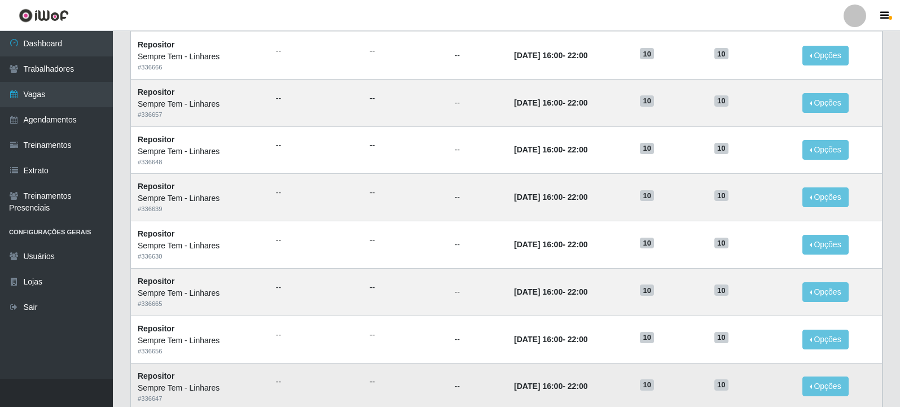
scroll to position [550, 0]
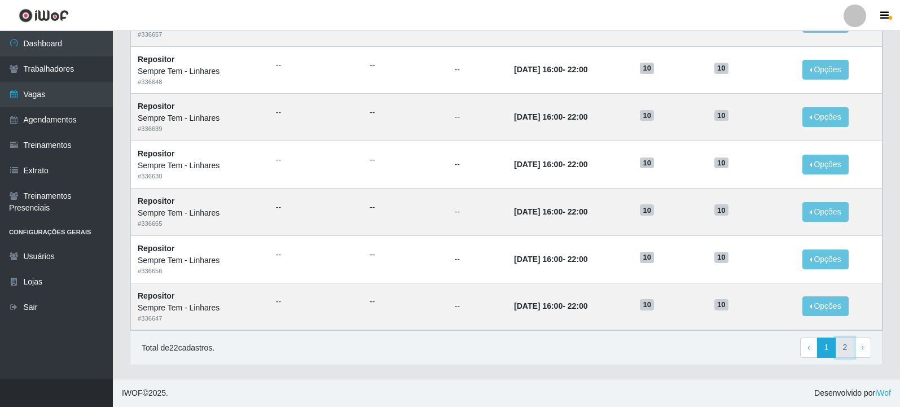
click at [840, 346] on link "2" at bounding box center [845, 347] width 19 height 20
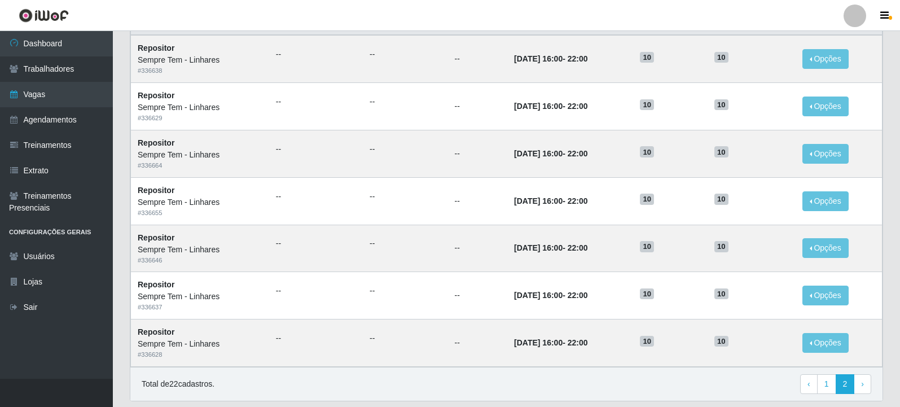
scroll to position [115, 0]
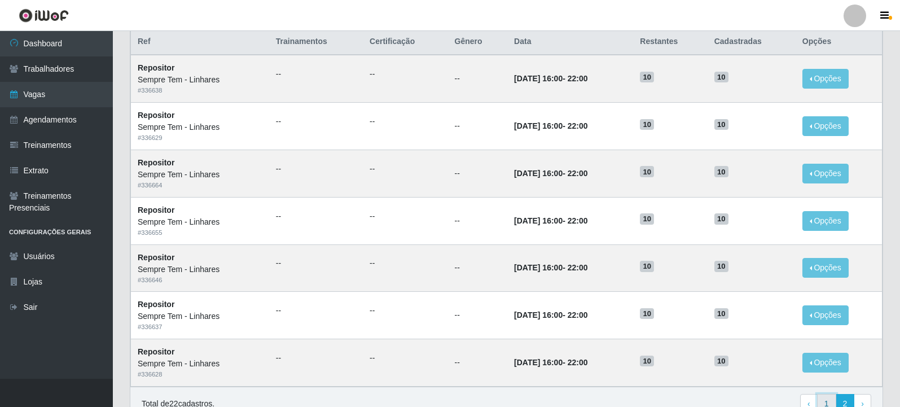
click at [827, 402] on link "1" at bounding box center [826, 404] width 19 height 20
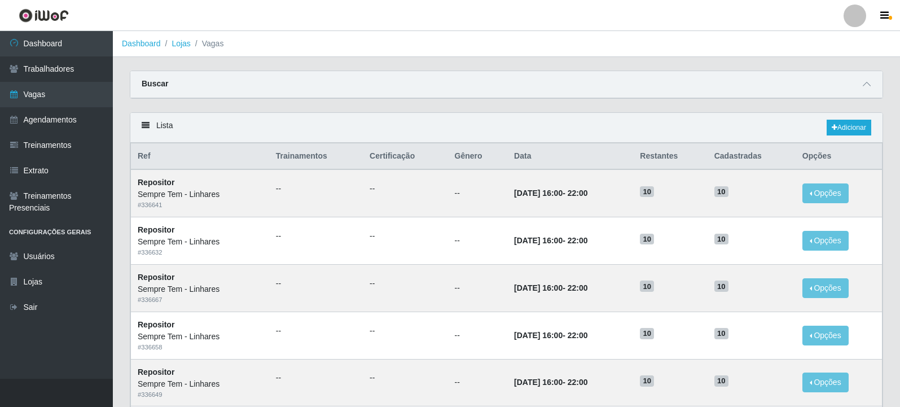
click at [384, 92] on div "Buscar" at bounding box center [506, 84] width 752 height 27
drag, startPoint x: 865, startPoint y: 86, endPoint x: 844, endPoint y: 94, distance: 22.9
click at [864, 86] on icon at bounding box center [867, 84] width 8 height 8
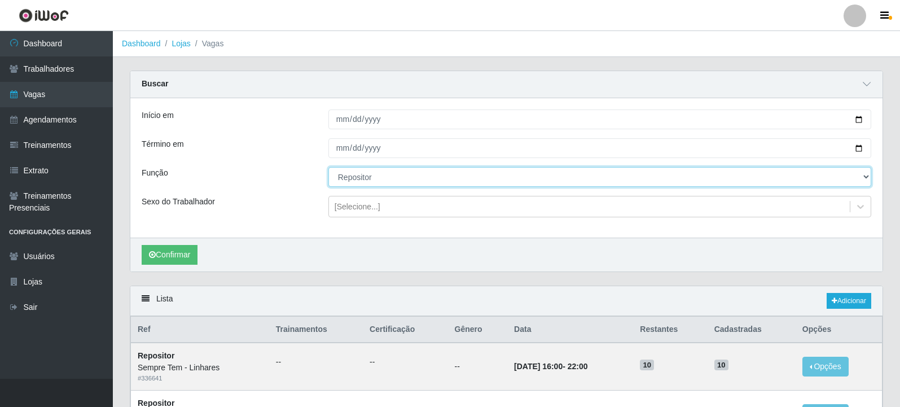
click at [423, 181] on select "[Selecione...] Embalador Embalador + Embalador ++ Repositor Repositor + Reposit…" at bounding box center [599, 177] width 543 height 20
click at [328, 168] on select "[Selecione...] Embalador Embalador + Embalador ++ Repositor Repositor + Reposit…" at bounding box center [599, 177] width 543 height 20
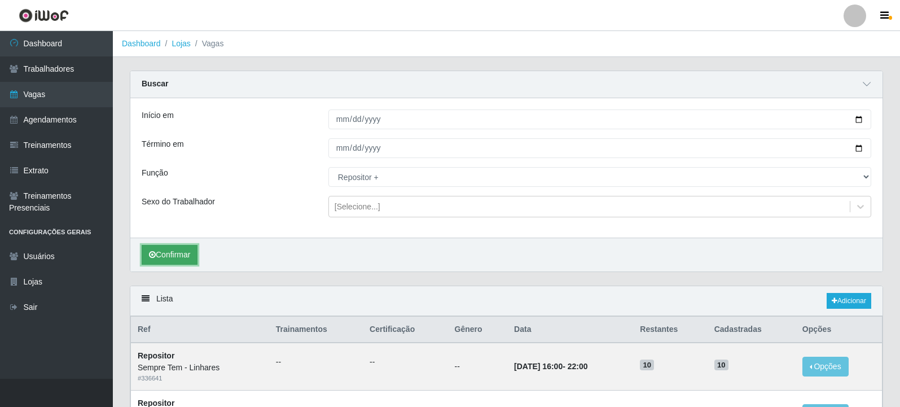
click at [196, 260] on button "Confirmar" at bounding box center [170, 255] width 56 height 20
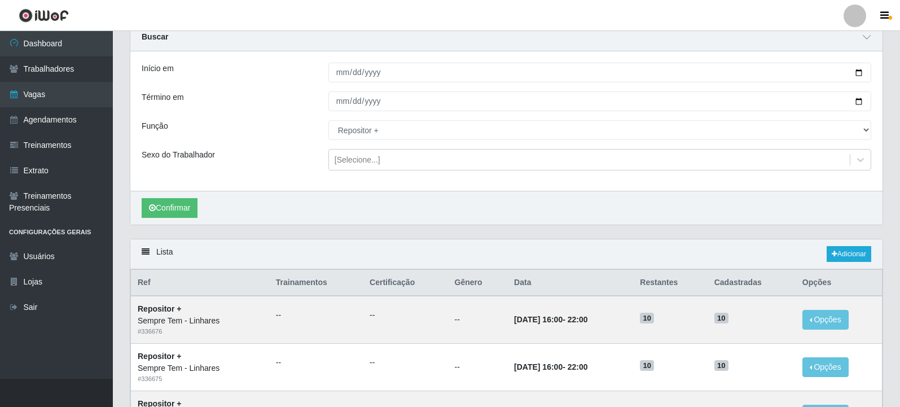
scroll to position [33, 0]
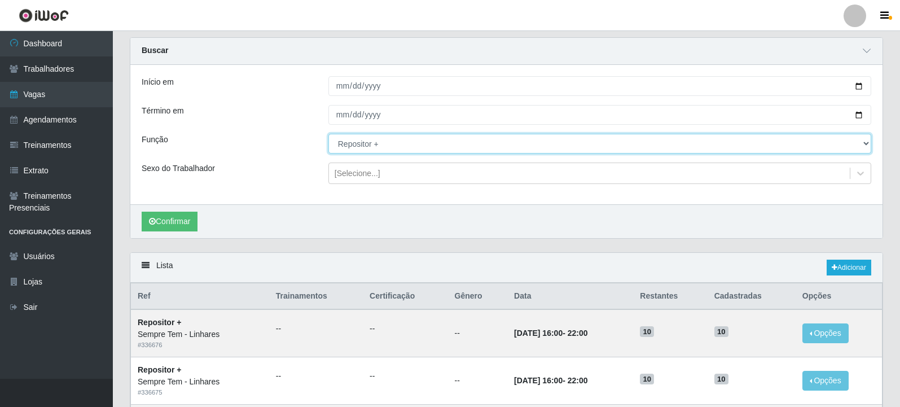
drag, startPoint x: 423, startPoint y: 143, endPoint x: 421, endPoint y: 152, distance: 9.1
click at [422, 143] on select "[Selecione...] Embalador Embalador + Embalador ++ Repositor Repositor + Reposit…" at bounding box center [599, 144] width 543 height 20
select select "86"
click at [328, 134] on select "[Selecione...] Embalador Embalador + Embalador ++ Repositor Repositor + Reposit…" at bounding box center [599, 144] width 543 height 20
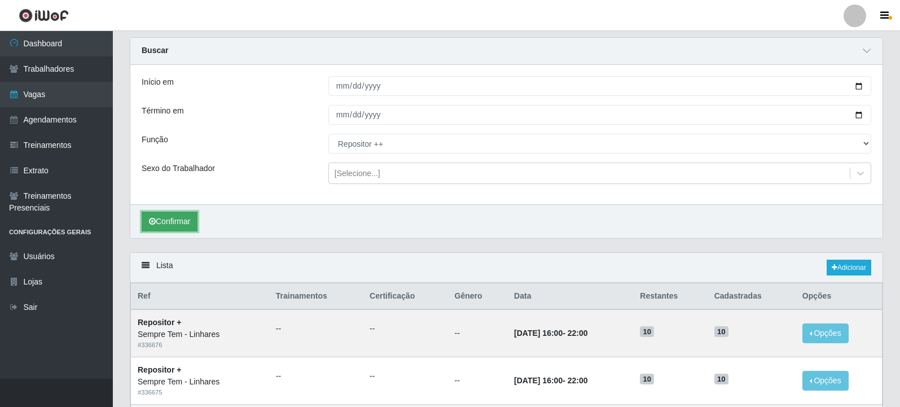
click at [176, 219] on button "Confirmar" at bounding box center [170, 222] width 56 height 20
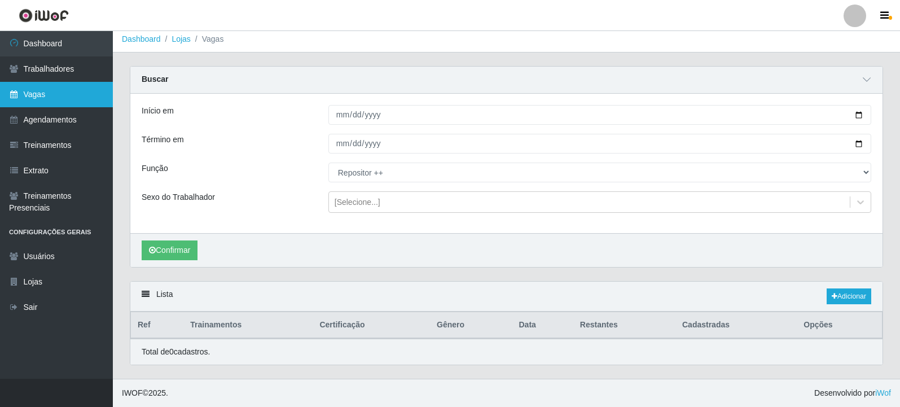
click at [42, 100] on link "Vagas" at bounding box center [56, 94] width 113 height 25
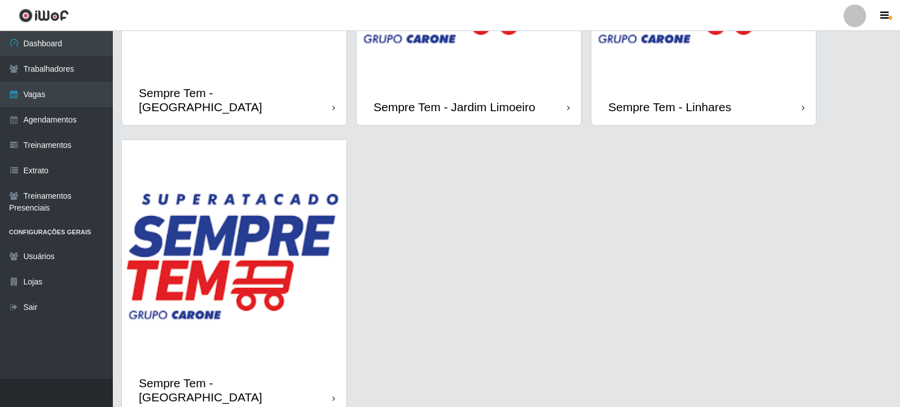
scroll to position [1110, 0]
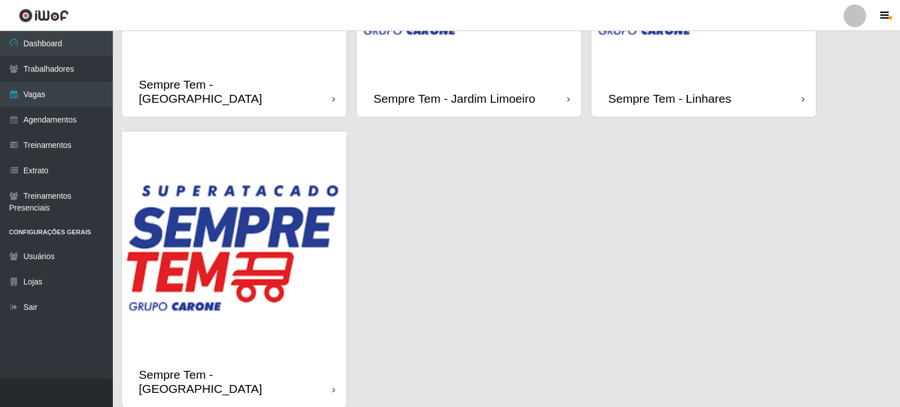
click at [242, 282] on img at bounding box center [234, 243] width 225 height 225
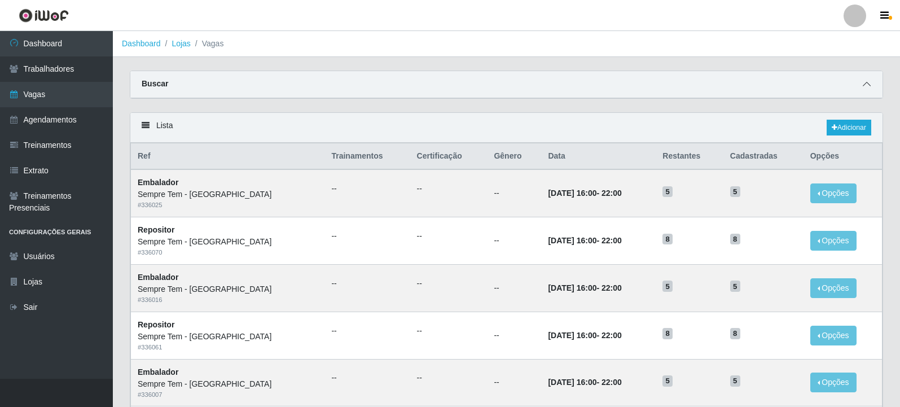
click at [868, 84] on icon at bounding box center [867, 84] width 8 height 8
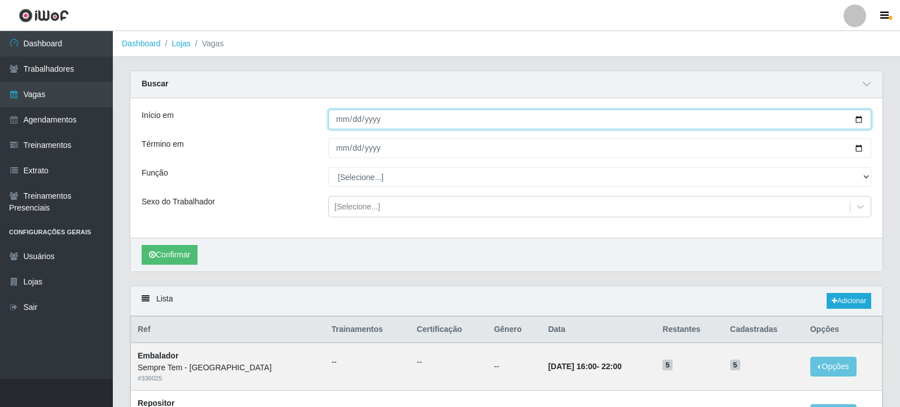
click at [858, 118] on input "Início em" at bounding box center [599, 119] width 543 height 20
type input "[DATE]"
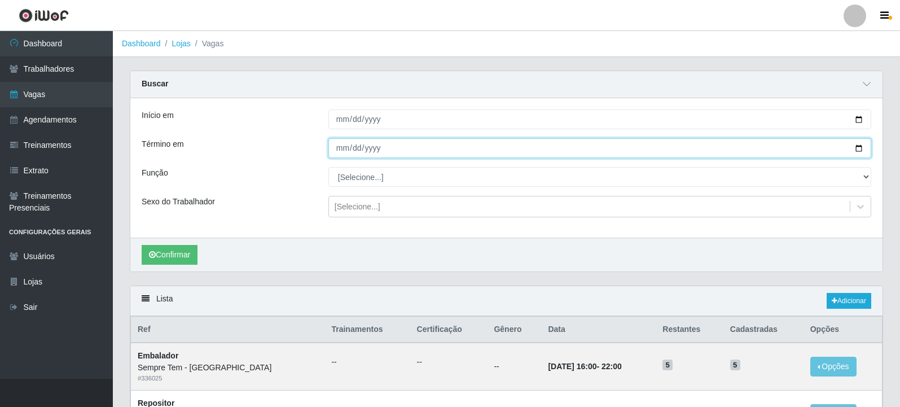
click at [857, 150] on input "Término em" at bounding box center [599, 148] width 543 height 20
type input "[DATE]"
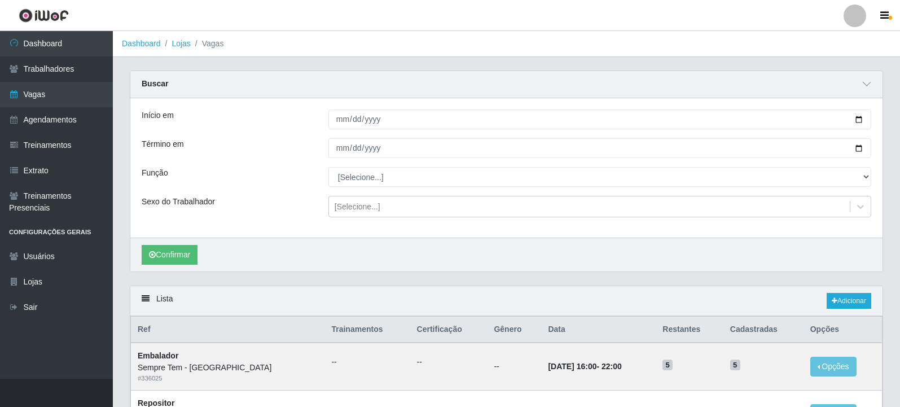
click at [377, 190] on div "Início em 2025-09-01 Término em 2025-09-30 Função [Selecione...] Embalador Emba…" at bounding box center [506, 167] width 752 height 139
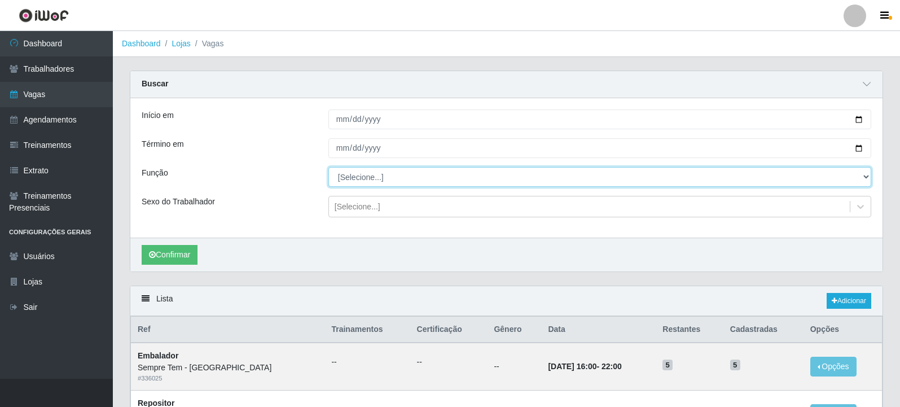
click at [376, 180] on select "[Selecione...] Embalador Embalador + Embalador ++ Repositor Repositor + Reposit…" at bounding box center [599, 177] width 543 height 20
click at [328, 168] on select "[Selecione...] Embalador Embalador + Embalador ++ Repositor Repositor + Reposit…" at bounding box center [599, 177] width 543 height 20
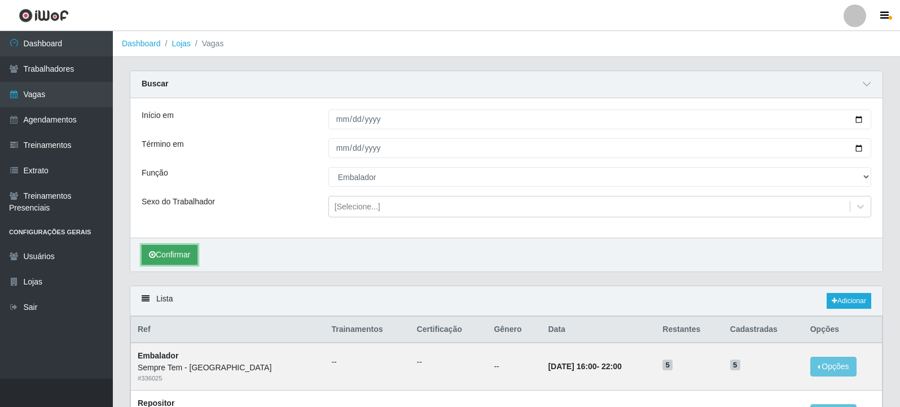
click at [178, 254] on button "Confirmar" at bounding box center [170, 255] width 56 height 20
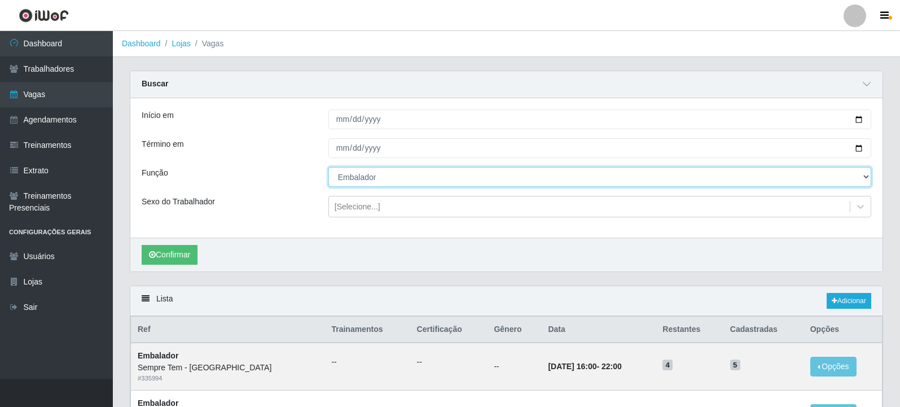
click at [375, 181] on select "[Selecione...] Embalador Embalador + Embalador ++ Repositor Repositor + Reposit…" at bounding box center [599, 177] width 543 height 20
click at [328, 168] on select "[Selecione...] Embalador Embalador + Embalador ++ Repositor Repositor + Reposit…" at bounding box center [599, 177] width 543 height 20
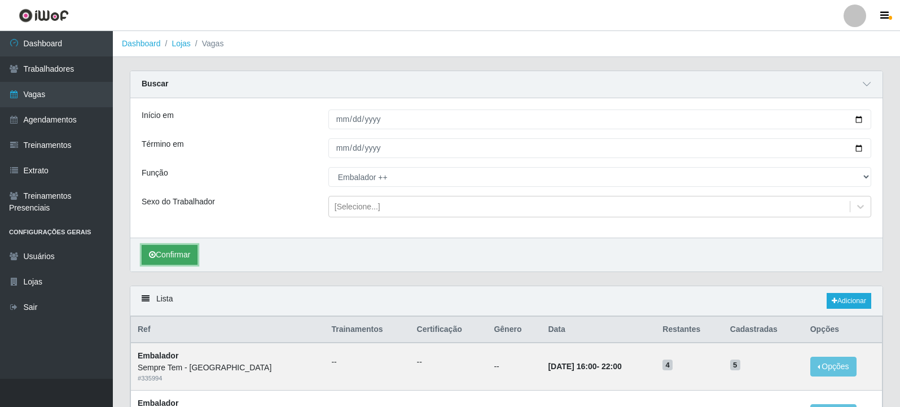
click at [175, 249] on button "Confirmar" at bounding box center [170, 255] width 56 height 20
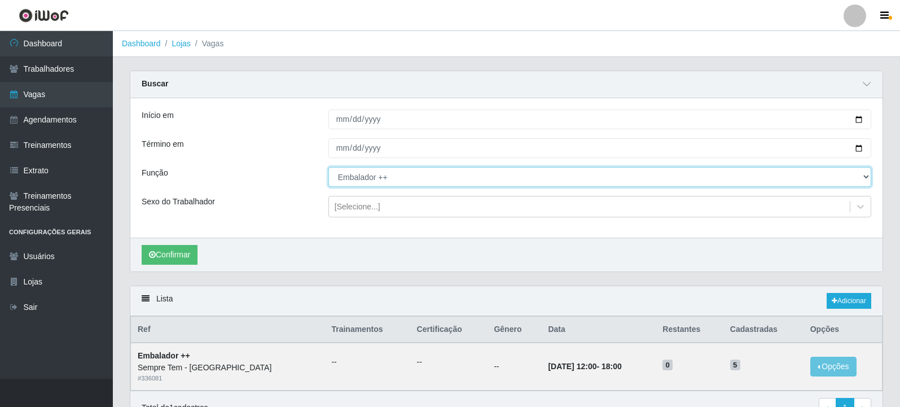
click at [395, 179] on select "[Selecione...] Embalador Embalador + Embalador ++ Repositor Repositor + Reposit…" at bounding box center [599, 177] width 543 height 20
select select "1"
click at [328, 168] on select "[Selecione...] Embalador Embalador + Embalador ++ Repositor Repositor + Reposit…" at bounding box center [599, 177] width 543 height 20
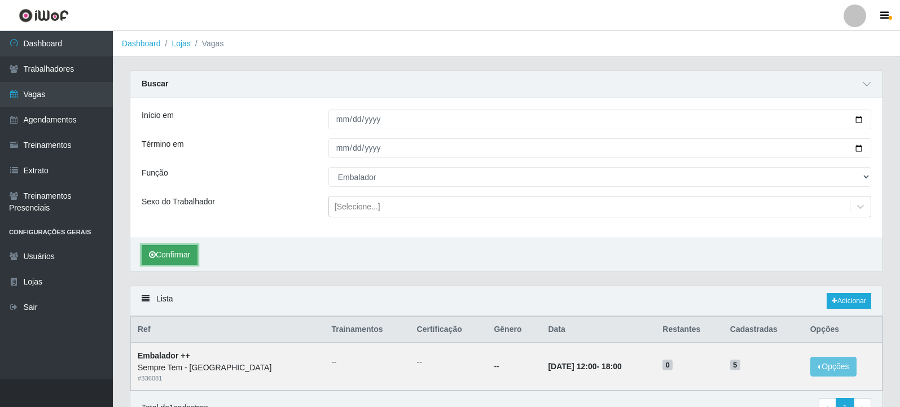
click at [187, 255] on button "Confirmar" at bounding box center [170, 255] width 56 height 20
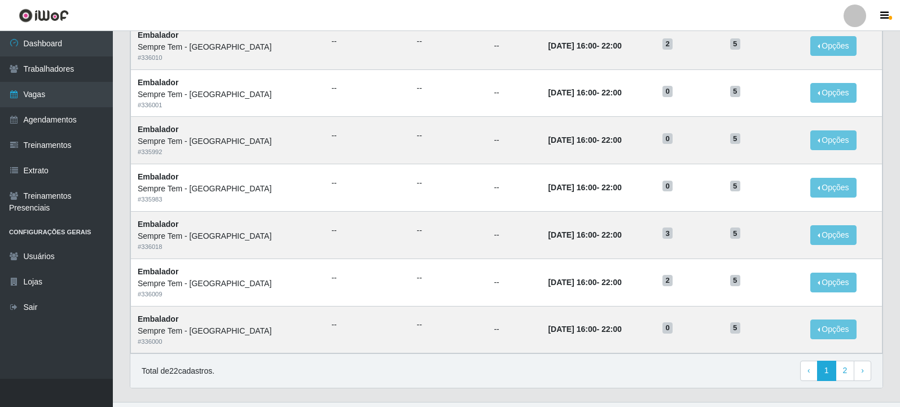
scroll to position [723, 0]
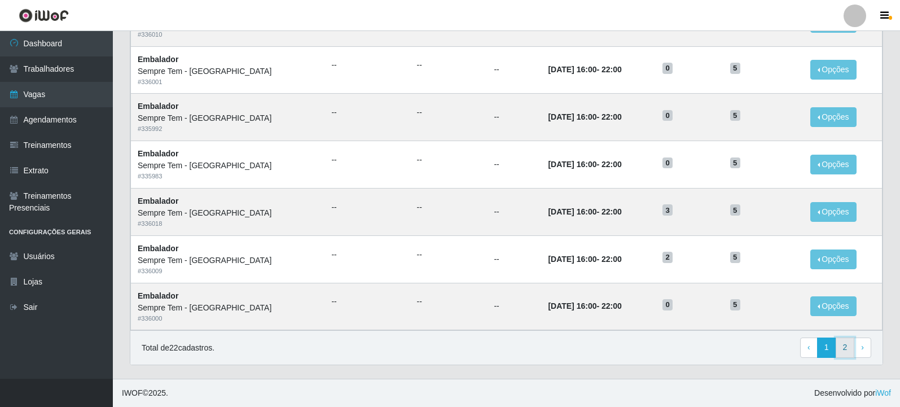
click at [846, 348] on link "2" at bounding box center [845, 347] width 19 height 20
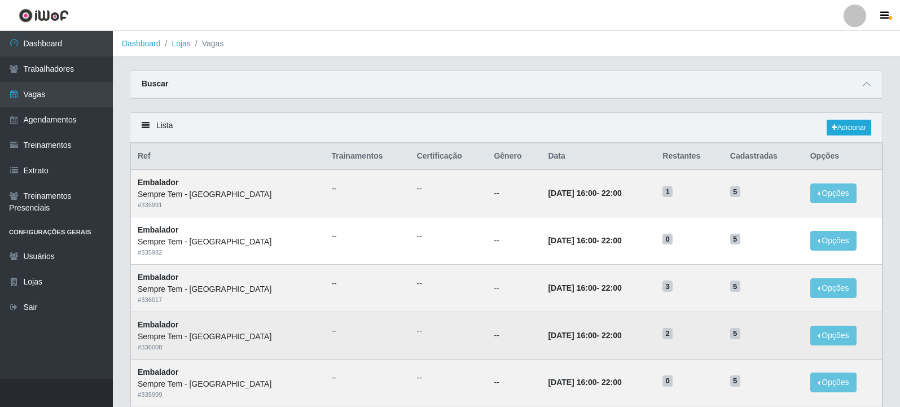
scroll to position [171, 0]
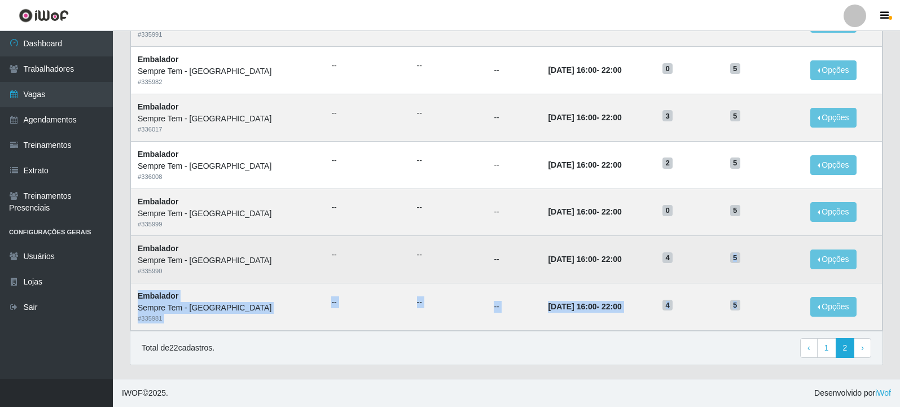
drag, startPoint x: 745, startPoint y: 304, endPoint x: 706, endPoint y: 249, distance: 67.2
click at [706, 249] on tbody "Embalador Sempre Tem - Praia da Baleia # 335991 -- -- -- 09/09/2025, 16:00 - 22…" at bounding box center [507, 164] width 752 height 331
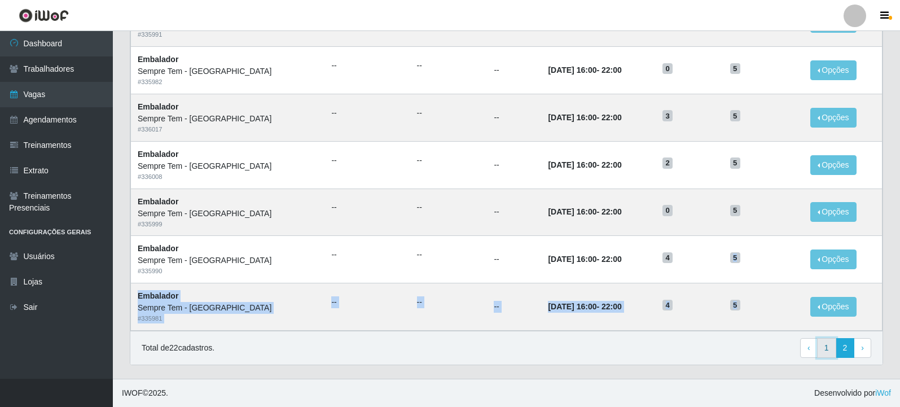
click at [831, 345] on link "1" at bounding box center [826, 348] width 19 height 20
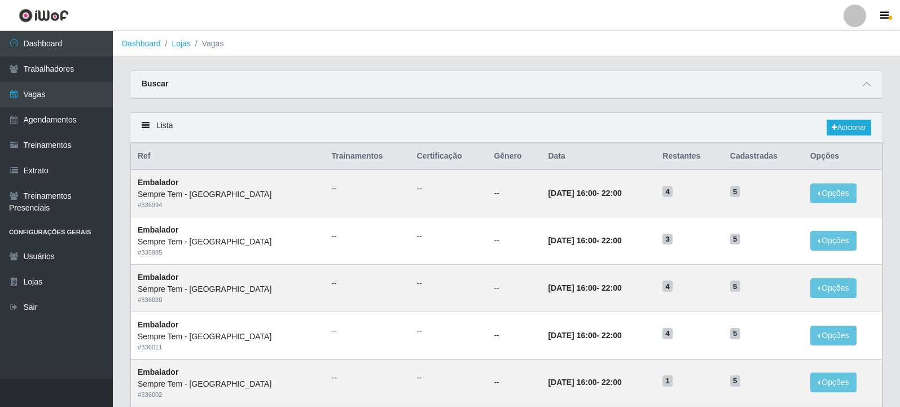
click at [645, 95] on div "Buscar" at bounding box center [506, 84] width 752 height 27
click at [864, 91] on span at bounding box center [867, 84] width 14 height 13
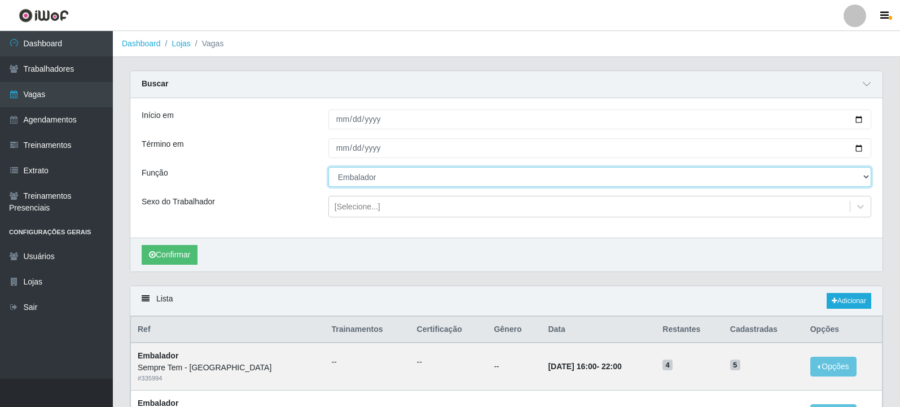
drag, startPoint x: 407, startPoint y: 175, endPoint x: 406, endPoint y: 182, distance: 7.4
click at [407, 175] on select "[Selecione...] Embalador Embalador + Embalador ++ Repositor Repositor + Reposit…" at bounding box center [599, 177] width 543 height 20
click at [328, 168] on select "[Selecione...] Embalador Embalador + Embalador ++ Repositor Repositor + Reposit…" at bounding box center [599, 177] width 543 height 20
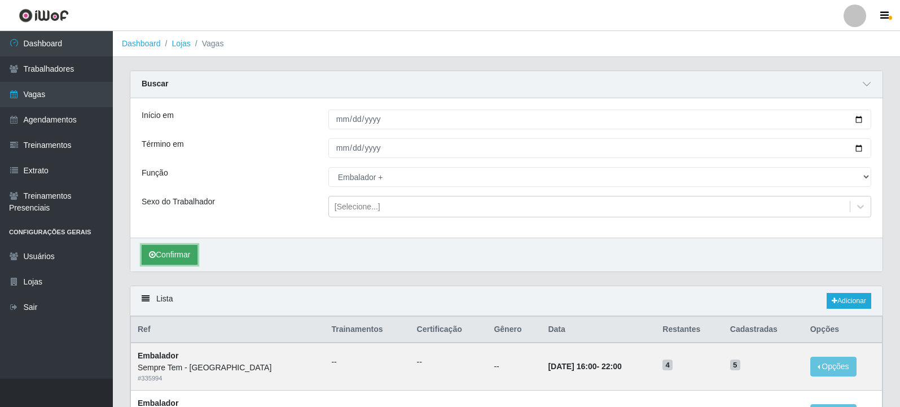
click at [183, 249] on button "Confirmar" at bounding box center [170, 255] width 56 height 20
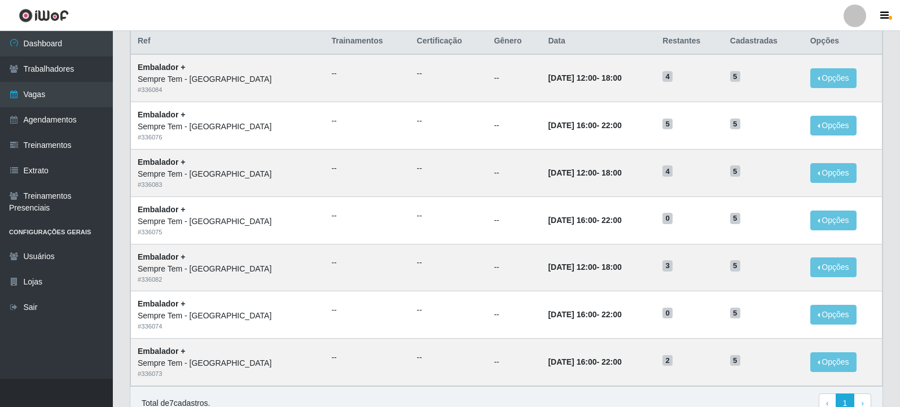
scroll to position [288, 0]
click at [487, 280] on td "--" at bounding box center [514, 267] width 54 height 47
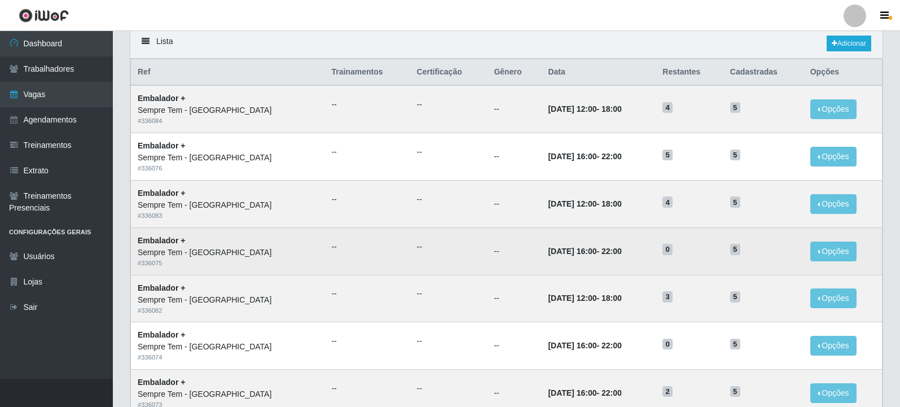
scroll to position [231, 0]
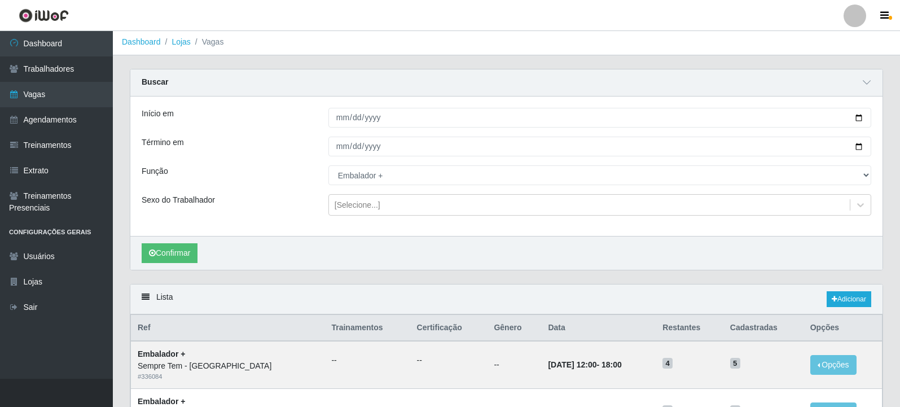
scroll to position [0, 0]
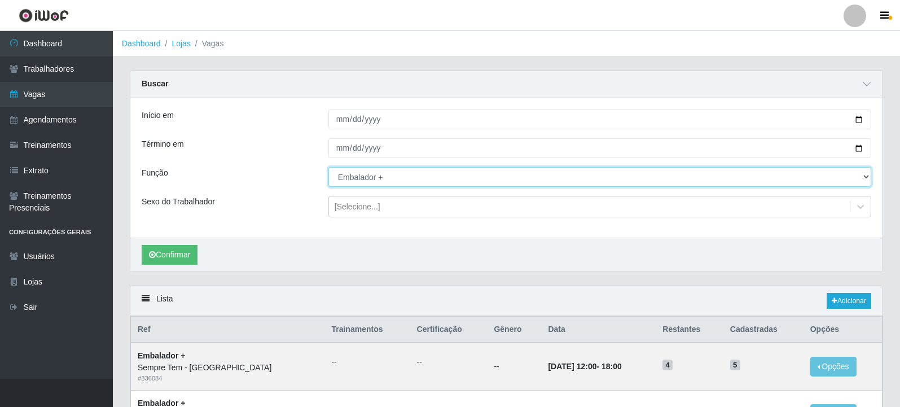
click at [400, 178] on select "[Selecione...] Embalador Embalador + Embalador ++ Repositor Repositor + Reposit…" at bounding box center [599, 177] width 543 height 20
select select "24"
click at [328, 168] on select "[Selecione...] Embalador Embalador + Embalador ++ Repositor Repositor + Reposit…" at bounding box center [599, 177] width 543 height 20
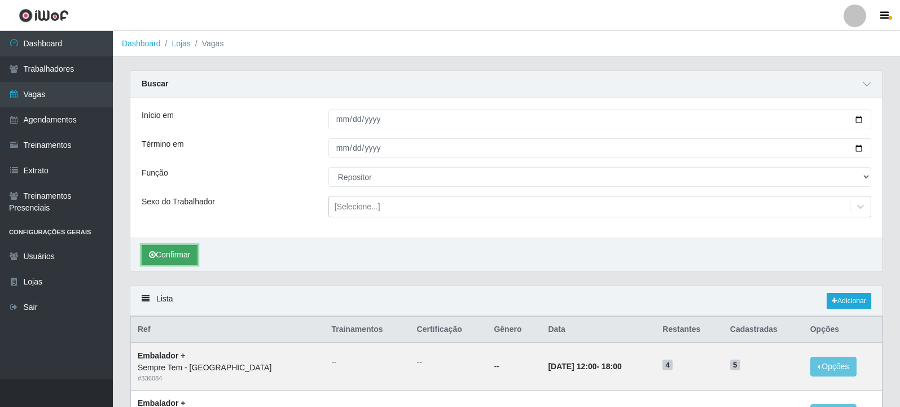
drag, startPoint x: 173, startPoint y: 253, endPoint x: 179, endPoint y: 252, distance: 6.2
click at [173, 252] on button "Confirmar" at bounding box center [170, 255] width 56 height 20
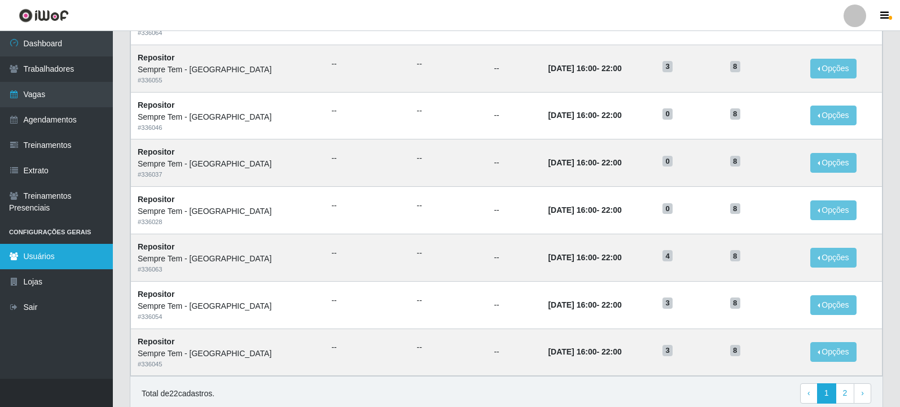
scroll to position [723, 0]
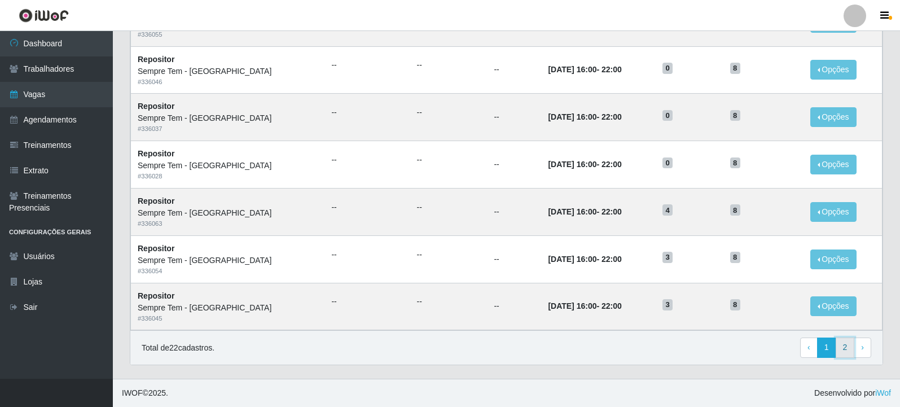
click at [846, 349] on link "2" at bounding box center [845, 347] width 19 height 20
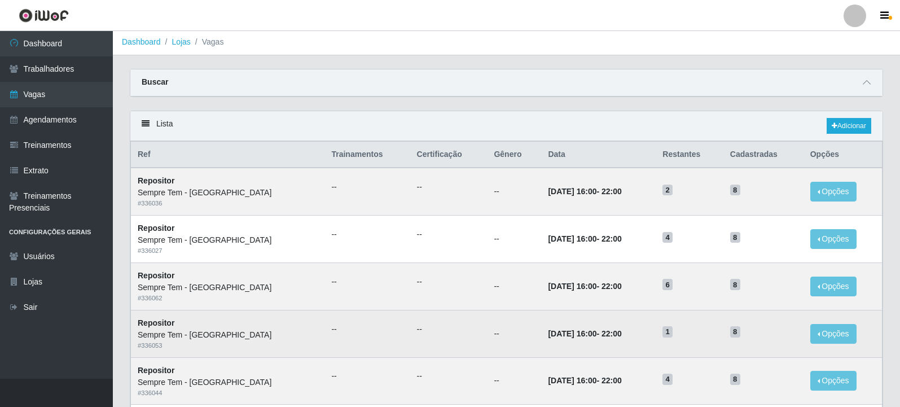
scroll to position [171, 0]
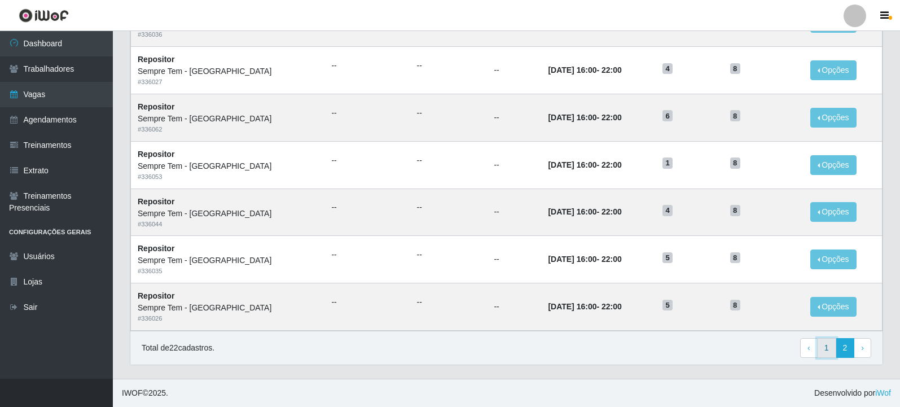
click at [824, 345] on link "1" at bounding box center [826, 348] width 19 height 20
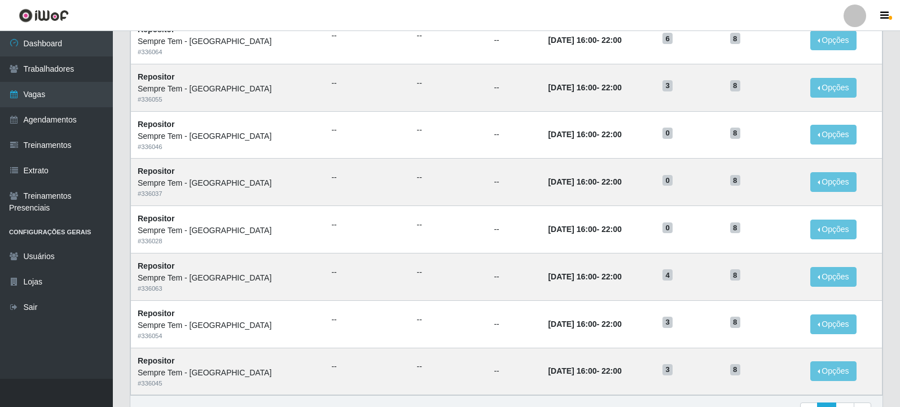
scroll to position [550, 0]
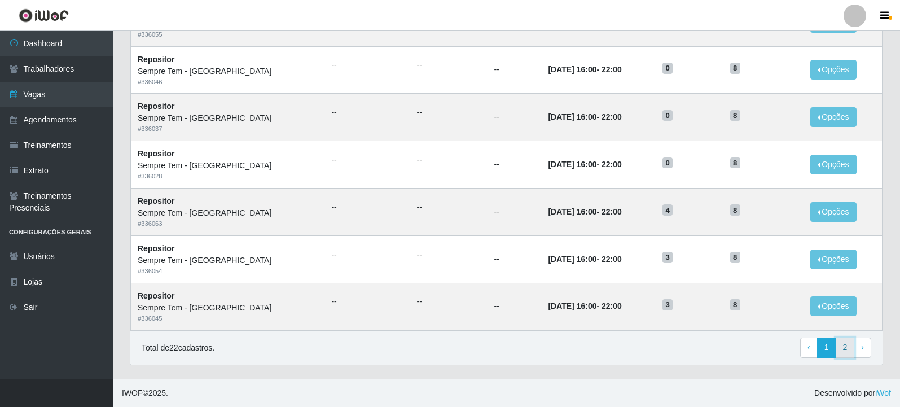
click at [849, 340] on link "2" at bounding box center [845, 347] width 19 height 20
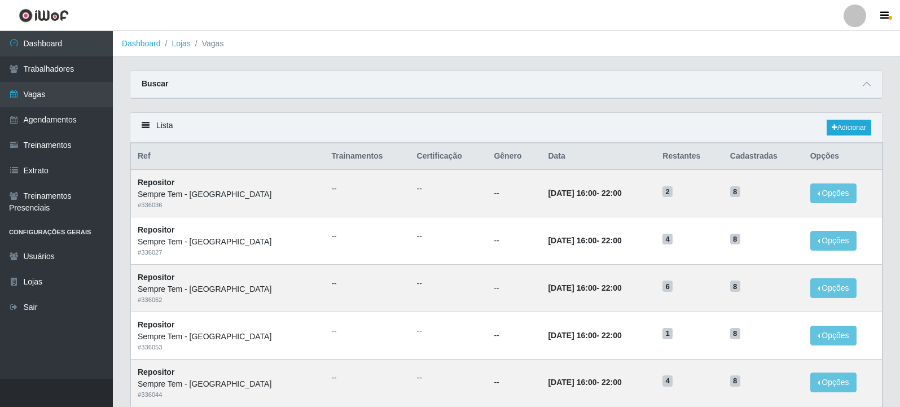
click at [332, 86] on div "Buscar" at bounding box center [506, 84] width 752 height 27
click at [867, 83] on icon at bounding box center [867, 84] width 8 height 8
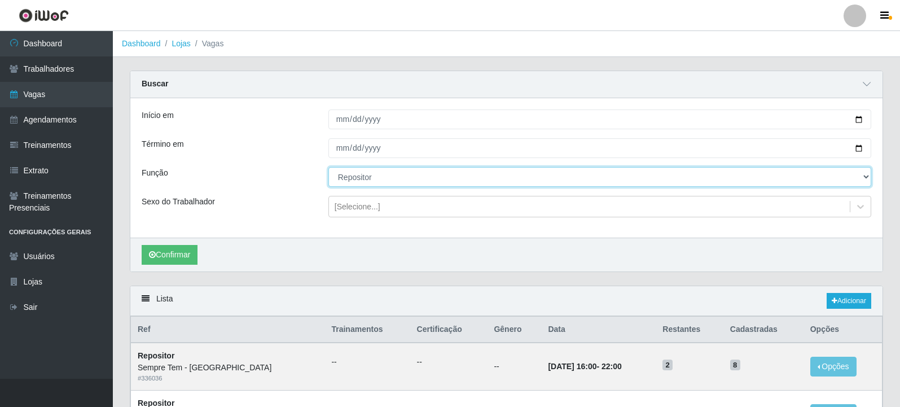
click at [420, 182] on select "[Selecione...] Embalador Embalador + Embalador ++ Repositor Repositor + Reposit…" at bounding box center [599, 177] width 543 height 20
select select "82"
click at [328, 168] on select "[Selecione...] Embalador Embalador + Embalador ++ Repositor Repositor + Reposit…" at bounding box center [599, 177] width 543 height 20
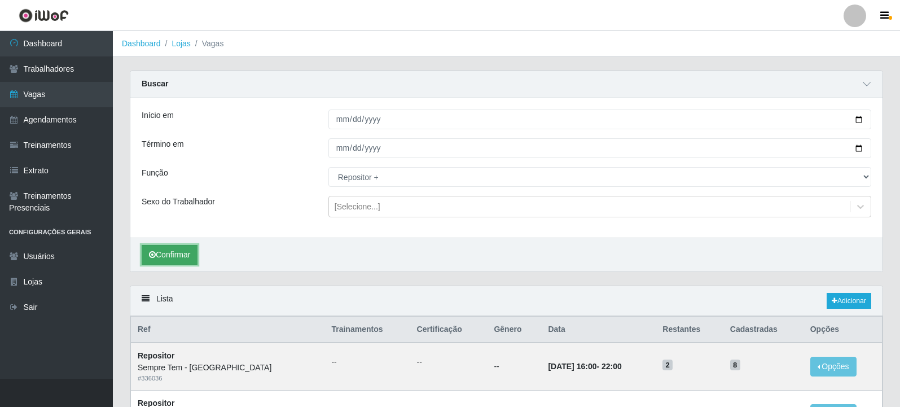
click at [190, 256] on button "Confirmar" at bounding box center [170, 255] width 56 height 20
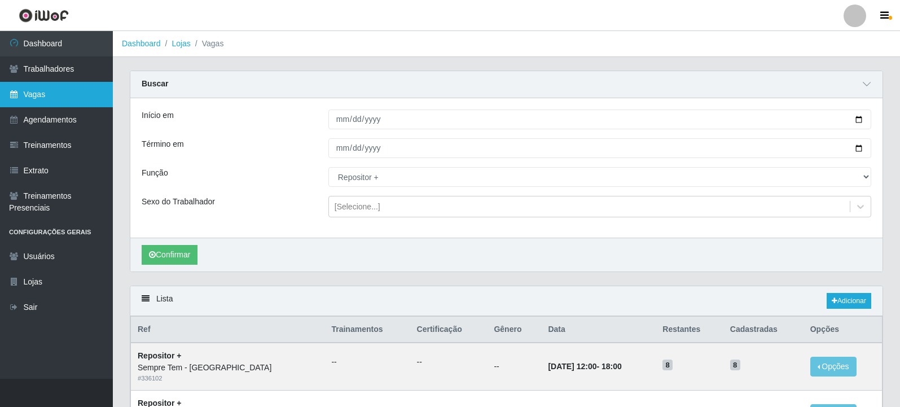
click at [55, 87] on link "Vagas" at bounding box center [56, 94] width 113 height 25
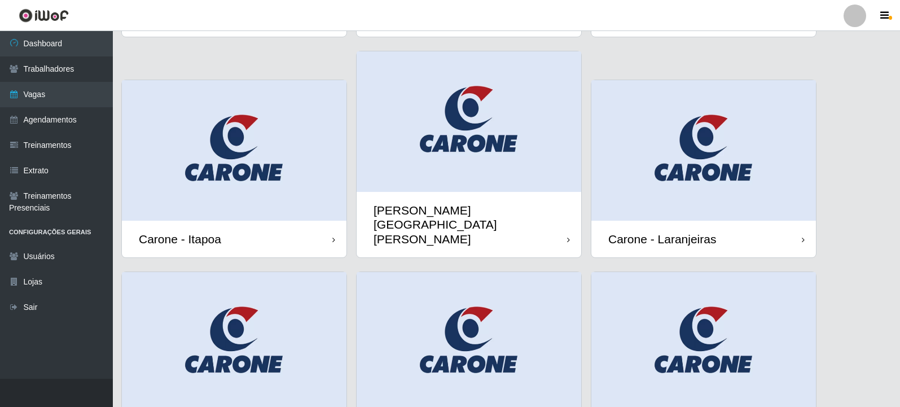
scroll to position [339, 0]
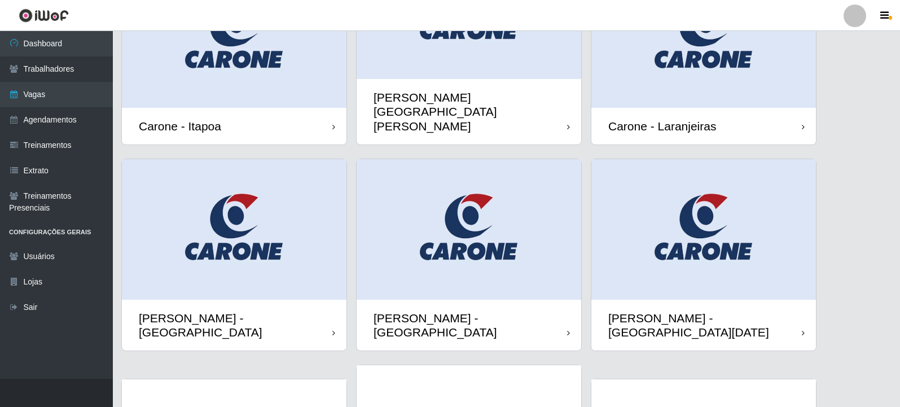
click at [284, 222] on img at bounding box center [234, 229] width 225 height 140
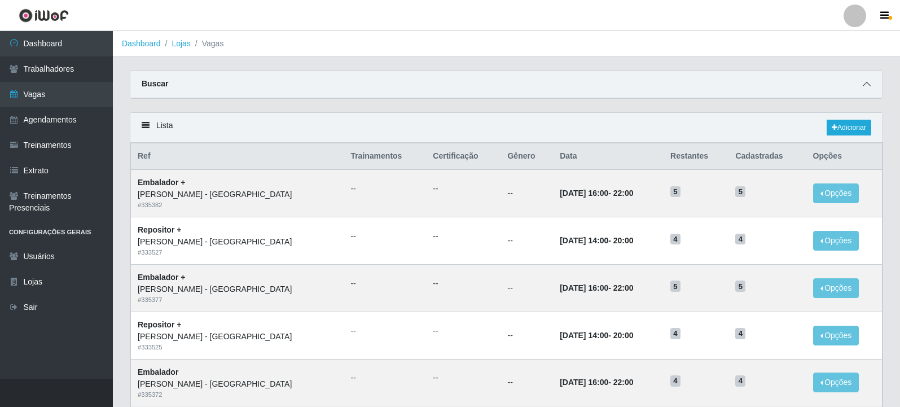
click at [867, 86] on icon at bounding box center [867, 84] width 8 height 8
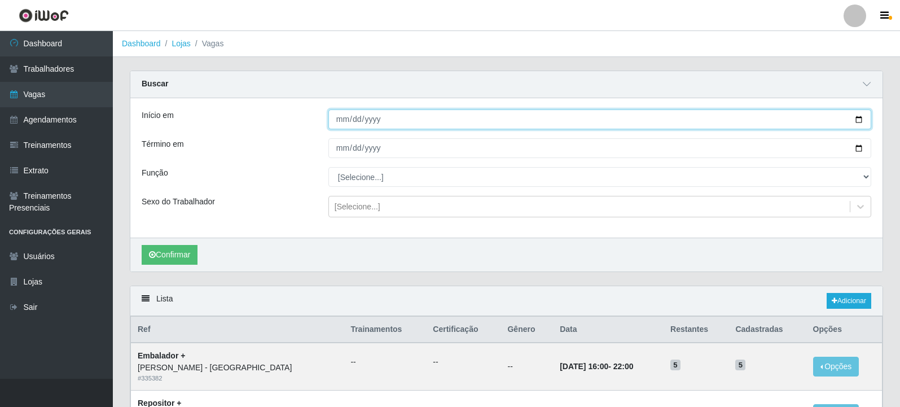
click at [854, 118] on input "Início em" at bounding box center [599, 119] width 543 height 20
type input "[DATE]"
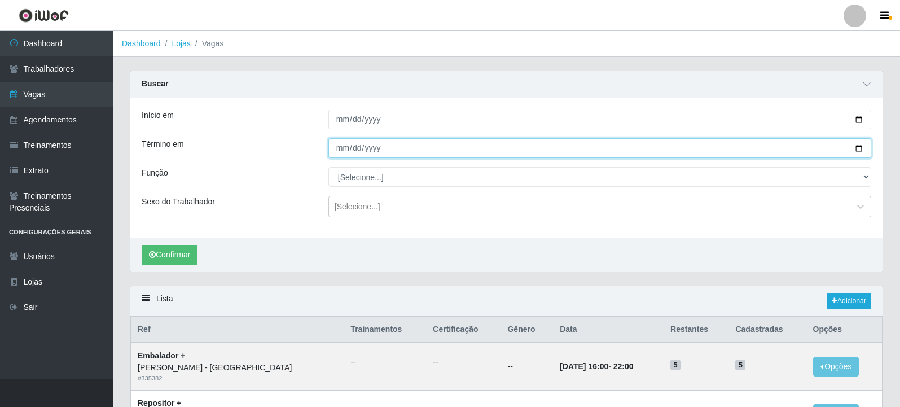
click at [859, 151] on input "Término em" at bounding box center [599, 148] width 543 height 20
type input "[DATE]"
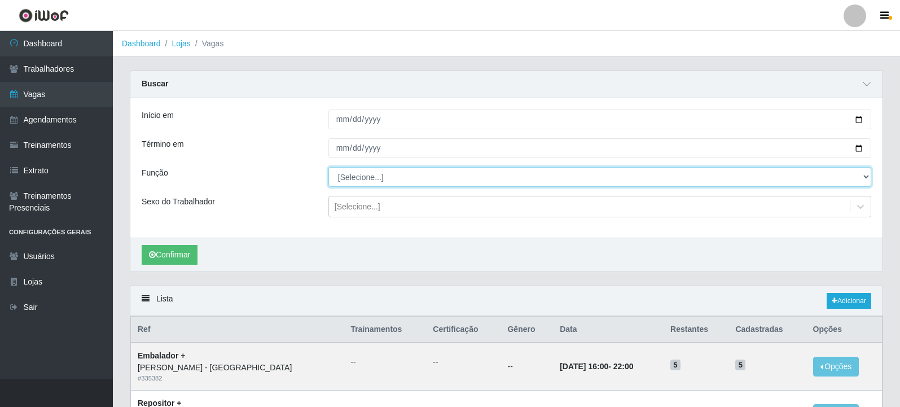
click at [442, 180] on select "[Selecione...] Embalador Embalador + Embalador ++ Repositor Repositor + Reposit…" at bounding box center [599, 177] width 543 height 20
select select "1"
click at [328, 168] on select "[Selecione...] Embalador Embalador + Embalador ++ Repositor Repositor + Reposit…" at bounding box center [599, 177] width 543 height 20
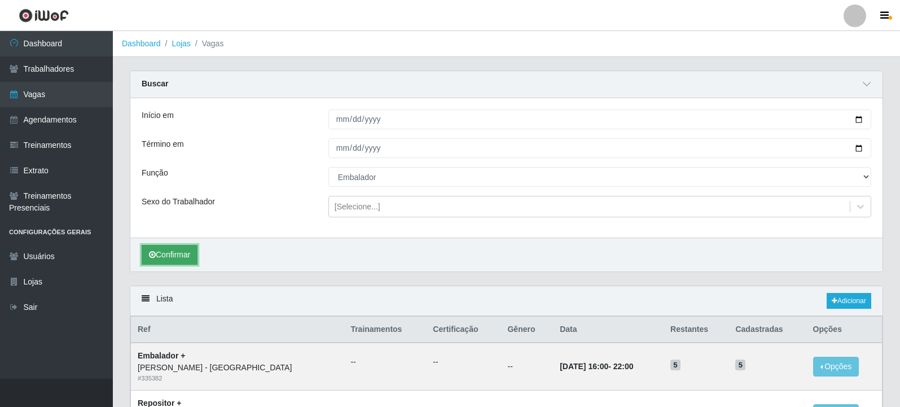
click at [185, 258] on button "Confirmar" at bounding box center [170, 255] width 56 height 20
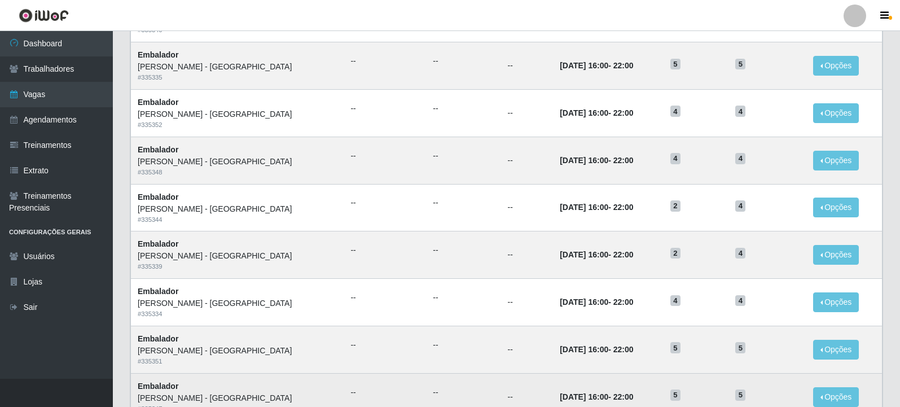
scroll to position [723, 0]
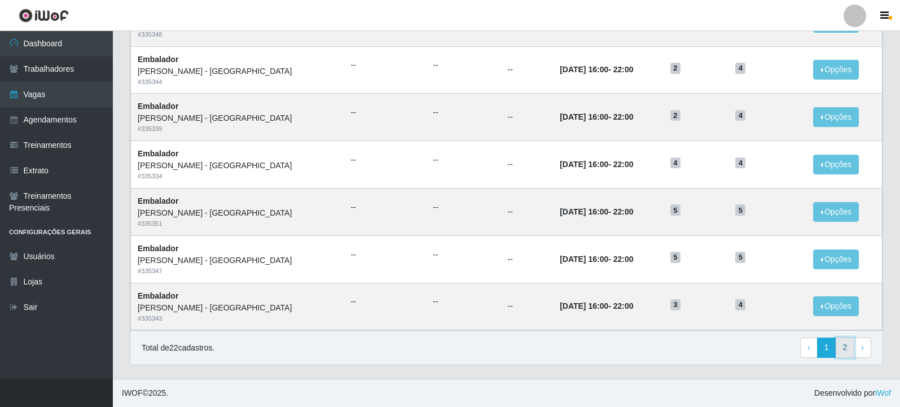
click at [844, 354] on link "2" at bounding box center [845, 347] width 19 height 20
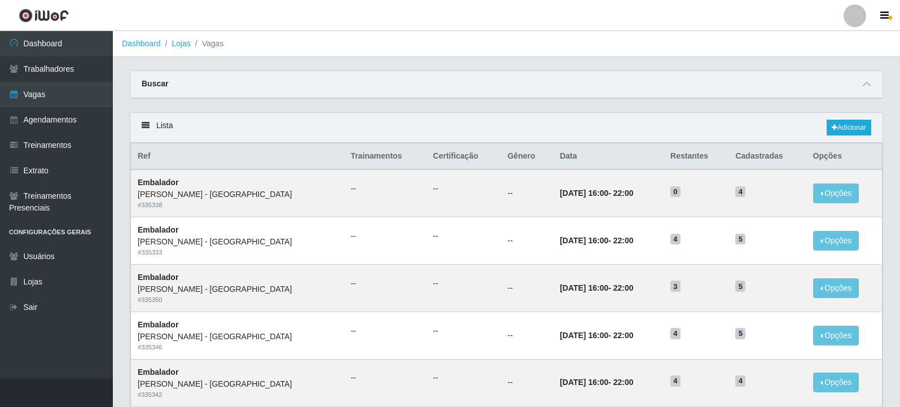
click at [502, 82] on div "Buscar" at bounding box center [506, 84] width 752 height 27
click at [865, 87] on icon at bounding box center [867, 84] width 8 height 8
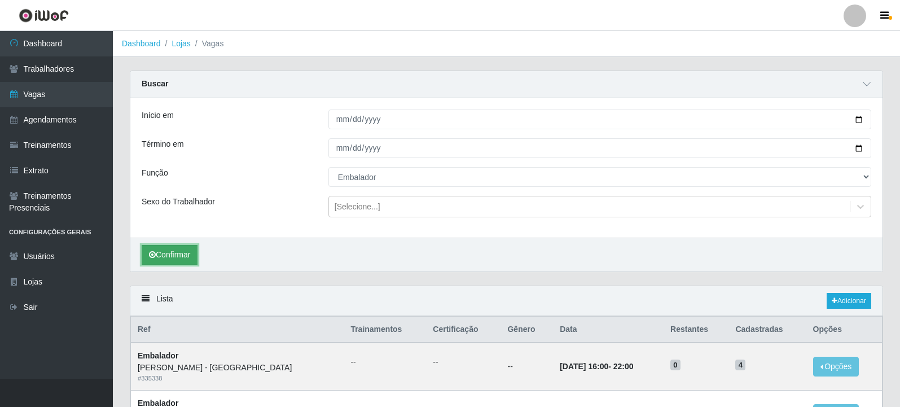
click at [182, 248] on button "Confirmar" at bounding box center [170, 255] width 56 height 20
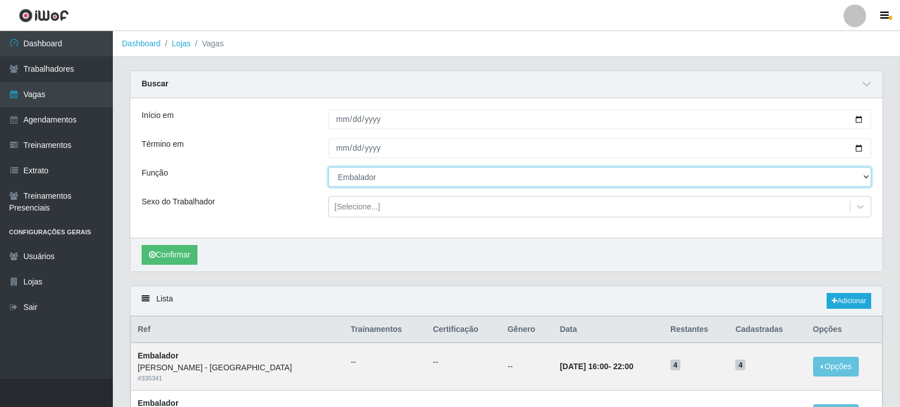
drag, startPoint x: 425, startPoint y: 180, endPoint x: 413, endPoint y: 182, distance: 12.1
click at [425, 180] on select "[Selecione...] Embalador Embalador + Embalador ++ Repositor Repositor + Reposit…" at bounding box center [599, 177] width 543 height 20
click at [328, 168] on select "[Selecione...] Embalador Embalador + Embalador ++ Repositor Repositor + Reposit…" at bounding box center [599, 177] width 543 height 20
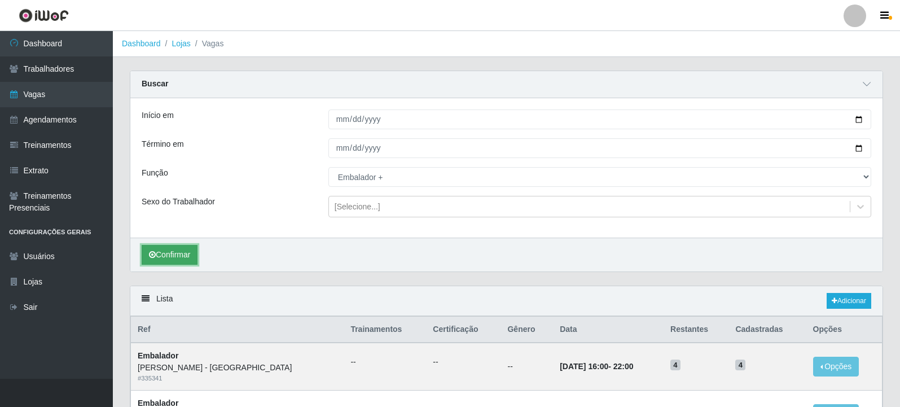
click at [160, 253] on button "Confirmar" at bounding box center [170, 255] width 56 height 20
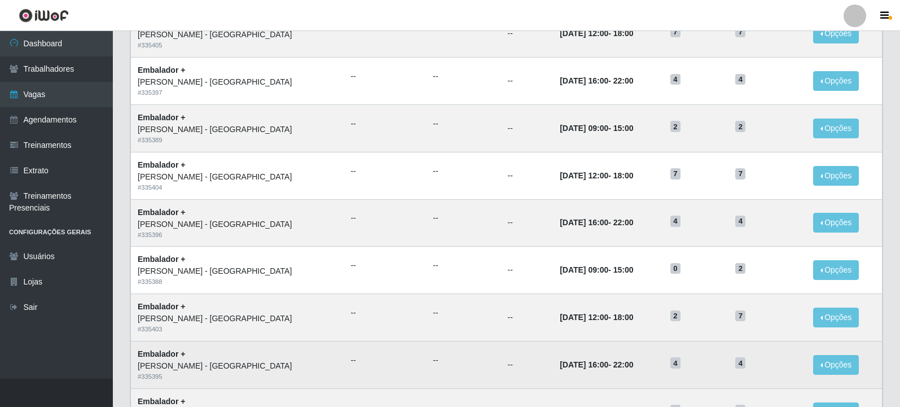
scroll to position [308, 0]
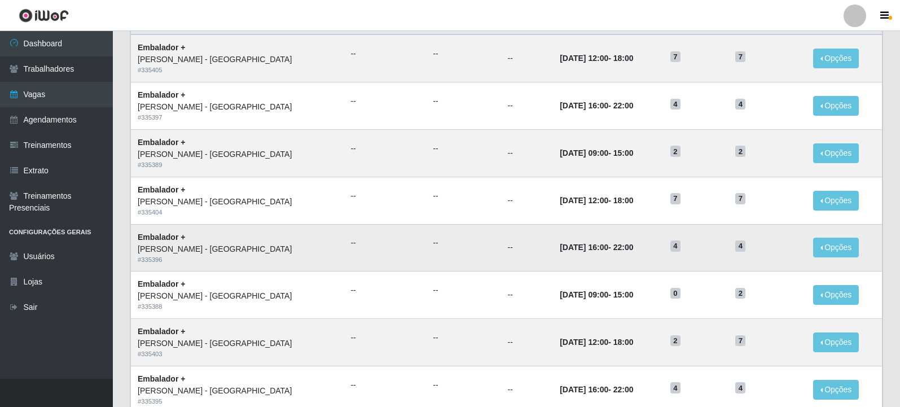
click at [553, 229] on td "20/09/2025, 16:00 - 22:00" at bounding box center [608, 247] width 111 height 47
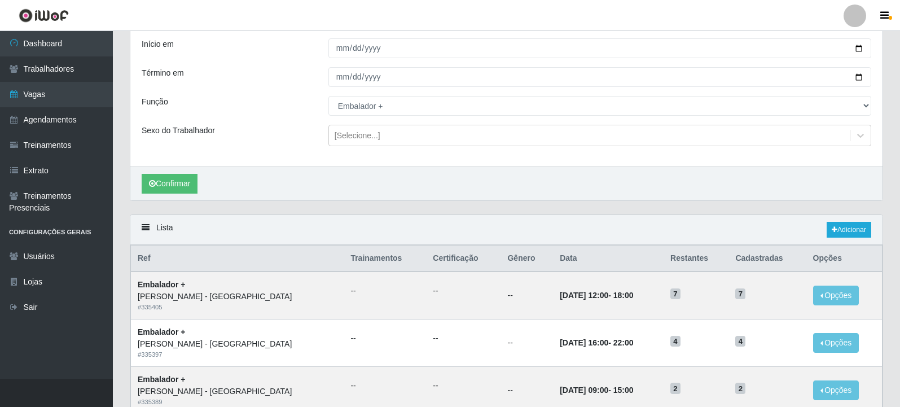
scroll to position [26, 0]
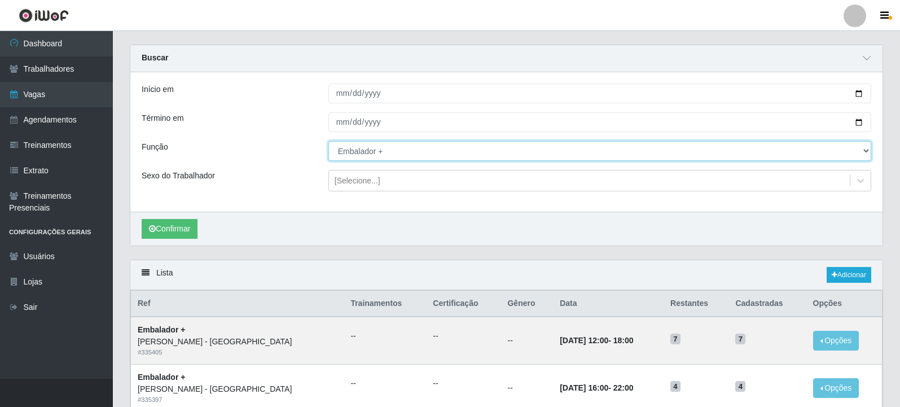
click at [384, 158] on select "[Selecione...] Embalador Embalador + Embalador ++ Repositor Repositor + Reposit…" at bounding box center [599, 151] width 543 height 20
select select "1"
click at [328, 142] on select "[Selecione...] Embalador Embalador + Embalador ++ Repositor Repositor + Reposit…" at bounding box center [599, 151] width 543 height 20
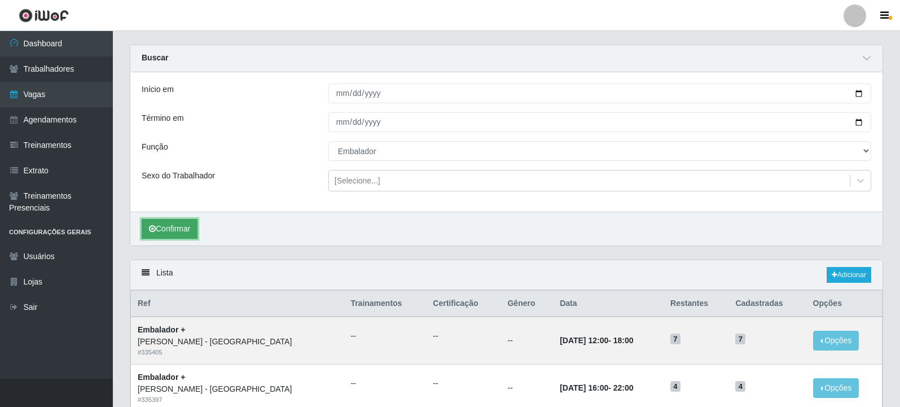
click at [197, 224] on button "Confirmar" at bounding box center [170, 229] width 56 height 20
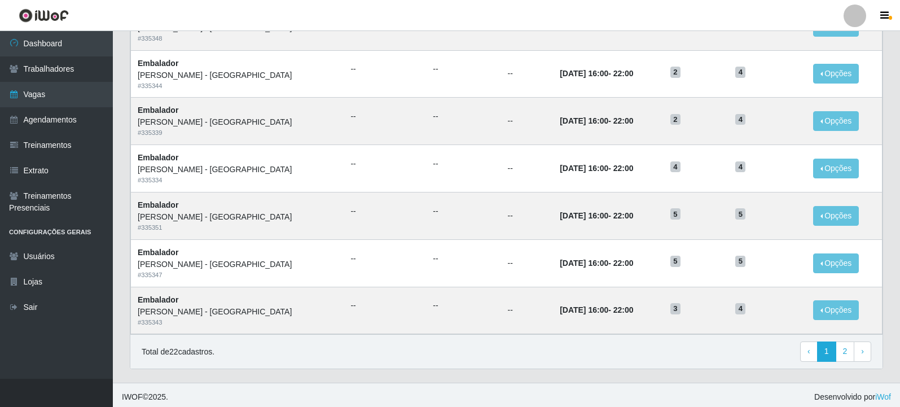
scroll to position [723, 0]
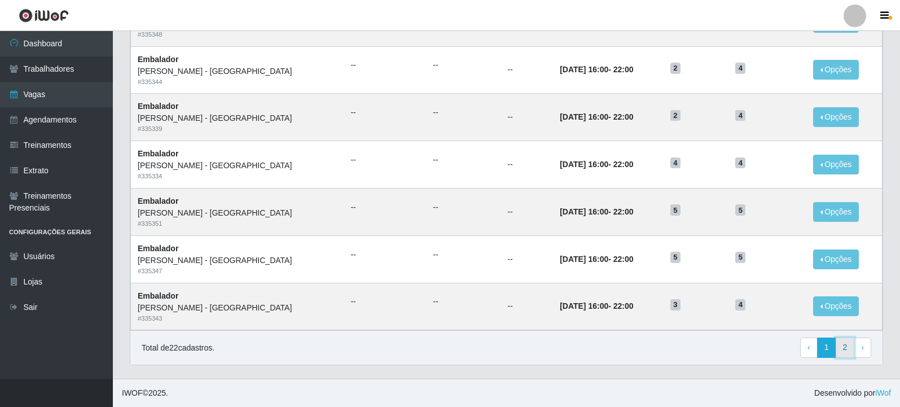
click at [847, 351] on link "2" at bounding box center [845, 347] width 19 height 20
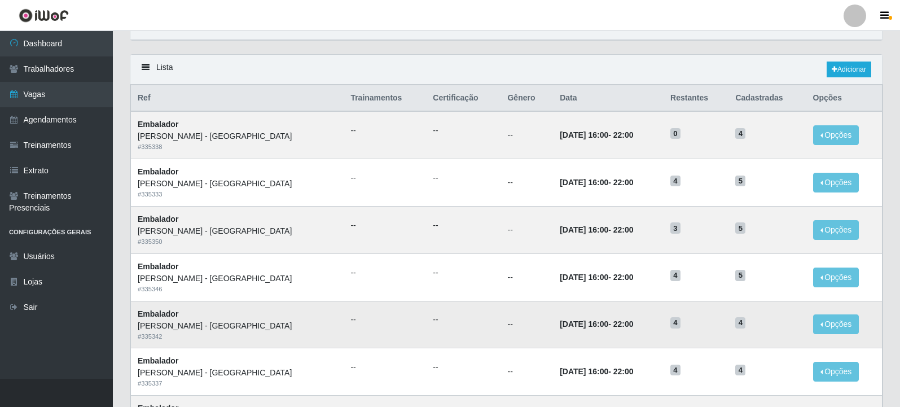
scroll to position [171, 0]
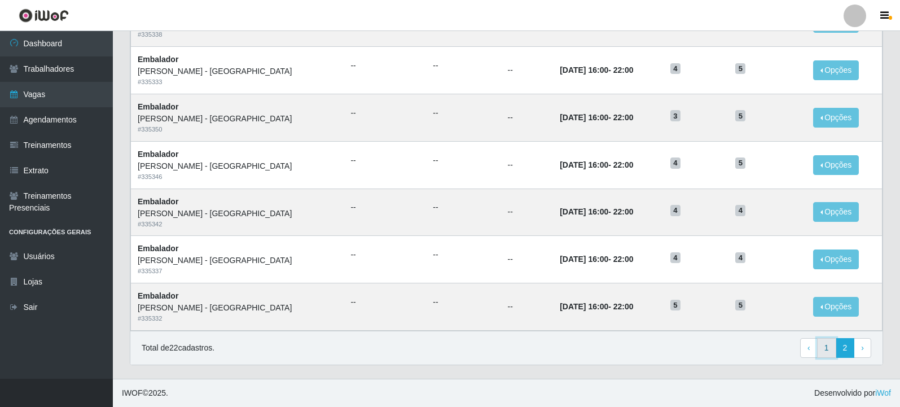
click at [827, 348] on link "1" at bounding box center [826, 348] width 19 height 20
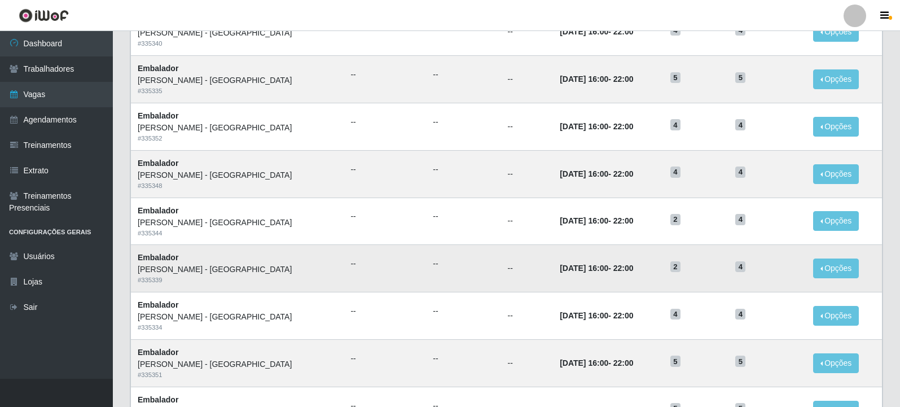
scroll to position [380, 0]
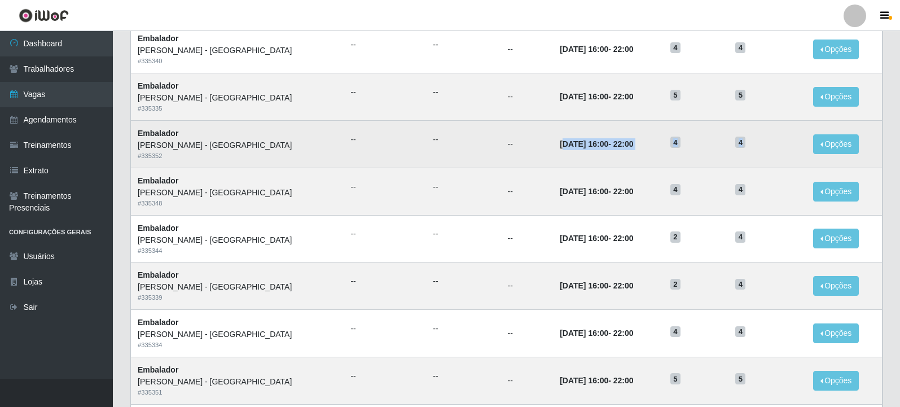
drag, startPoint x: 734, startPoint y: 144, endPoint x: 504, endPoint y: 147, distance: 229.7
click at [504, 147] on tr "Embalador [PERSON_NAME] - [GEOGRAPHIC_DATA] # 335352 -- -- -- [DATE] 16:00 - 22…" at bounding box center [507, 143] width 752 height 47
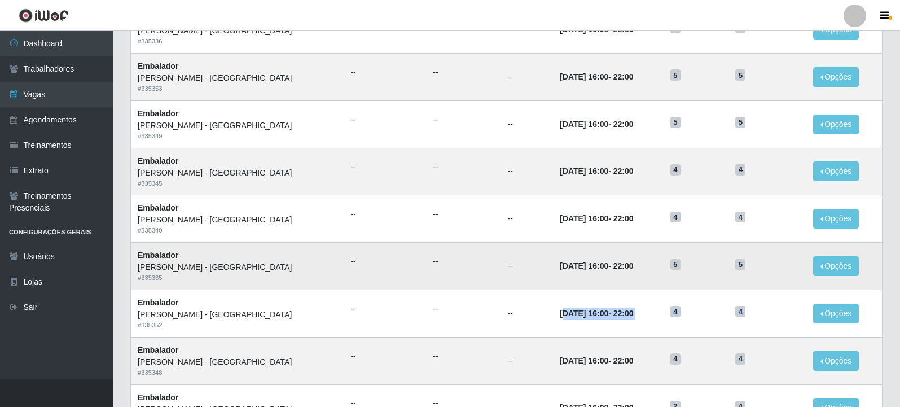
scroll to position [155, 0]
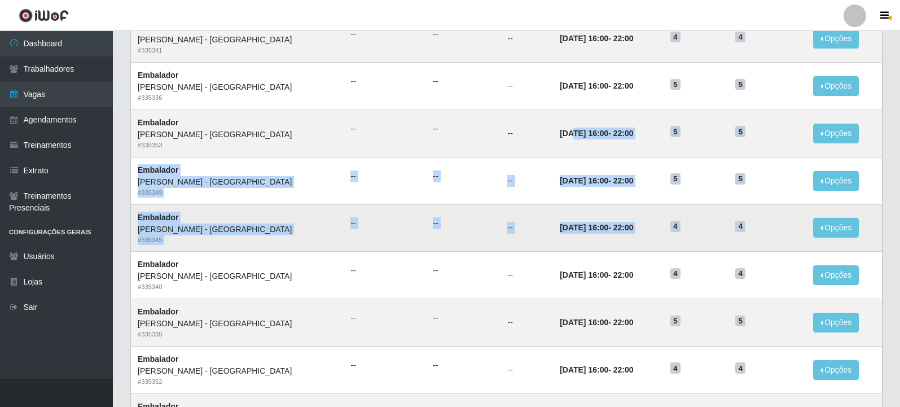
drag, startPoint x: 673, startPoint y: 160, endPoint x: 741, endPoint y: 207, distance: 82.8
click at [741, 207] on tbody "Embalador Carone - Praia da Costa # 335341 -- -- -- 30/09/2025, 16:00 - 22:00 4…" at bounding box center [507, 369] width 752 height 709
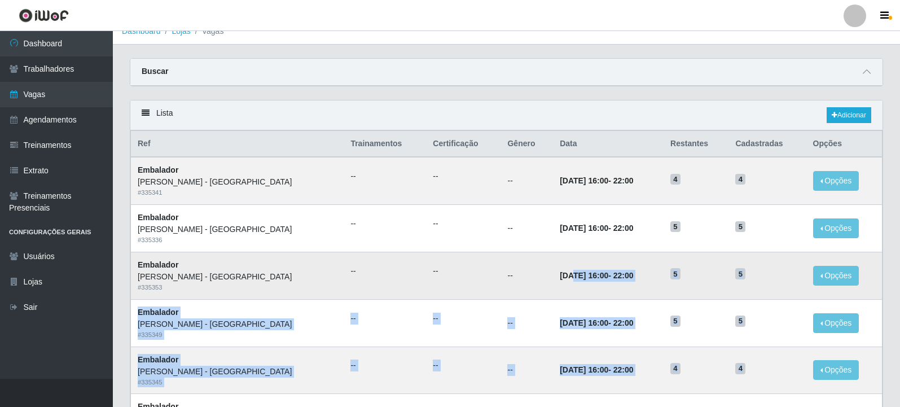
scroll to position [0, 0]
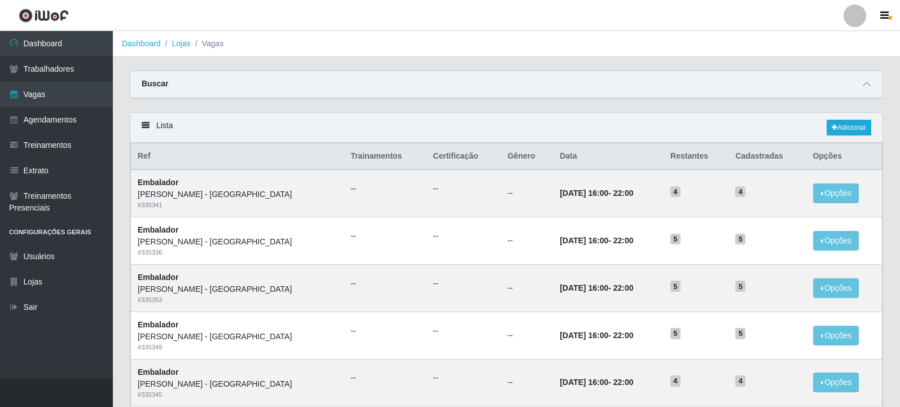
click at [436, 84] on div "Buscar" at bounding box center [506, 84] width 752 height 27
click at [865, 85] on icon at bounding box center [867, 84] width 8 height 8
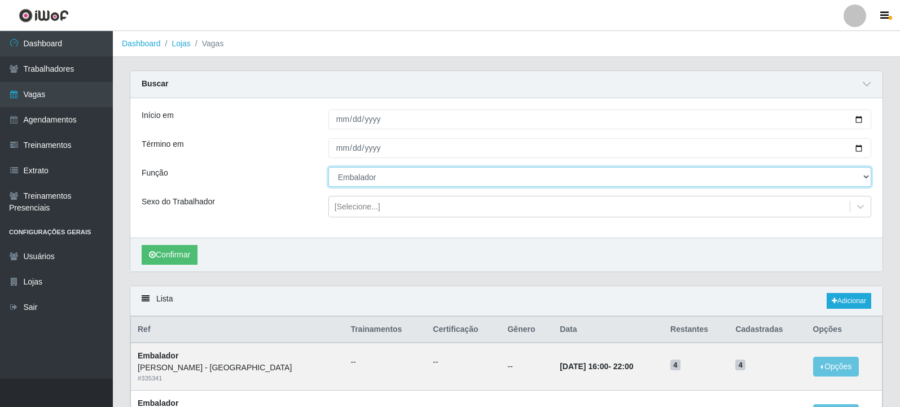
click at [353, 178] on select "[Selecione...] Embalador Embalador + Embalador ++ Repositor Repositor + Reposit…" at bounding box center [599, 177] width 543 height 20
click at [328, 168] on select "[Selecione...] Embalador Embalador + Embalador ++ Repositor Repositor + Reposit…" at bounding box center [599, 177] width 543 height 20
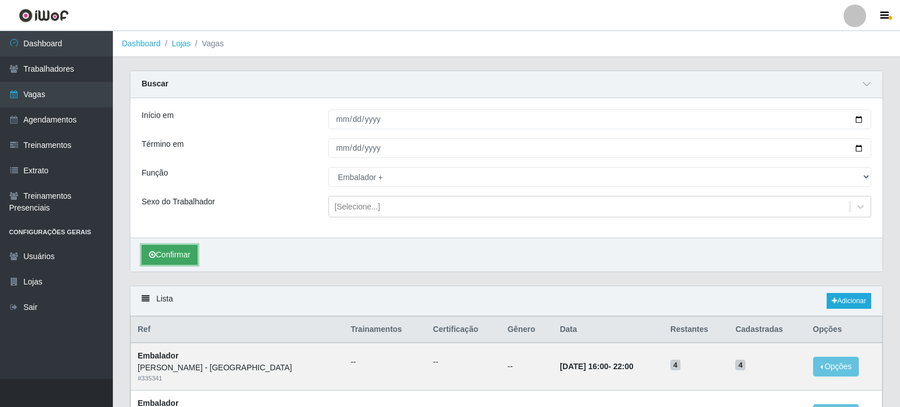
click at [178, 253] on button "Confirmar" at bounding box center [170, 255] width 56 height 20
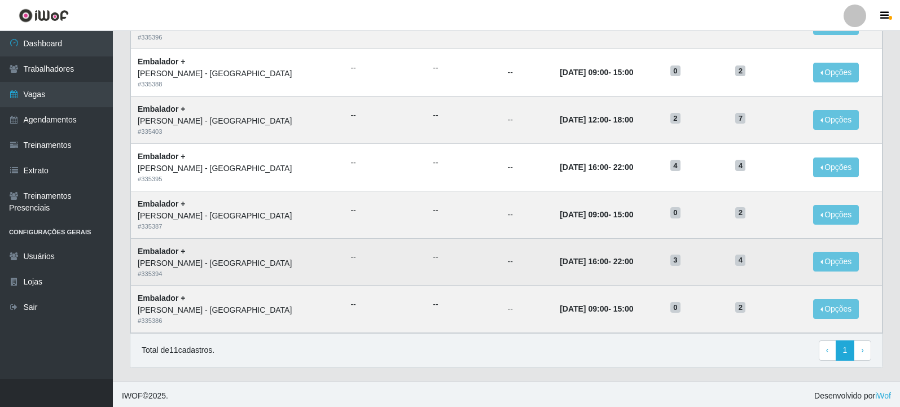
scroll to position [534, 0]
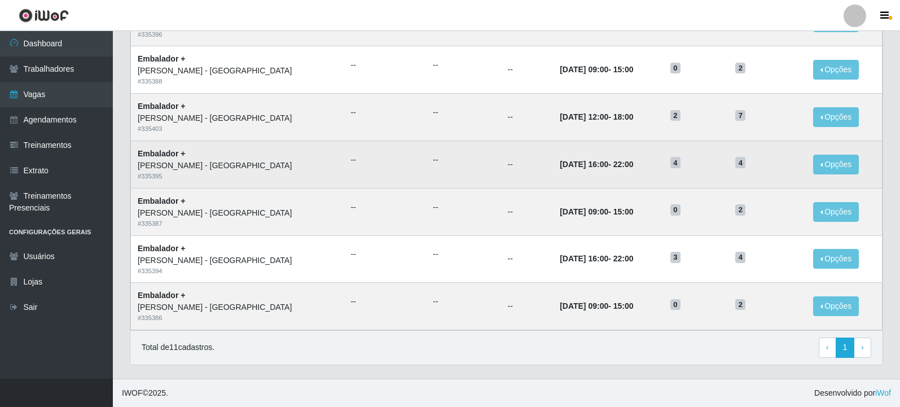
click at [556, 143] on td "13/09/2025, 16:00 - 22:00" at bounding box center [608, 163] width 111 height 47
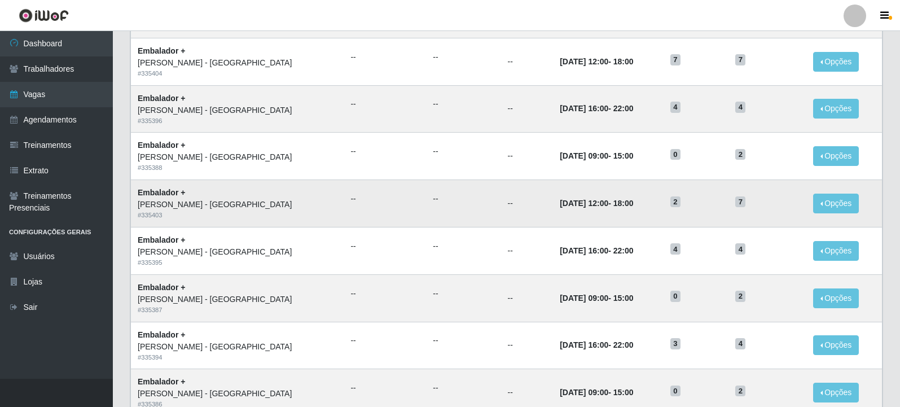
scroll to position [421, 0]
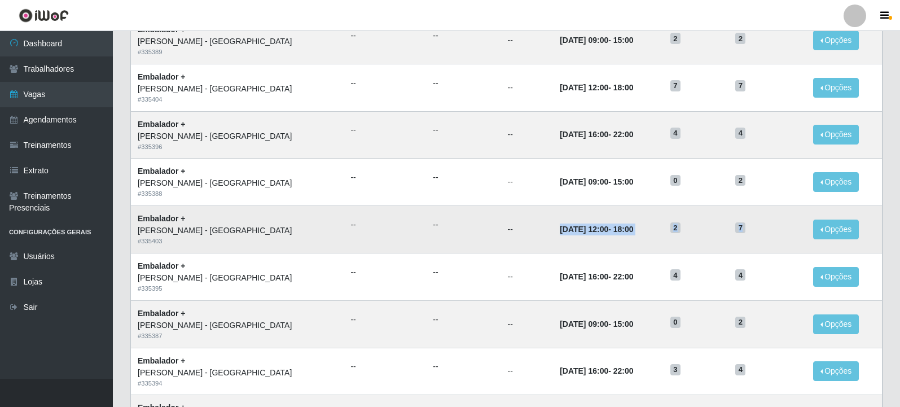
drag, startPoint x: 750, startPoint y: 245, endPoint x: 463, endPoint y: 226, distance: 287.8
click at [466, 240] on tr "Embalador + Carone - Praia da Costa # 335403 -- -- -- 14/09/2025, 12:00 - 18:00…" at bounding box center [507, 229] width 752 height 47
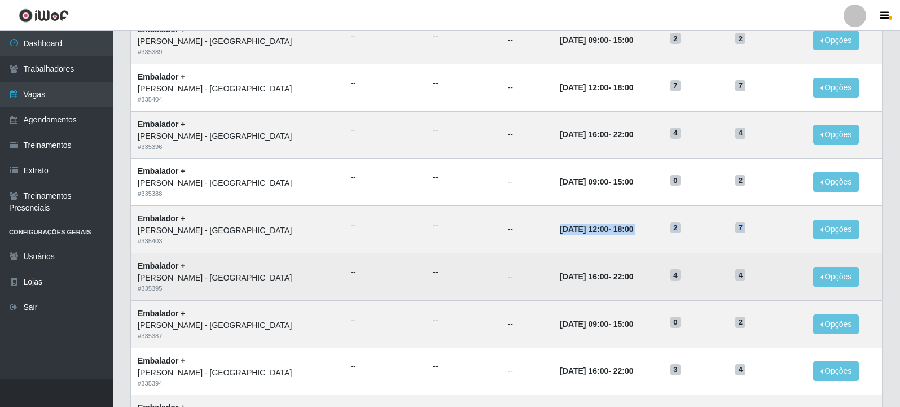
scroll to position [365, 0]
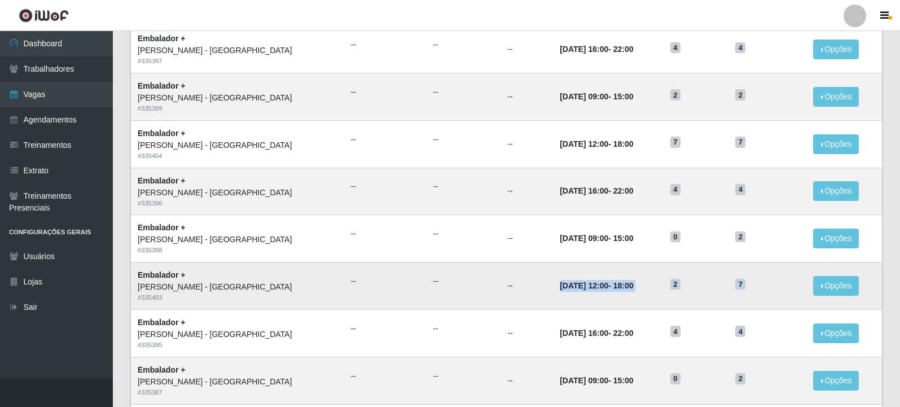
click at [500, 291] on td "--" at bounding box center [526, 285] width 52 height 47
drag, startPoint x: 501, startPoint y: 285, endPoint x: 537, endPoint y: 285, distance: 35.5
click at [560, 285] on time "14/09/2025, 12:00" at bounding box center [584, 285] width 49 height 9
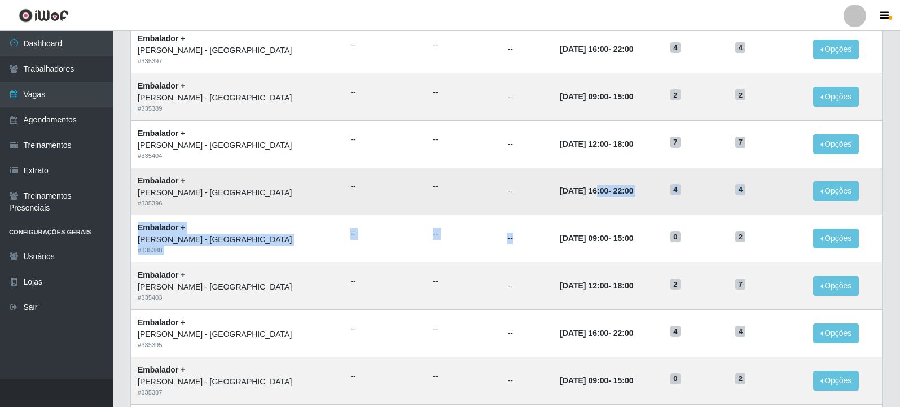
drag, startPoint x: 502, startPoint y: 231, endPoint x: 539, endPoint y: 190, distance: 56.3
click at [539, 190] on tbody "Embalador + Carone - Praia da Costa # 335405 -- -- -- 28/09/2025, 12:00 - 18:00…" at bounding box center [507, 238] width 752 height 520
click at [553, 181] on td "20/09/2025, 16:00 - 22:00" at bounding box center [608, 191] width 111 height 47
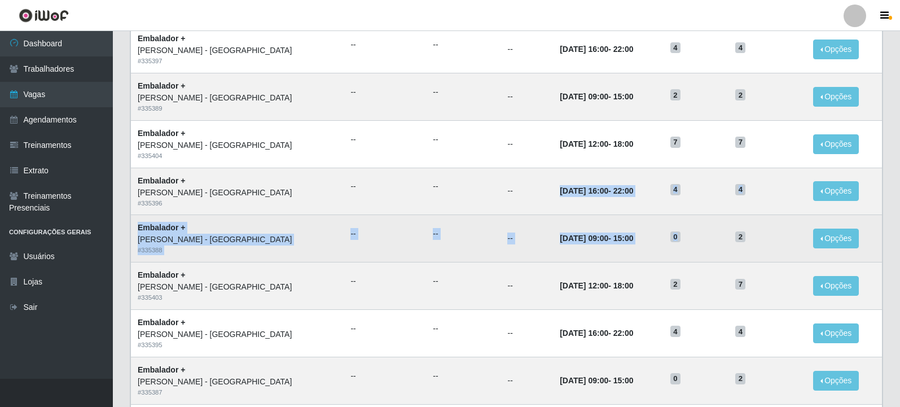
drag, startPoint x: 494, startPoint y: 185, endPoint x: 708, endPoint y: 236, distance: 219.4
click at [708, 236] on tbody "Embalador + Carone - Praia da Costa # 335405 -- -- -- 28/09/2025, 12:00 - 18:00…" at bounding box center [507, 238] width 752 height 520
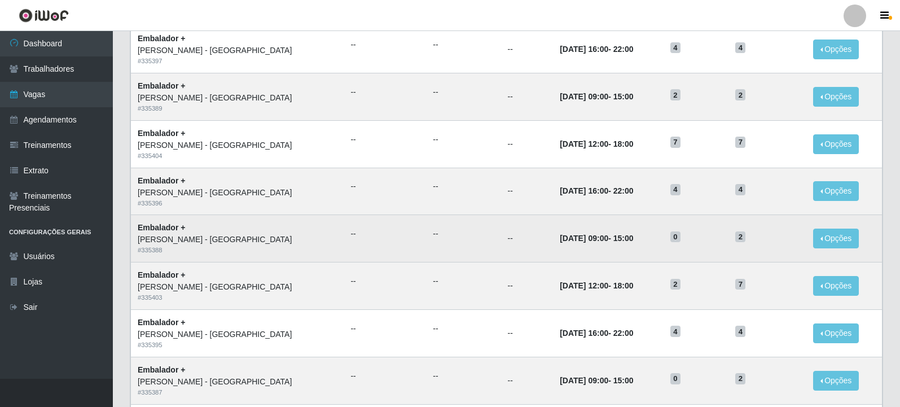
click at [684, 242] on h5 "0" at bounding box center [695, 236] width 51 height 12
drag, startPoint x: 551, startPoint y: 241, endPoint x: 589, endPoint y: 245, distance: 38.6
click at [591, 247] on td "20/09/2025, 09:00 - 15:00" at bounding box center [608, 238] width 111 height 47
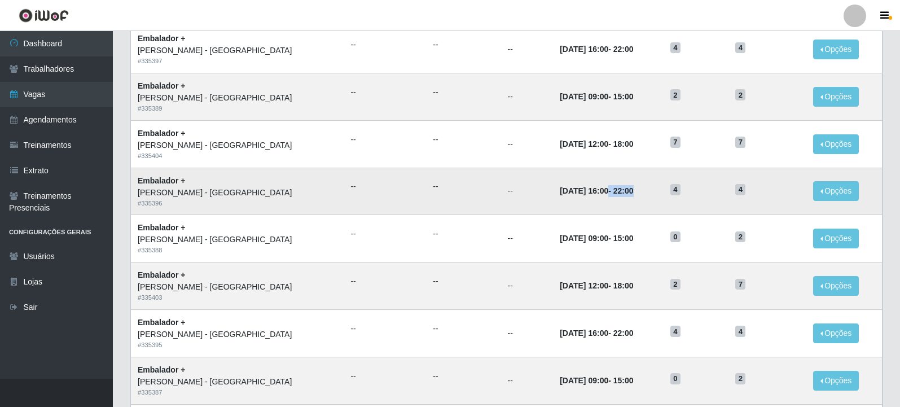
click at [605, 191] on td "20/09/2025, 16:00 - 22:00" at bounding box center [608, 191] width 111 height 47
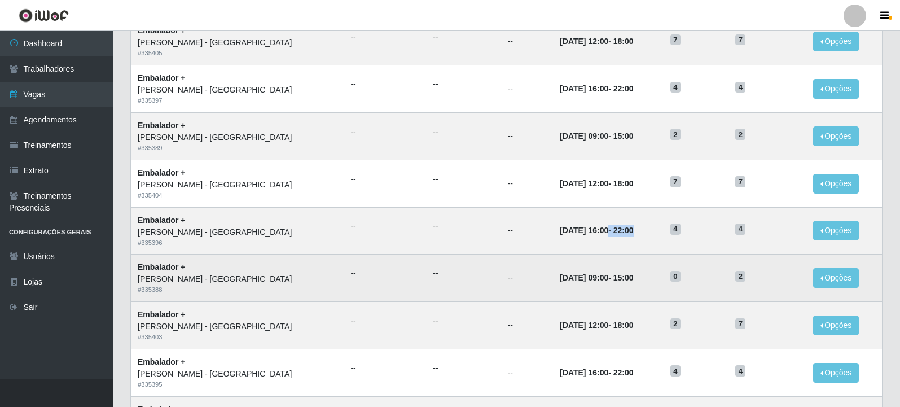
scroll to position [308, 0]
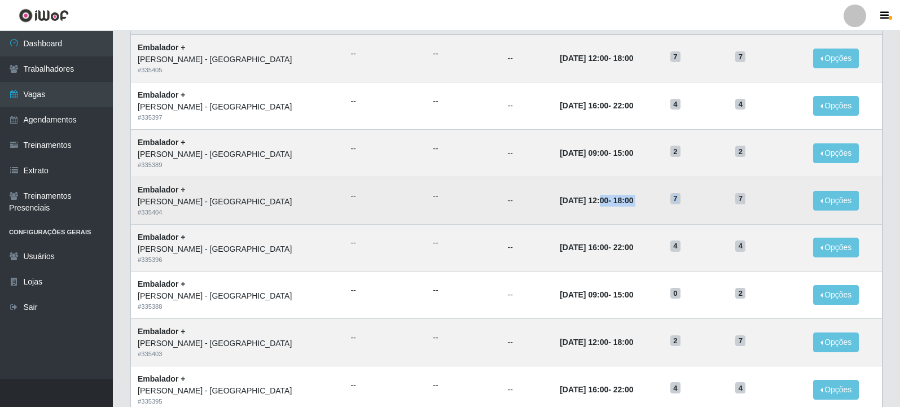
drag, startPoint x: 544, startPoint y: 204, endPoint x: 681, endPoint y: 203, distance: 136.6
click at [681, 203] on tr "Embalador + Carone - Praia da Costa # 335404 -- -- -- 21/09/2025, 12:00 - 18:00…" at bounding box center [507, 200] width 752 height 47
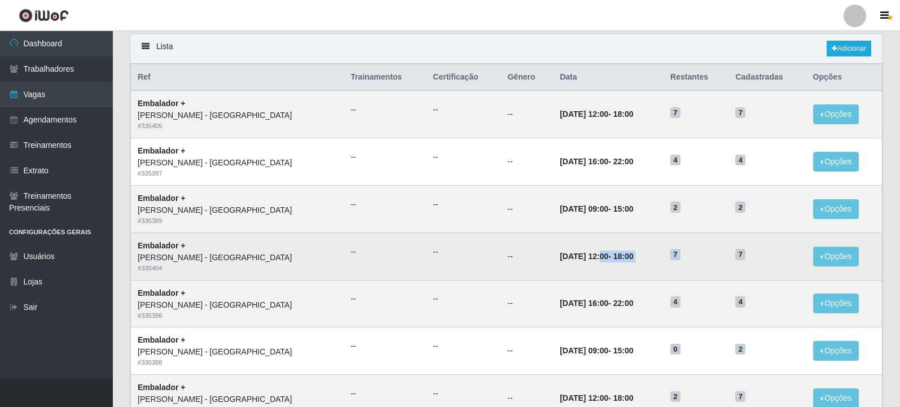
scroll to position [252, 0]
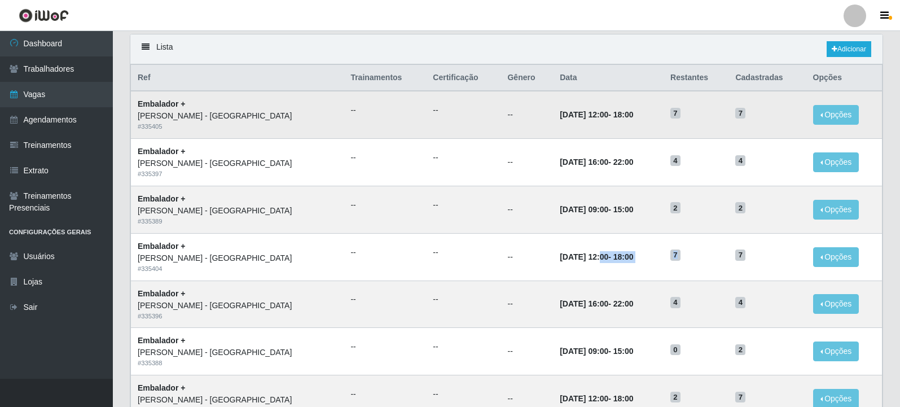
drag, startPoint x: 568, startPoint y: 213, endPoint x: 556, endPoint y: 104, distance: 109.5
click at [556, 104] on tbody "Embalador + Carone - Praia da Costa # 335405 -- -- -- 28/09/2025, 12:00 - 18:00…" at bounding box center [507, 351] width 752 height 520
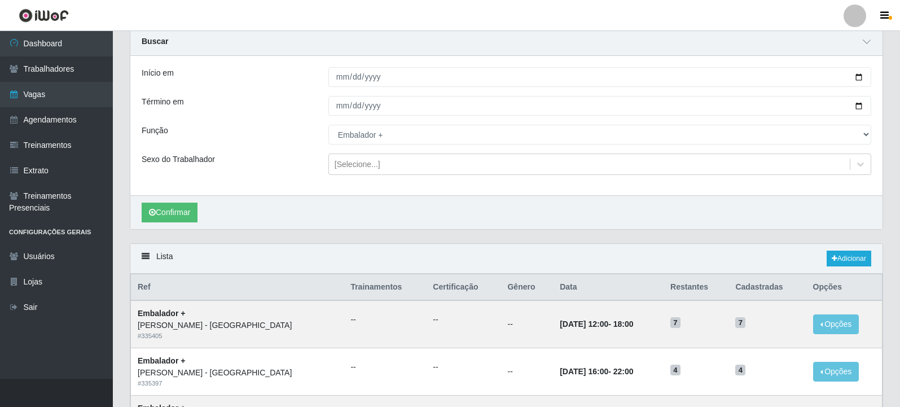
scroll to position [26, 0]
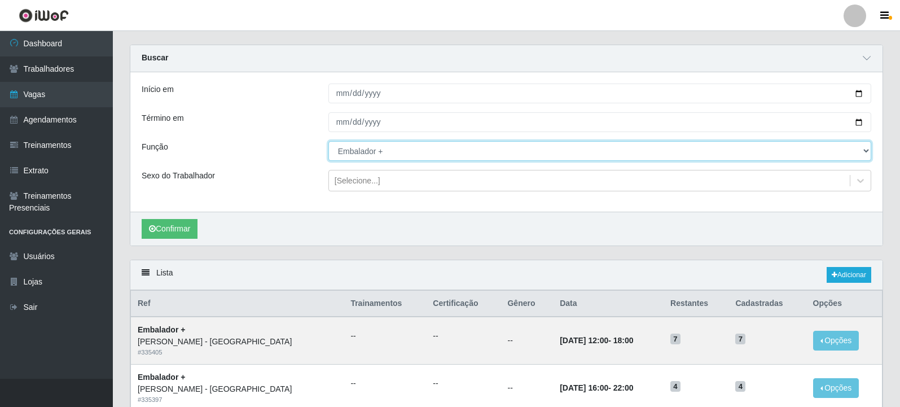
click at [416, 152] on select "[Selecione...] Embalador Embalador + Embalador ++ Repositor Repositor + Reposit…" at bounding box center [599, 151] width 543 height 20
select select "24"
click at [328, 142] on select "[Selecione...] Embalador Embalador + Embalador ++ Repositor Repositor + Reposit…" at bounding box center [599, 151] width 543 height 20
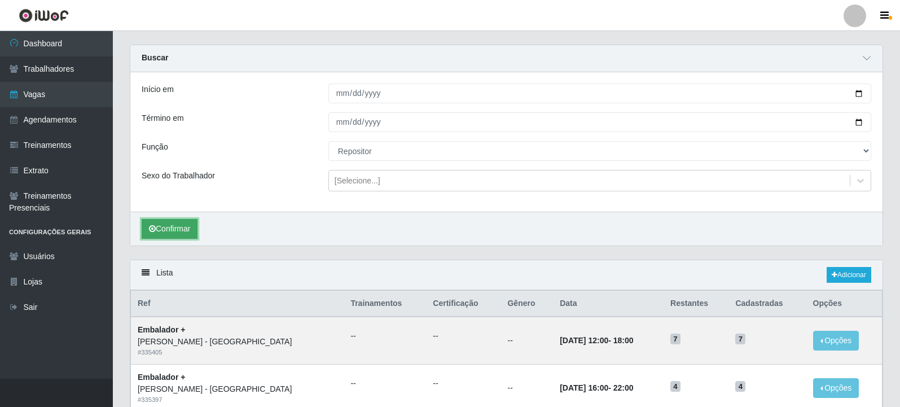
click at [179, 236] on button "Confirmar" at bounding box center [170, 229] width 56 height 20
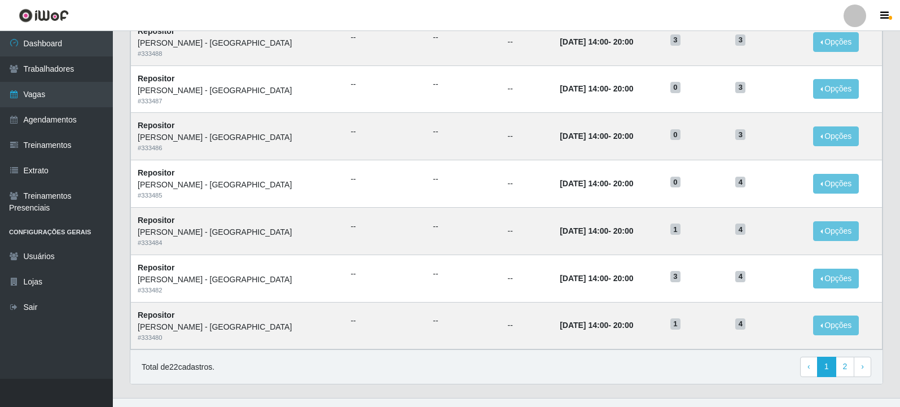
scroll to position [723, 0]
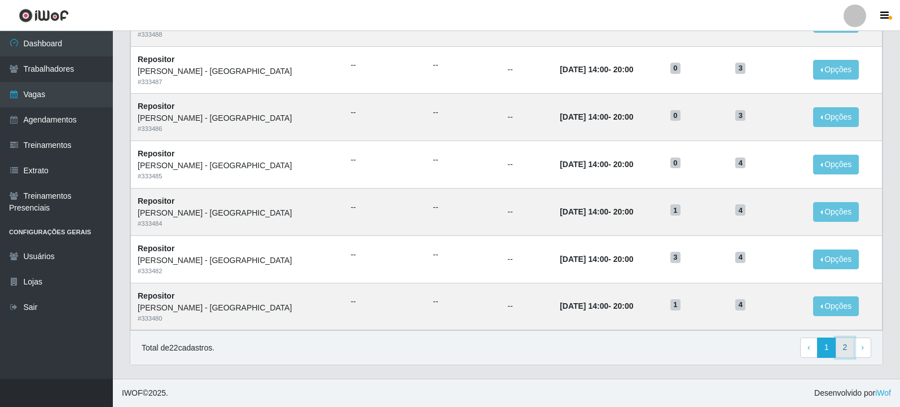
click at [841, 344] on link "2" at bounding box center [845, 347] width 19 height 20
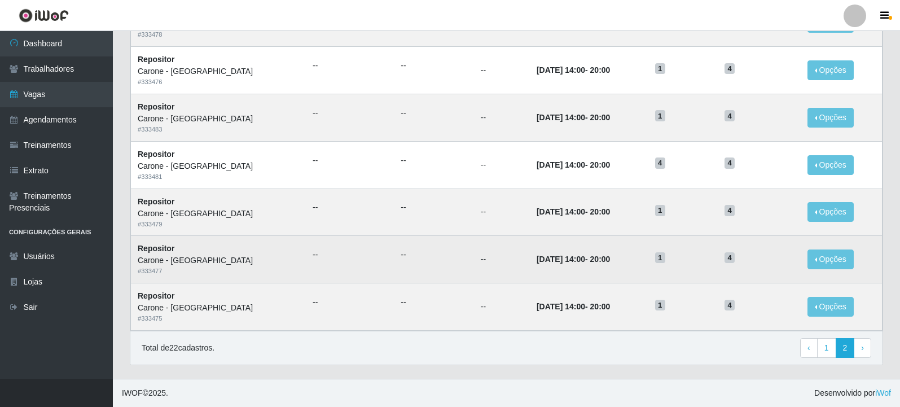
scroll to position [115, 0]
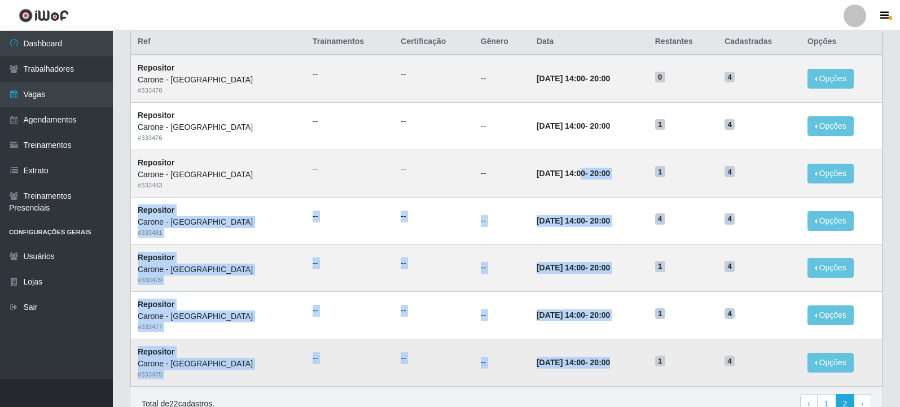
drag, startPoint x: 545, startPoint y: 175, endPoint x: 657, endPoint y: 341, distance: 199.8
click at [657, 341] on tbody "Repositor Carone - [GEOGRAPHIC_DATA] # 333478 -- -- -- [DATE] 14:00 - 20:00 0 4…" at bounding box center [507, 220] width 752 height 331
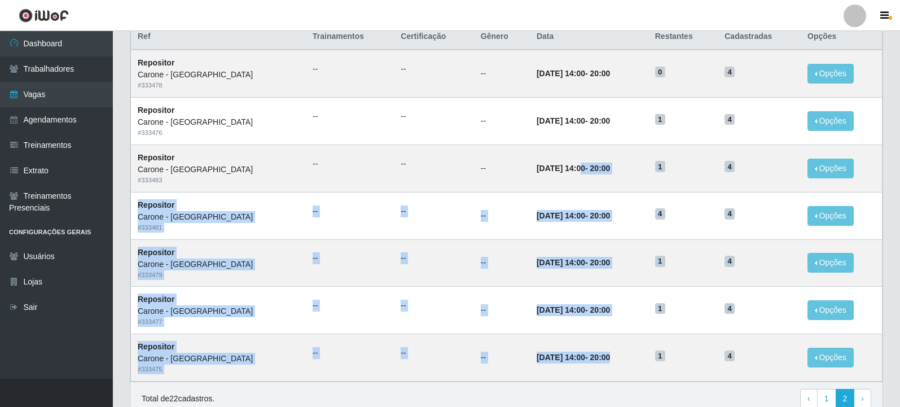
scroll to position [171, 0]
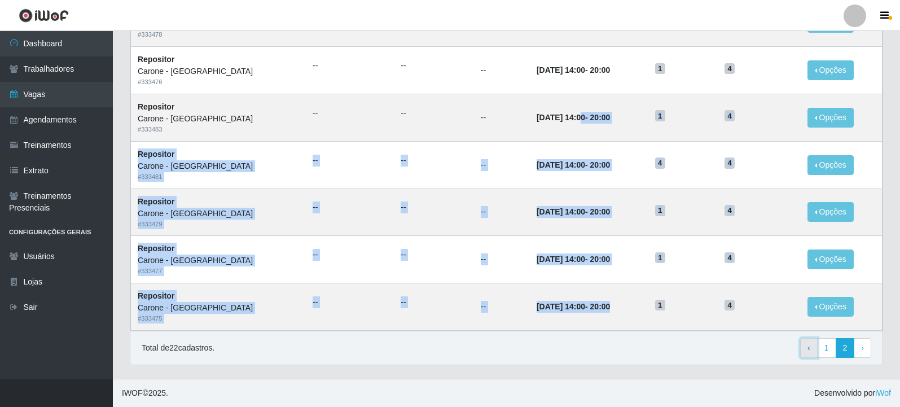
click at [817, 344] on link "‹ Previous" at bounding box center [808, 348] width 17 height 20
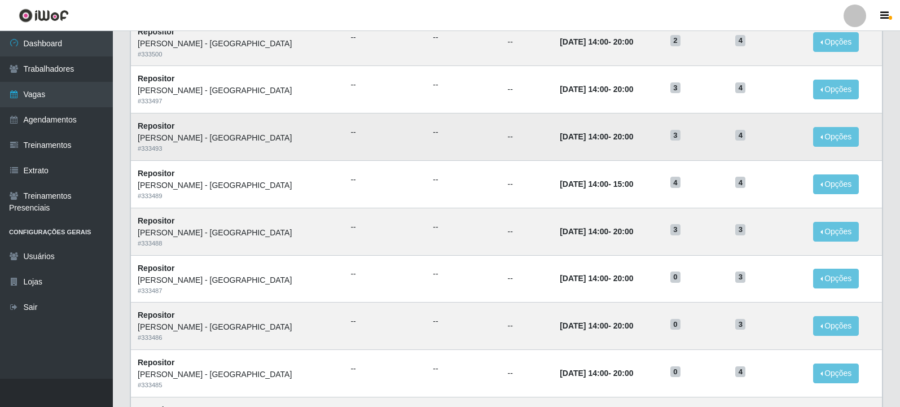
scroll to position [339, 0]
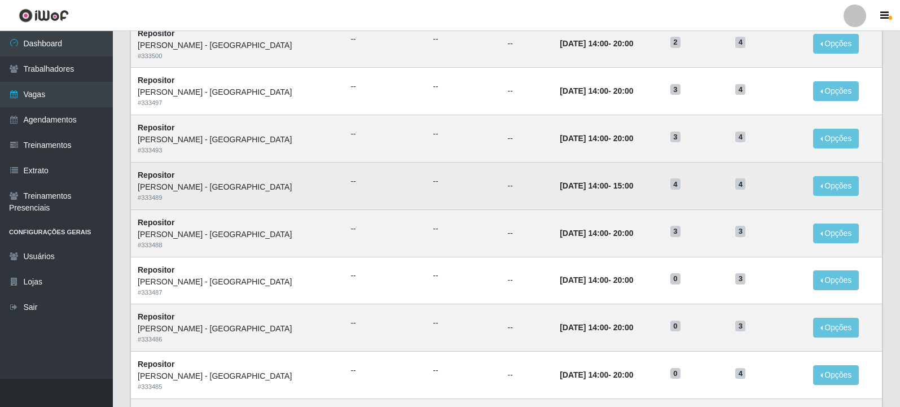
drag, startPoint x: 557, startPoint y: 196, endPoint x: 466, endPoint y: 182, distance: 92.5
click at [466, 182] on tr "Repositor Carone - Praia da Costa # 333489 -- -- -- 19/09/2025, 14:00 - 15:00 4…" at bounding box center [507, 185] width 752 height 47
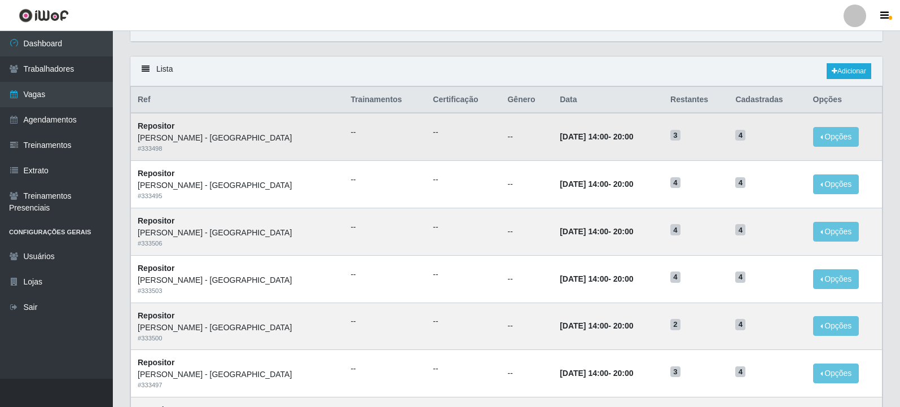
scroll to position [0, 0]
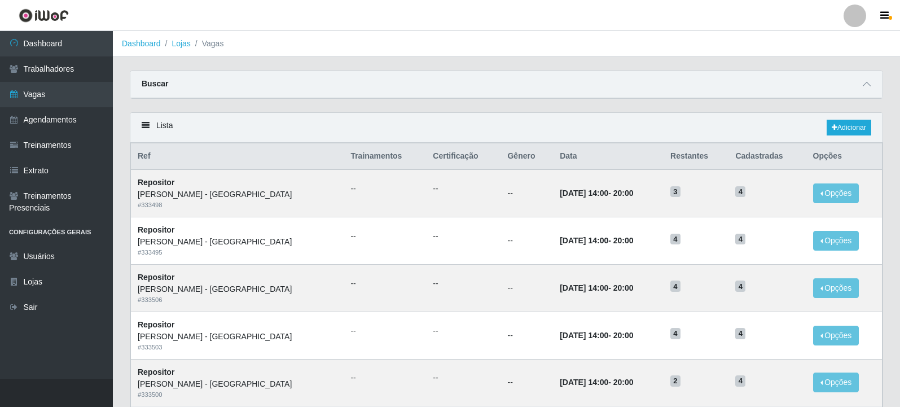
click at [344, 90] on div "Buscar" at bounding box center [506, 84] width 752 height 27
click at [872, 85] on span at bounding box center [867, 84] width 14 height 13
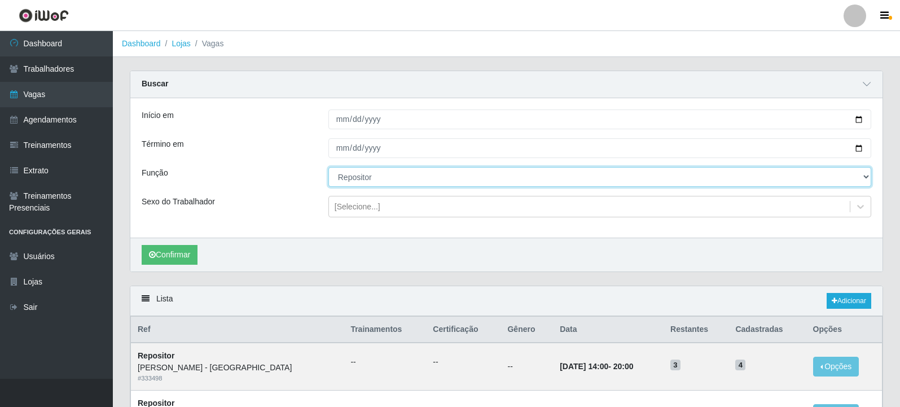
drag, startPoint x: 374, startPoint y: 179, endPoint x: 387, endPoint y: 186, distance: 14.9
click at [375, 179] on select "[Selecione...] Embalador Embalador + Embalador ++ Repositor Repositor + Reposit…" at bounding box center [599, 177] width 543 height 20
click at [328, 168] on select "[Selecione...] Embalador Embalador + Embalador ++ Repositor Repositor + Reposit…" at bounding box center [599, 177] width 543 height 20
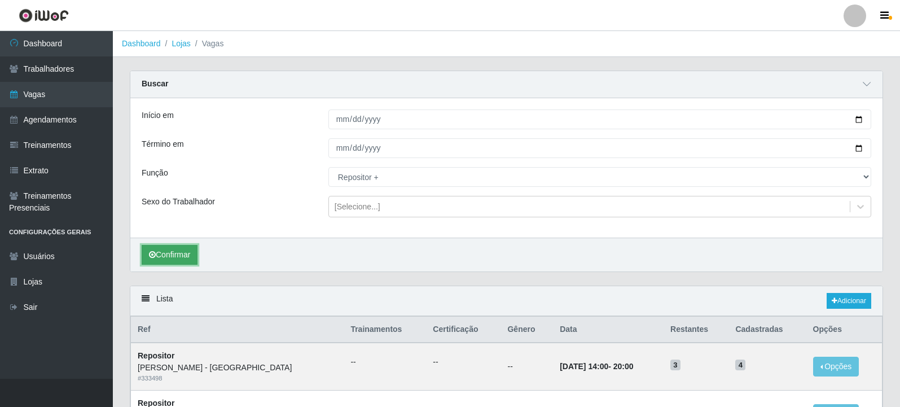
click at [179, 255] on button "Confirmar" at bounding box center [170, 255] width 56 height 20
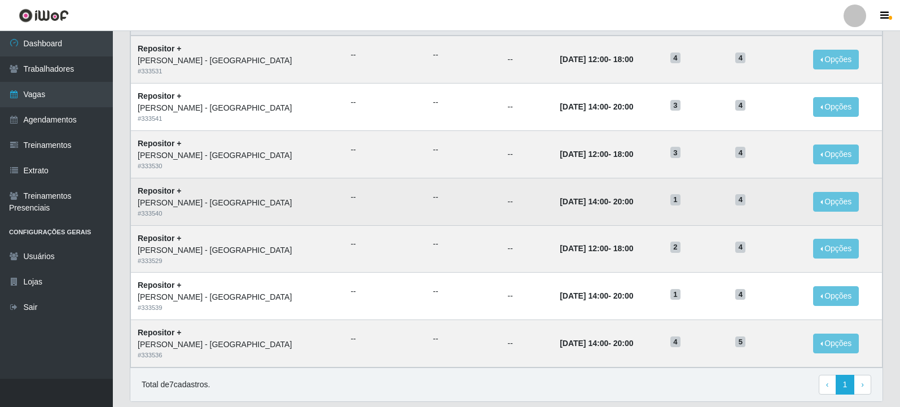
scroll to position [288, 0]
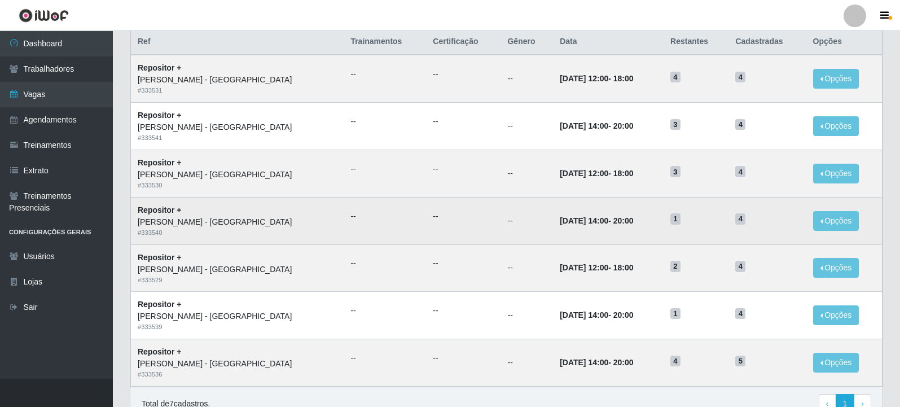
drag, startPoint x: 425, startPoint y: 204, endPoint x: 441, endPoint y: 198, distance: 17.0
click at [426, 203] on td "--" at bounding box center [463, 220] width 74 height 47
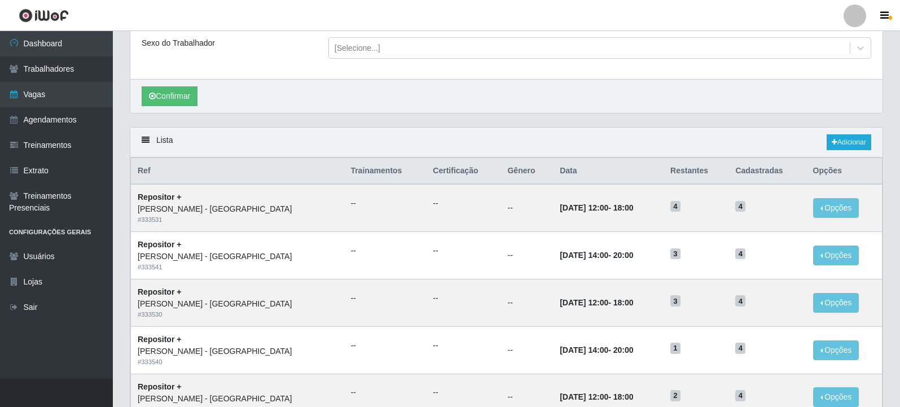
scroll to position [6, 0]
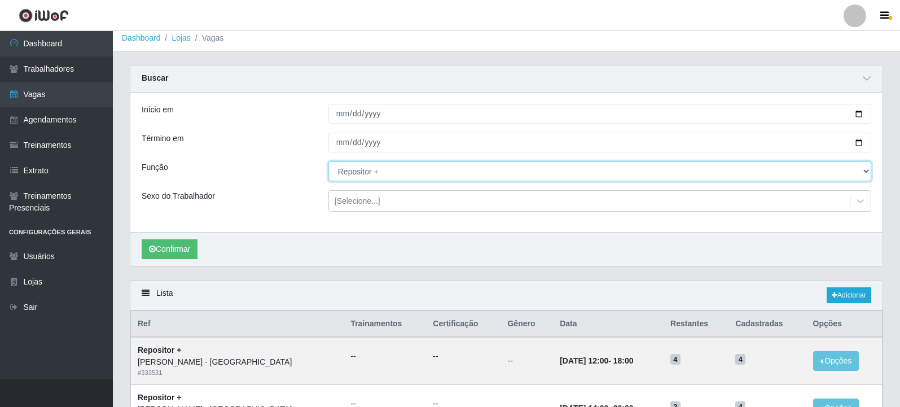
click at [443, 169] on select "[Selecione...] Embalador Embalador + Embalador ++ Repositor Repositor + Reposit…" at bounding box center [599, 171] width 543 height 20
select select "1"
click at [328, 162] on select "[Selecione...] Embalador Embalador + Embalador ++ Repositor Repositor + Reposit…" at bounding box center [599, 171] width 543 height 20
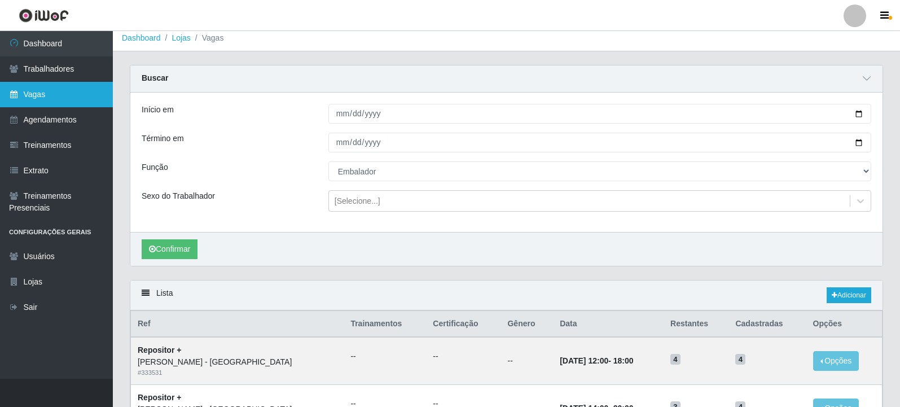
click at [25, 98] on link "Vagas" at bounding box center [56, 94] width 113 height 25
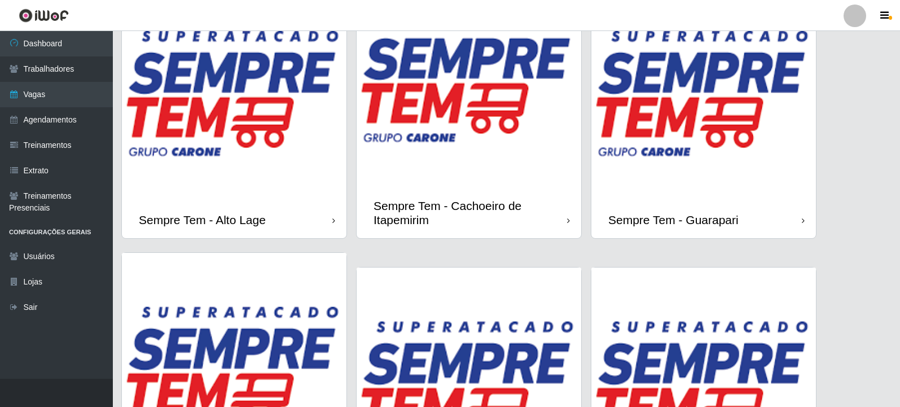
scroll to position [846, 0]
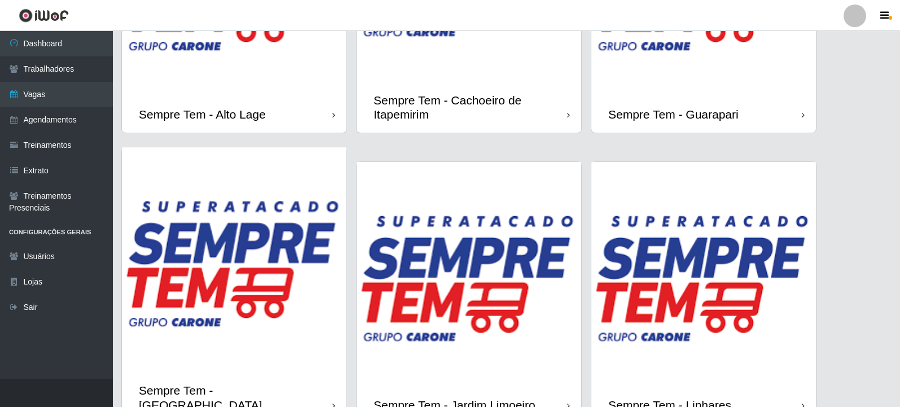
click at [486, 274] on img at bounding box center [469, 274] width 225 height 225
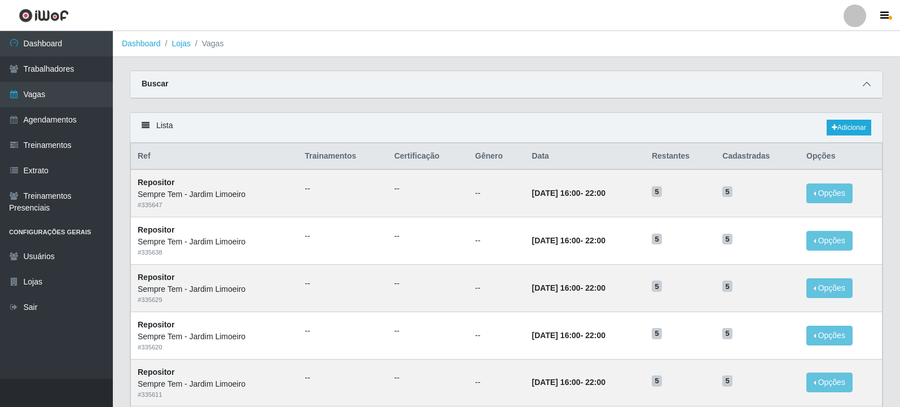
click at [868, 87] on icon at bounding box center [867, 84] width 8 height 8
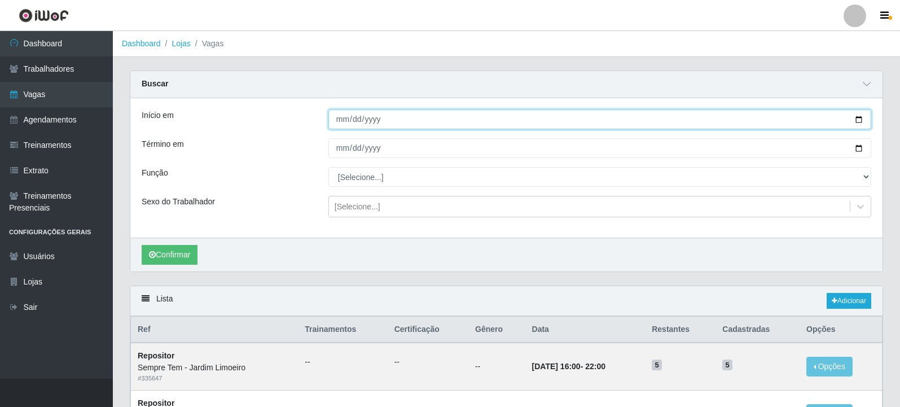
click at [860, 122] on input "Início em" at bounding box center [599, 119] width 543 height 20
type input "[DATE]"
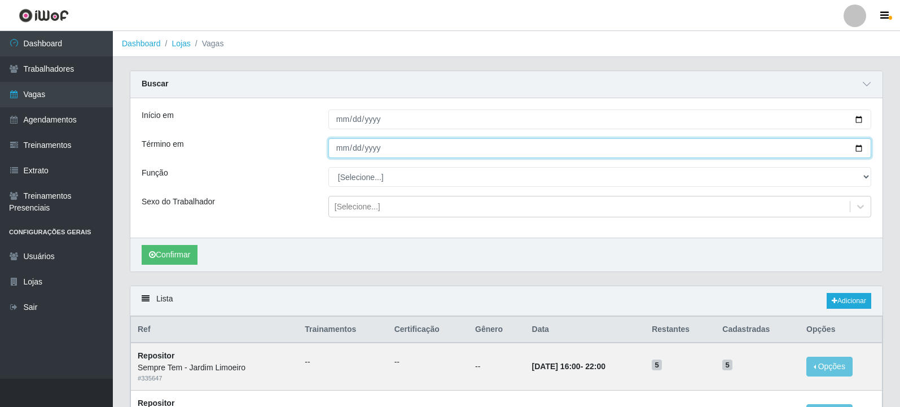
click at [858, 148] on input "Término em" at bounding box center [599, 148] width 543 height 20
type input "[DATE]"
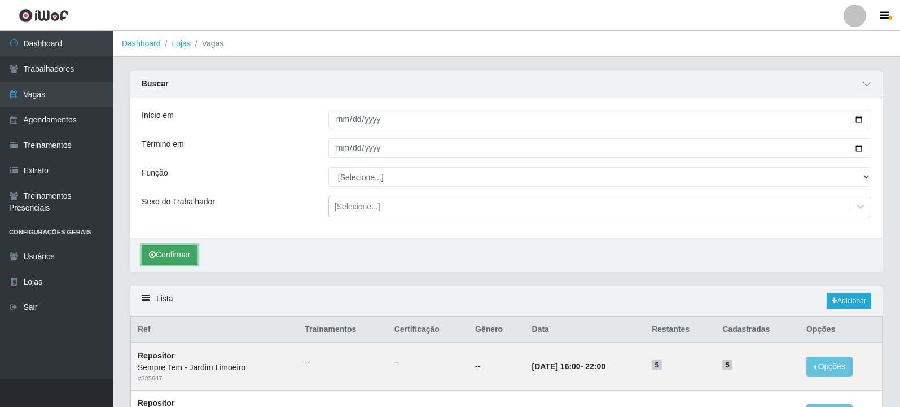
click at [178, 258] on button "Confirmar" at bounding box center [170, 255] width 56 height 20
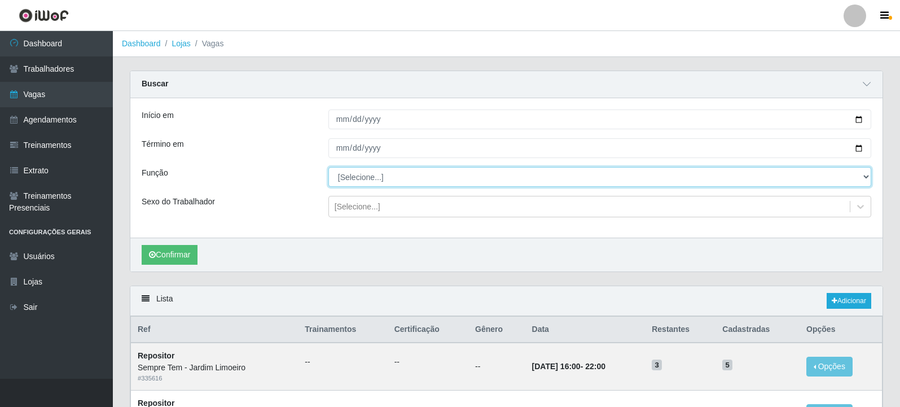
click at [438, 185] on select "[Selecione...] Embalador Embalador + Embalador ++ Repositor Repositor + Reposit…" at bounding box center [599, 177] width 543 height 20
click at [328, 168] on select "[Selecione...] Embalador Embalador + Embalador ++ Repositor Repositor + Reposit…" at bounding box center [599, 177] width 543 height 20
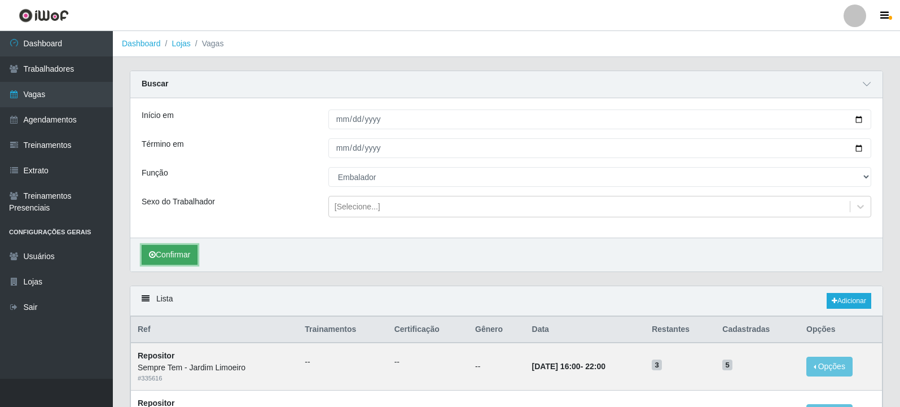
click at [178, 261] on button "Confirmar" at bounding box center [170, 255] width 56 height 20
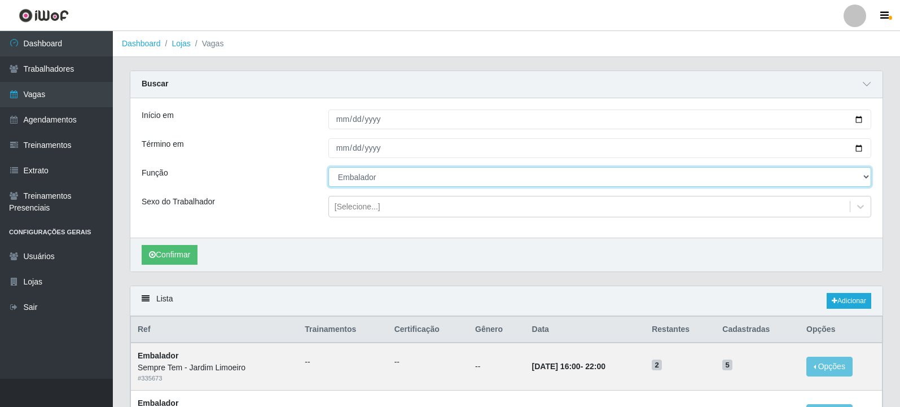
click at [405, 179] on select "[Selecione...] Embalador Embalador + Embalador ++ Repositor Repositor + Reposit…" at bounding box center [599, 177] width 543 height 20
click at [328, 168] on select "[Selecione...] Embalador Embalador + Embalador ++ Repositor Repositor + Reposit…" at bounding box center [599, 177] width 543 height 20
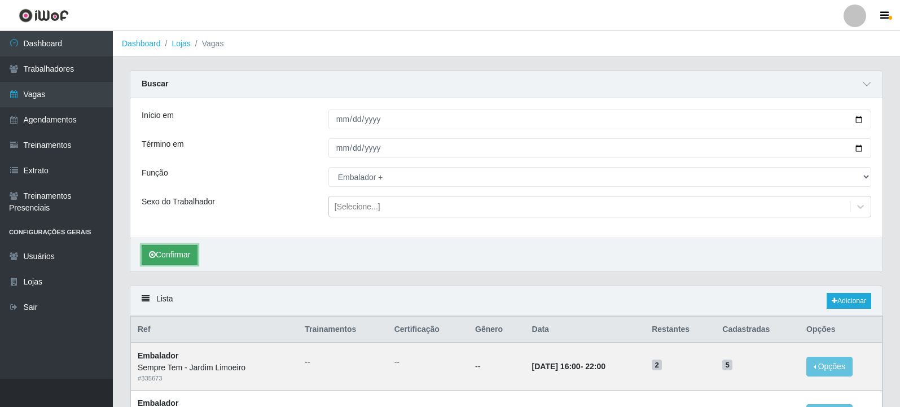
click at [170, 259] on button "Confirmar" at bounding box center [170, 255] width 56 height 20
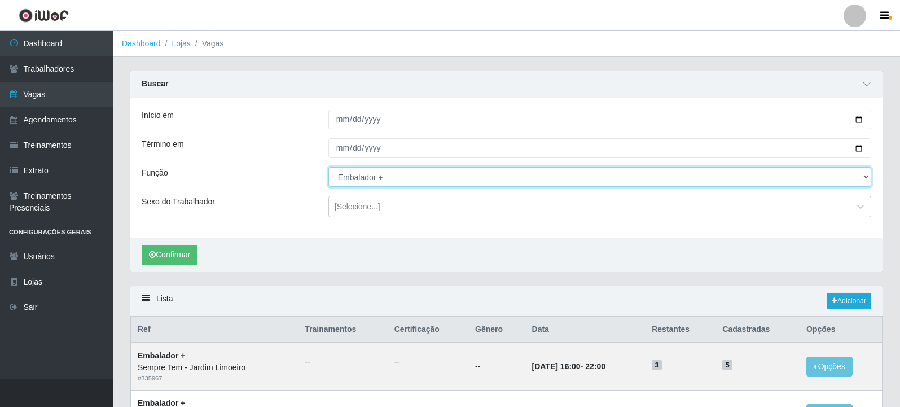
click at [403, 178] on select "[Selecione...] Embalador Embalador + Embalador ++ Repositor Repositor + Reposit…" at bounding box center [599, 177] width 543 height 20
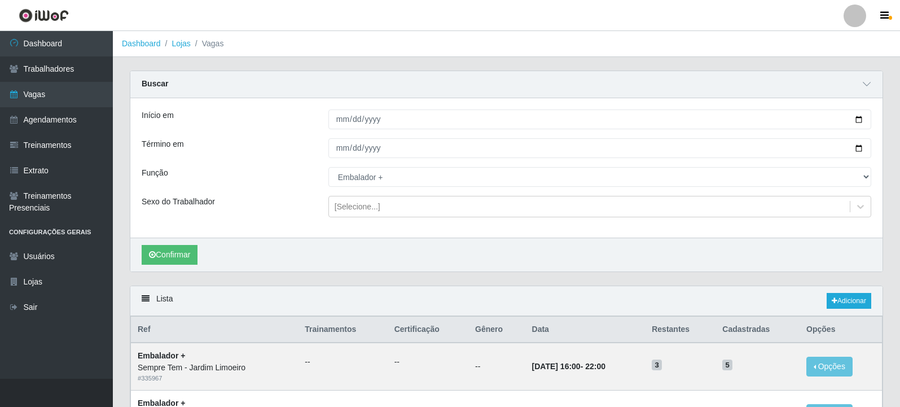
click at [275, 208] on div "Sexo do Trabalhador" at bounding box center [226, 206] width 187 height 21
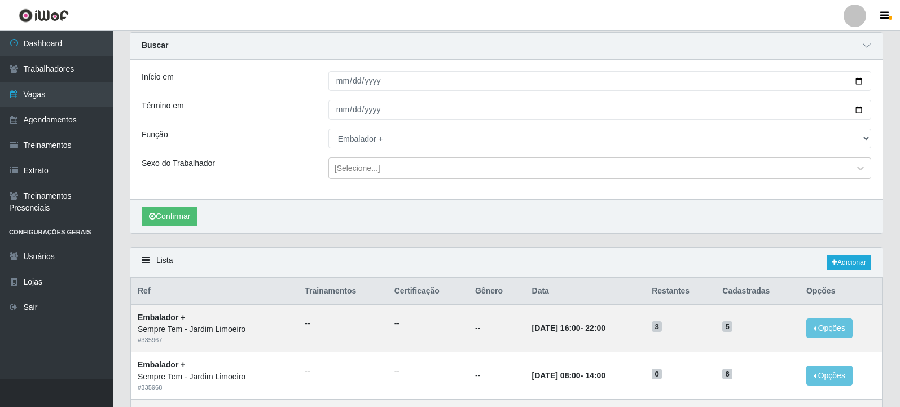
scroll to position [33, 0]
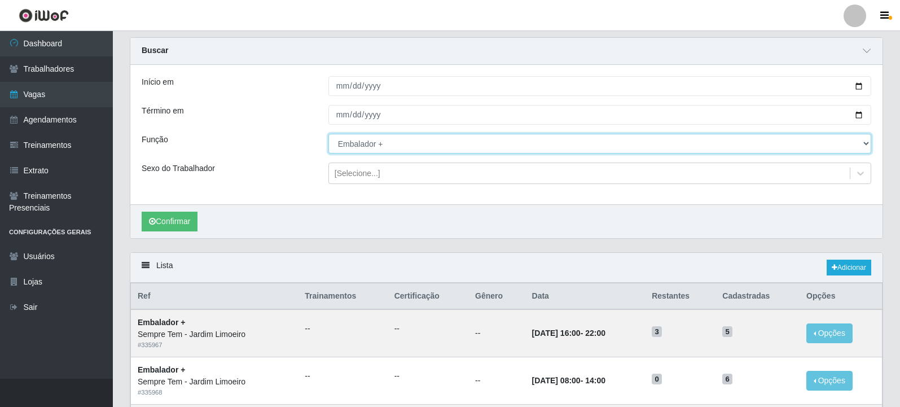
click at [362, 147] on select "[Selecione...] Embalador Embalador + Embalador ++ Repositor Repositor + Reposit…" at bounding box center [599, 144] width 543 height 20
select select "24"
click at [328, 134] on select "[Selecione...] Embalador Embalador + Embalador ++ Repositor Repositor + Reposit…" at bounding box center [599, 144] width 543 height 20
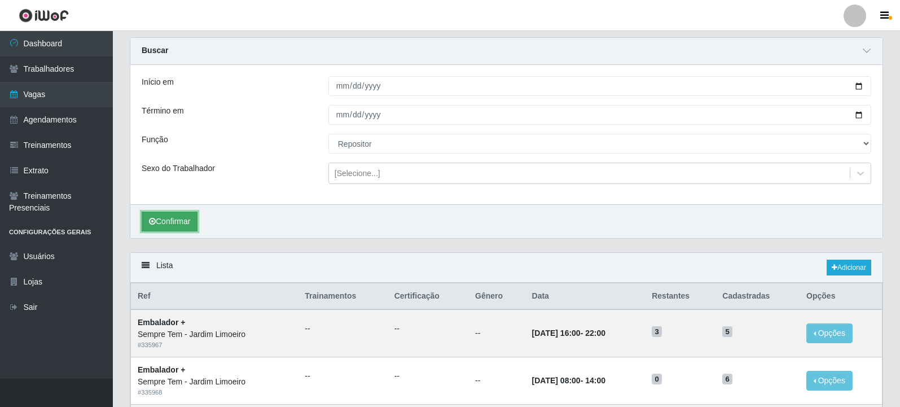
click at [183, 225] on button "Confirmar" at bounding box center [170, 222] width 56 height 20
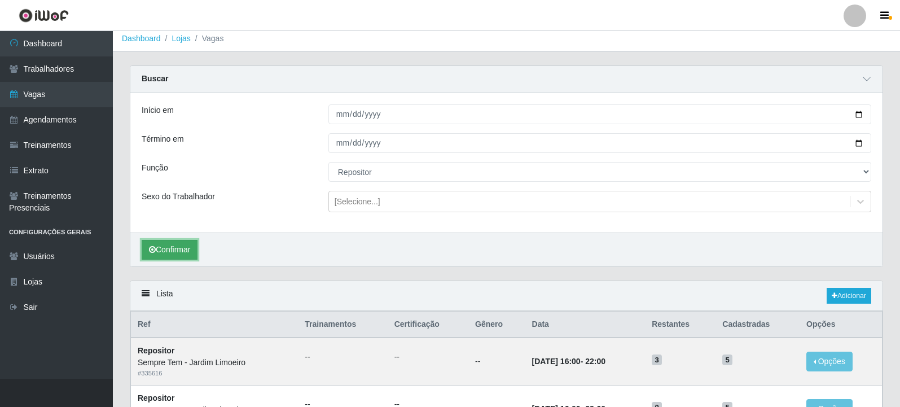
scroll to position [33, 0]
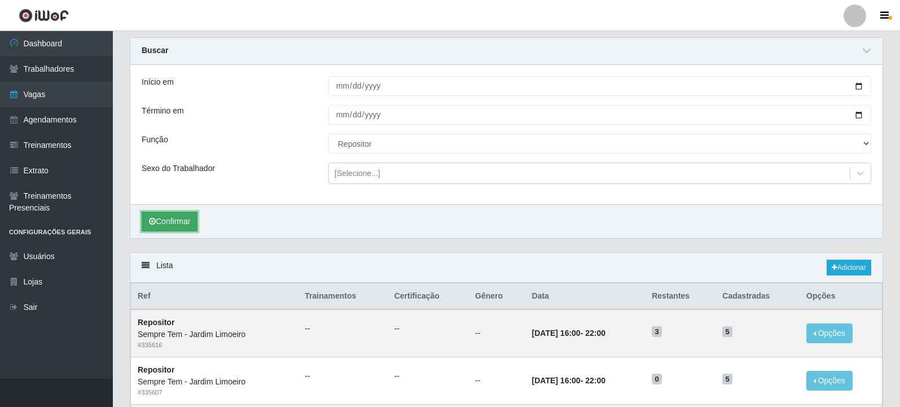
click at [186, 216] on button "Confirmar" at bounding box center [170, 222] width 56 height 20
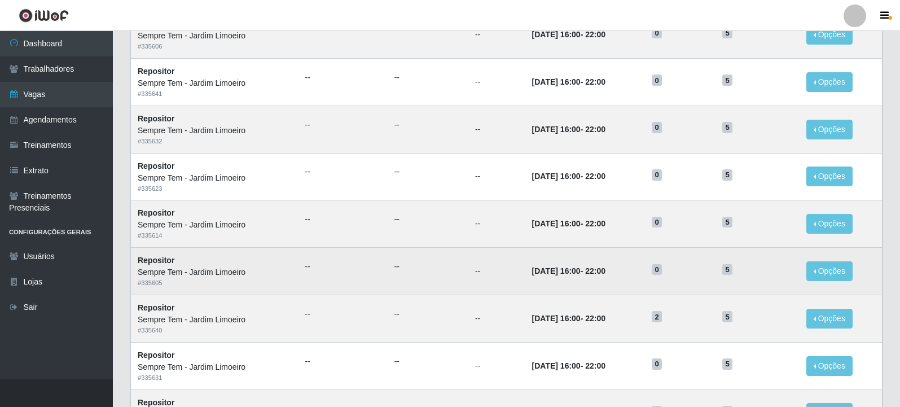
scroll to position [723, 0]
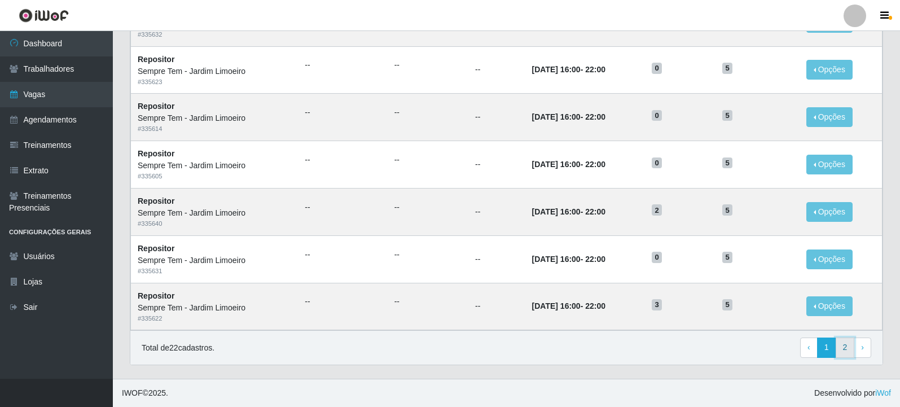
click at [853, 341] on link "2" at bounding box center [845, 347] width 19 height 20
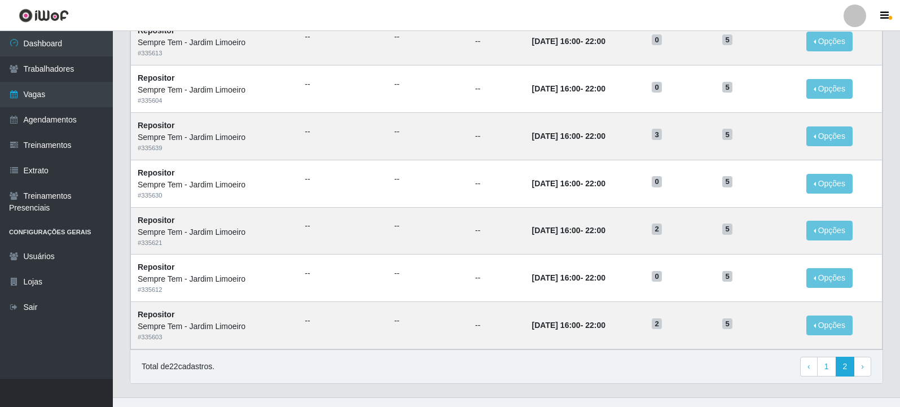
scroll to position [171, 0]
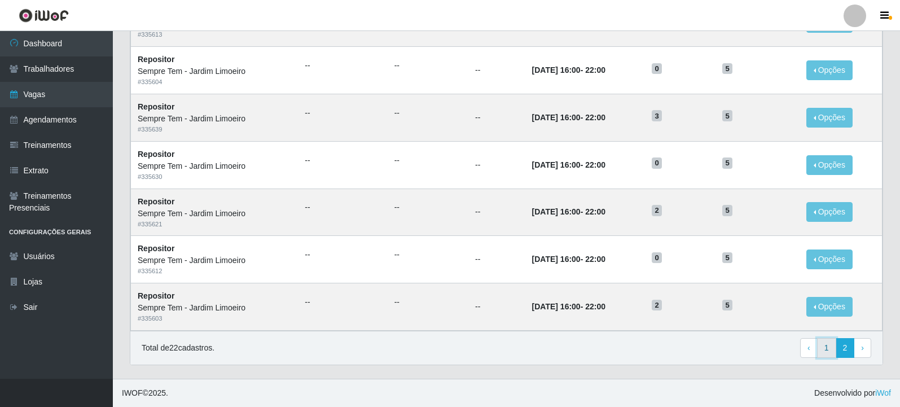
click at [828, 349] on link "1" at bounding box center [826, 348] width 19 height 20
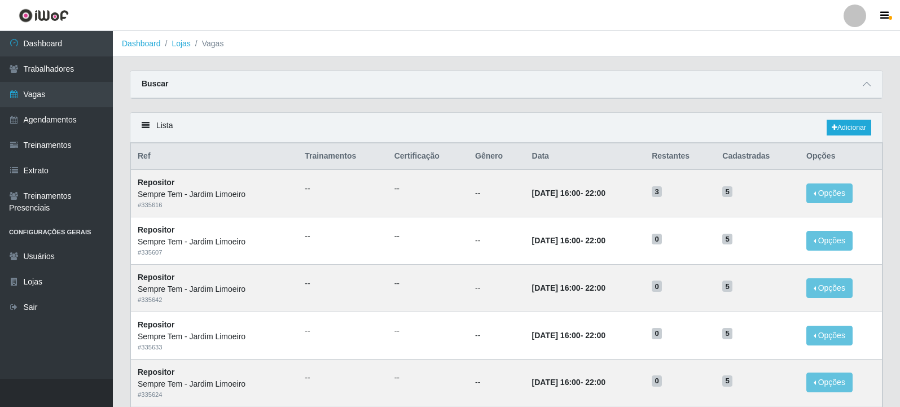
click at [466, 90] on div "Buscar" at bounding box center [506, 84] width 752 height 27
click at [863, 80] on span at bounding box center [867, 84] width 14 height 13
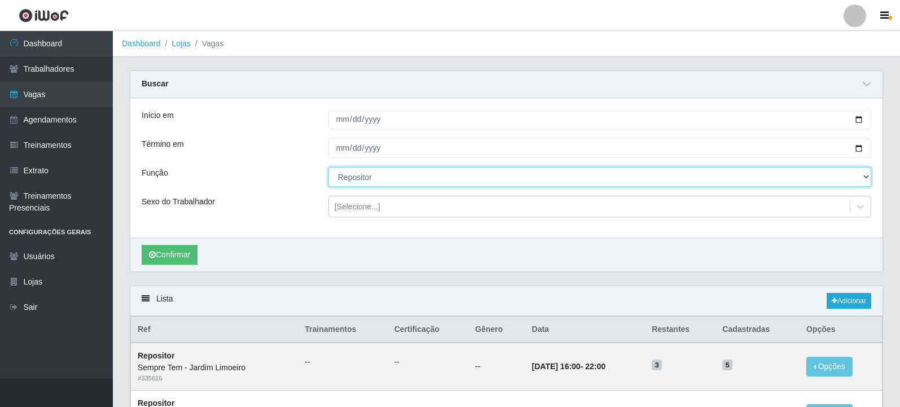
drag, startPoint x: 381, startPoint y: 177, endPoint x: 374, endPoint y: 186, distance: 11.7
click at [381, 177] on select "[Selecione...] Embalador Embalador + Embalador ++ Repositor Repositor + Reposit…" at bounding box center [599, 177] width 543 height 20
select select "82"
click at [328, 168] on select "[Selecione...] Embalador Embalador + Embalador ++ Repositor Repositor + Reposit…" at bounding box center [599, 177] width 543 height 20
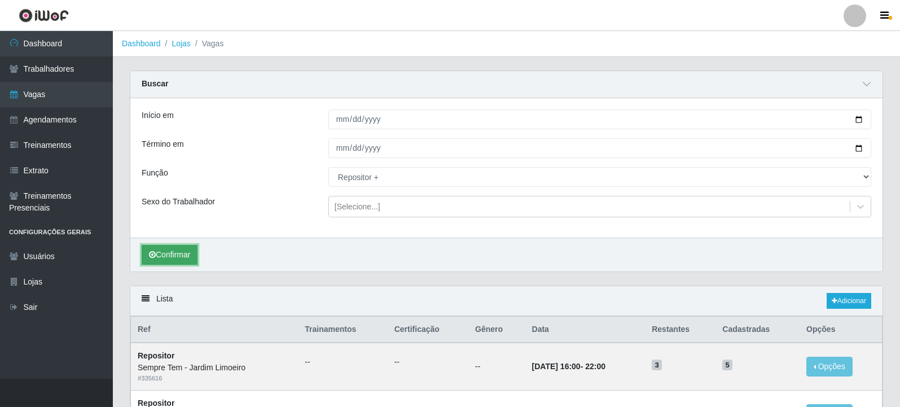
click at [178, 261] on button "Confirmar" at bounding box center [170, 255] width 56 height 20
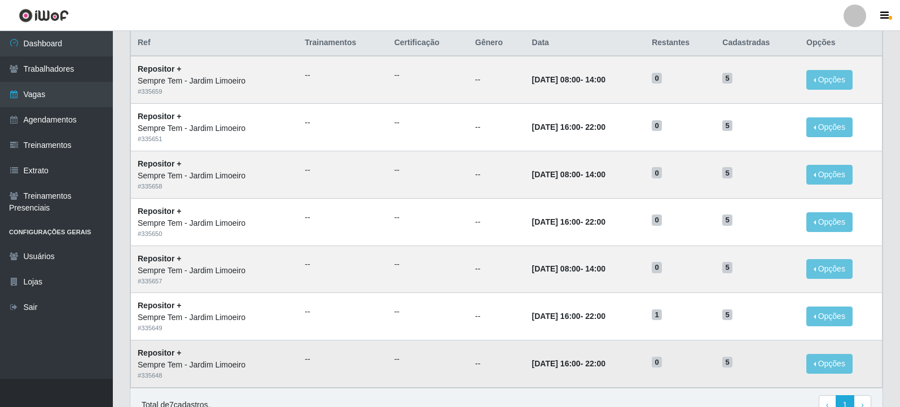
scroll to position [344, 0]
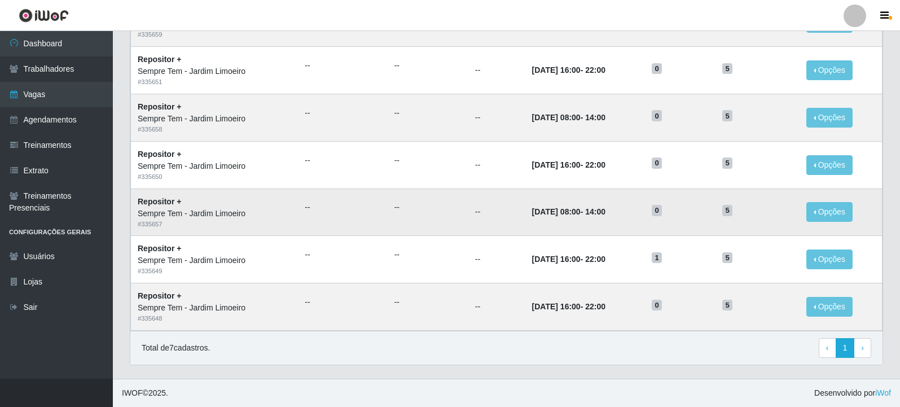
click at [401, 190] on td "--" at bounding box center [428, 211] width 81 height 47
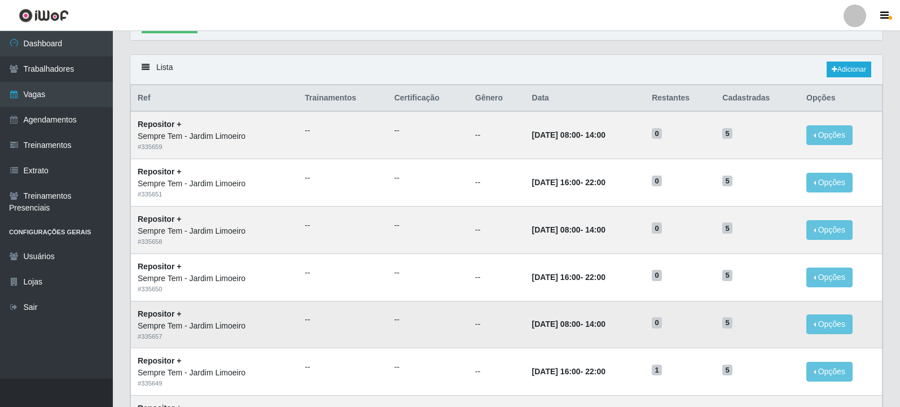
scroll to position [288, 0]
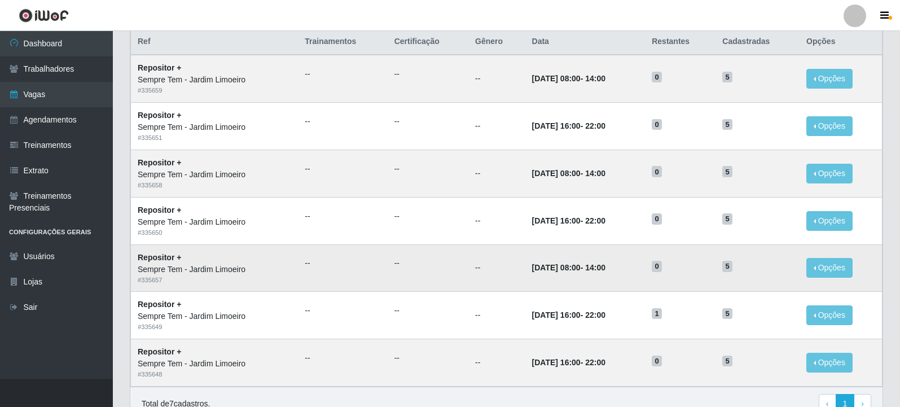
click at [484, 269] on td "--" at bounding box center [496, 267] width 57 height 47
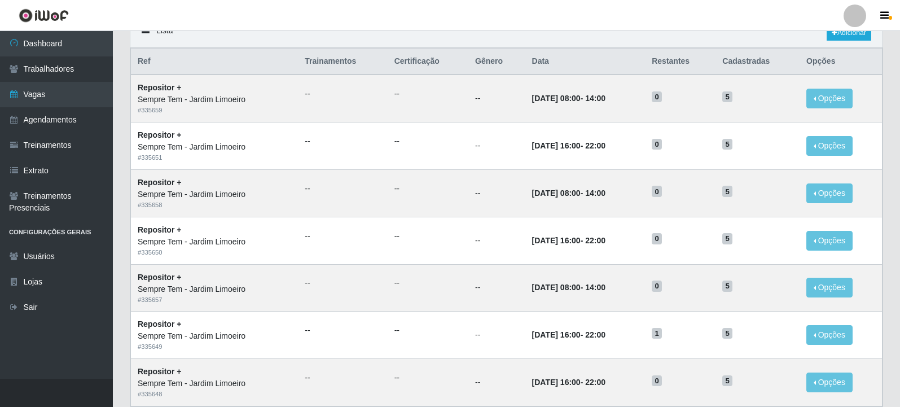
scroll to position [344, 0]
